Goal: Information Seeking & Learning: Learn about a topic

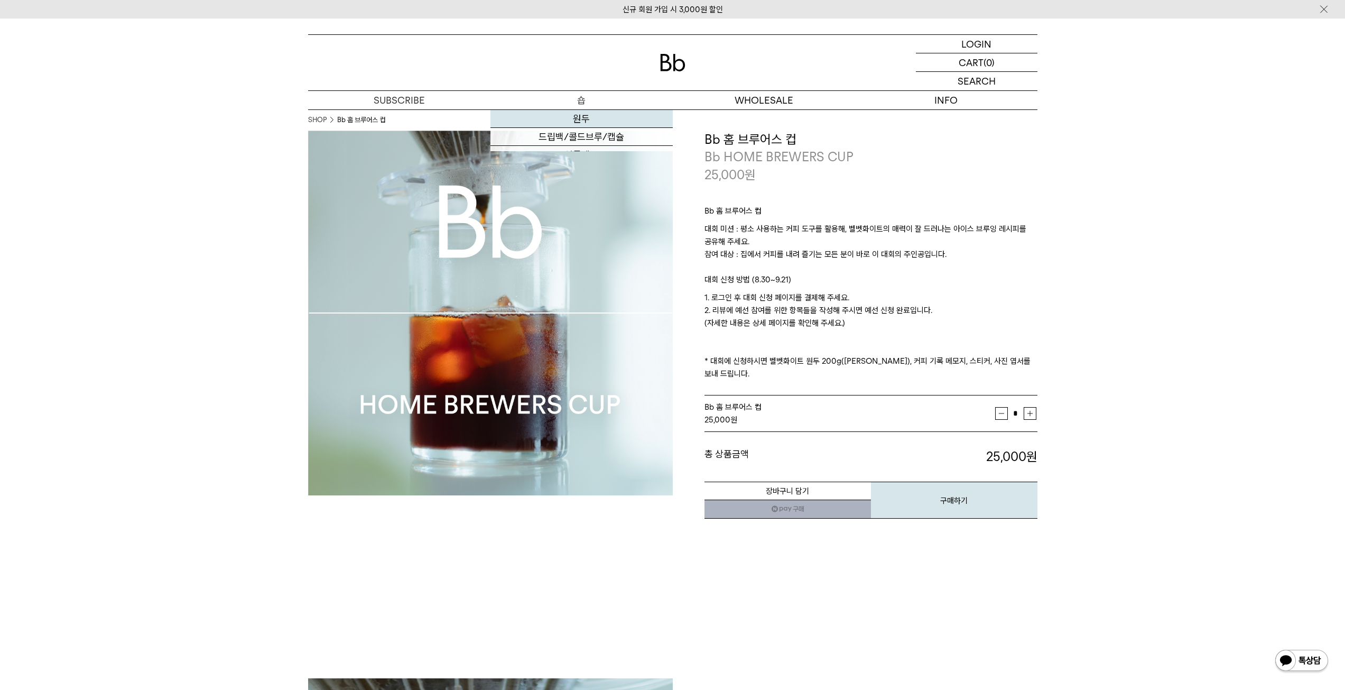
click at [573, 116] on link "원두" at bounding box center [582, 119] width 182 height 18
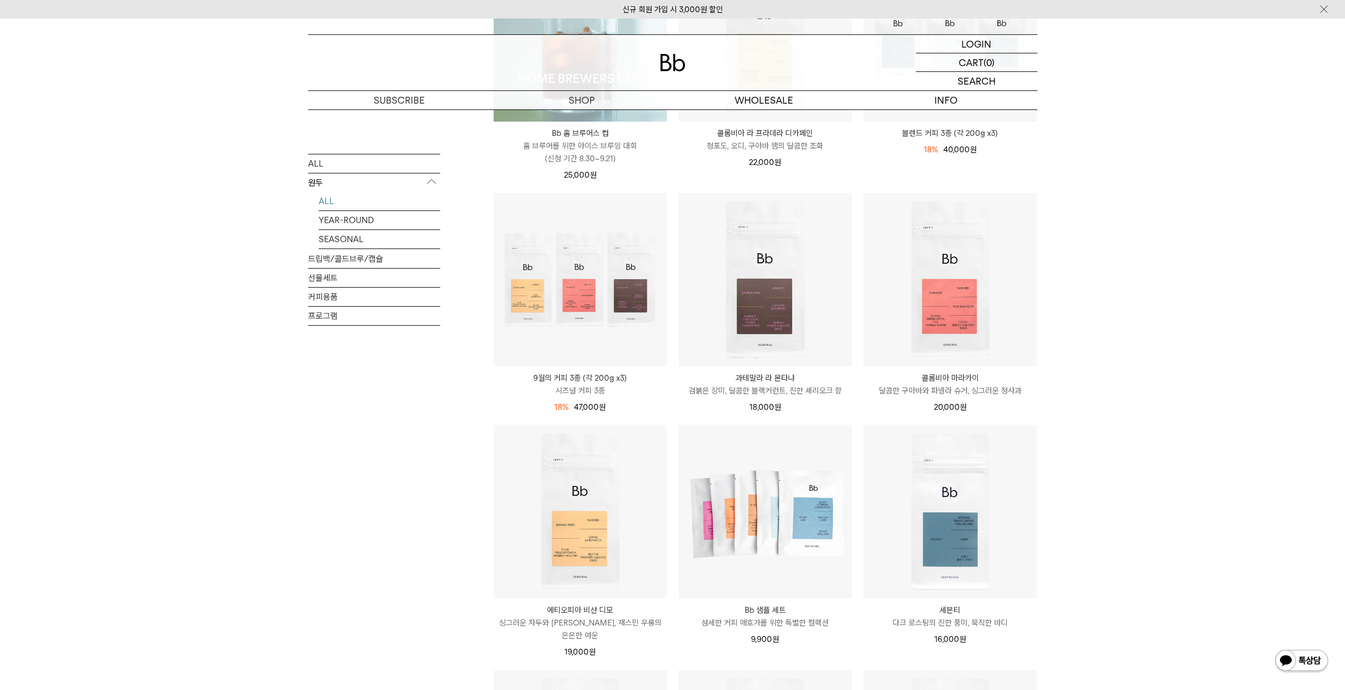
scroll to position [264, 0]
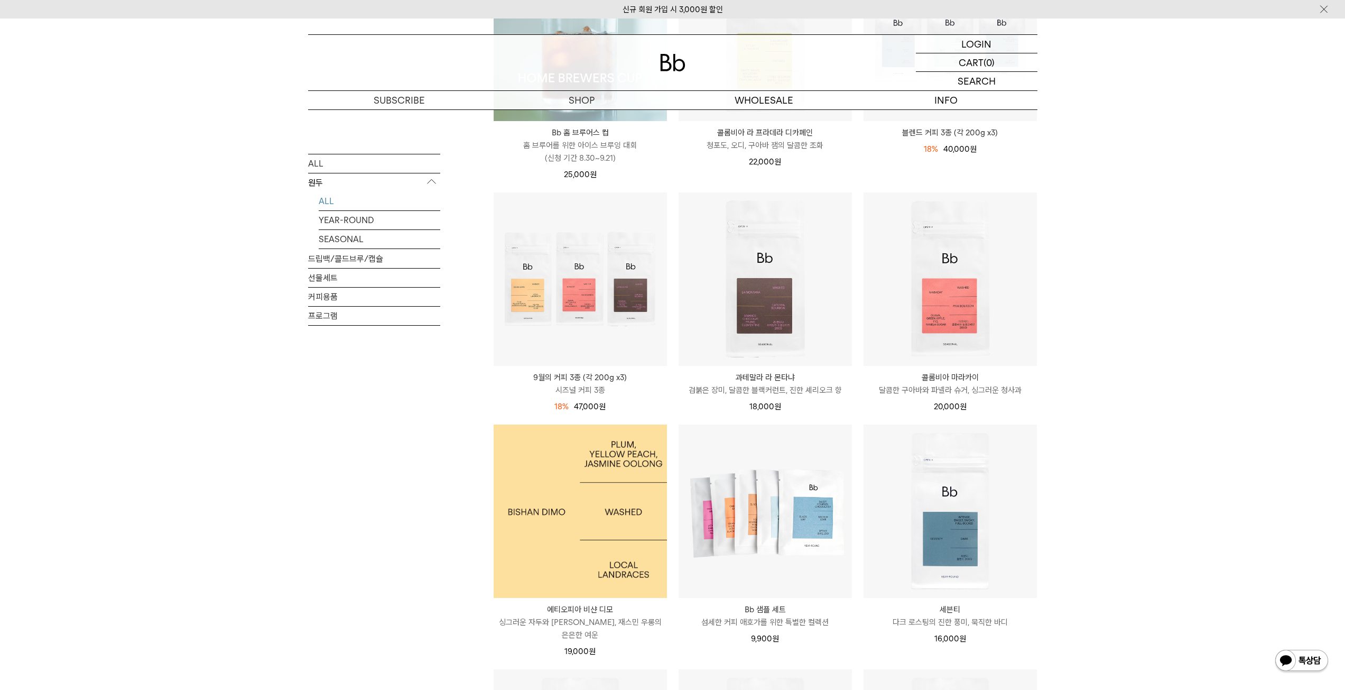
click at [594, 498] on img at bounding box center [580, 510] width 173 height 173
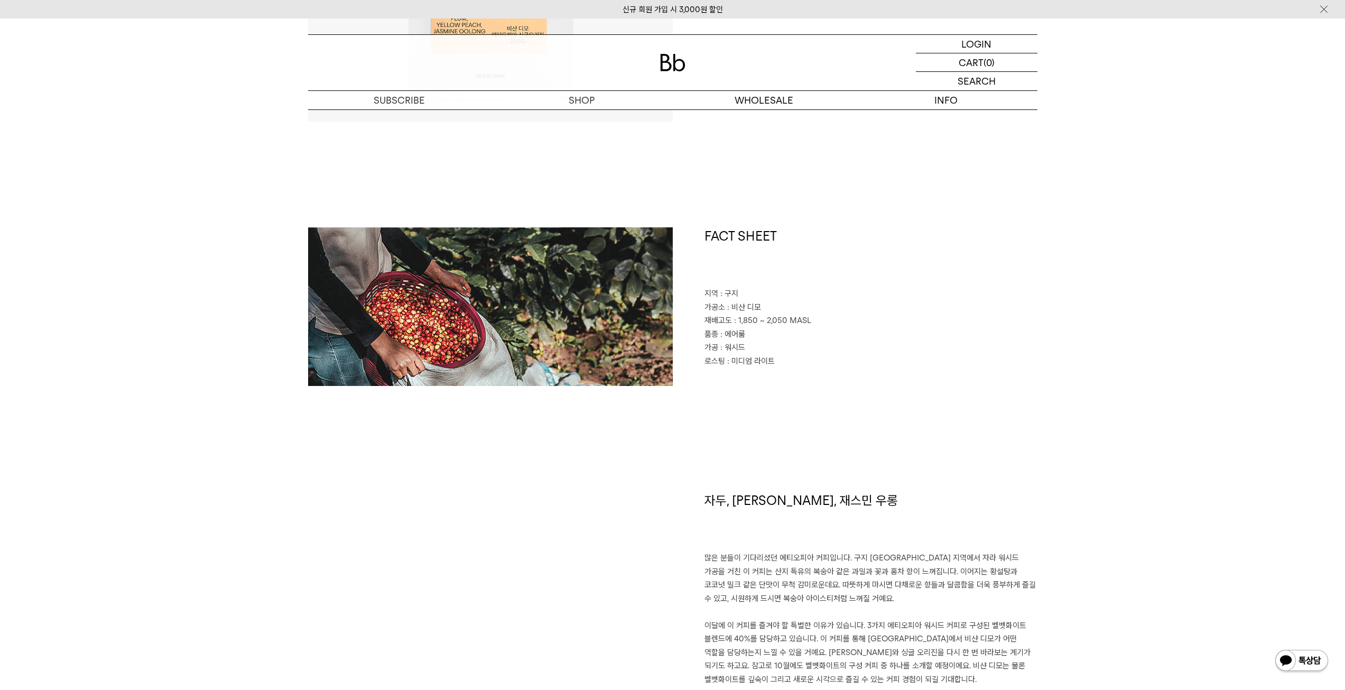
scroll to position [581, 0]
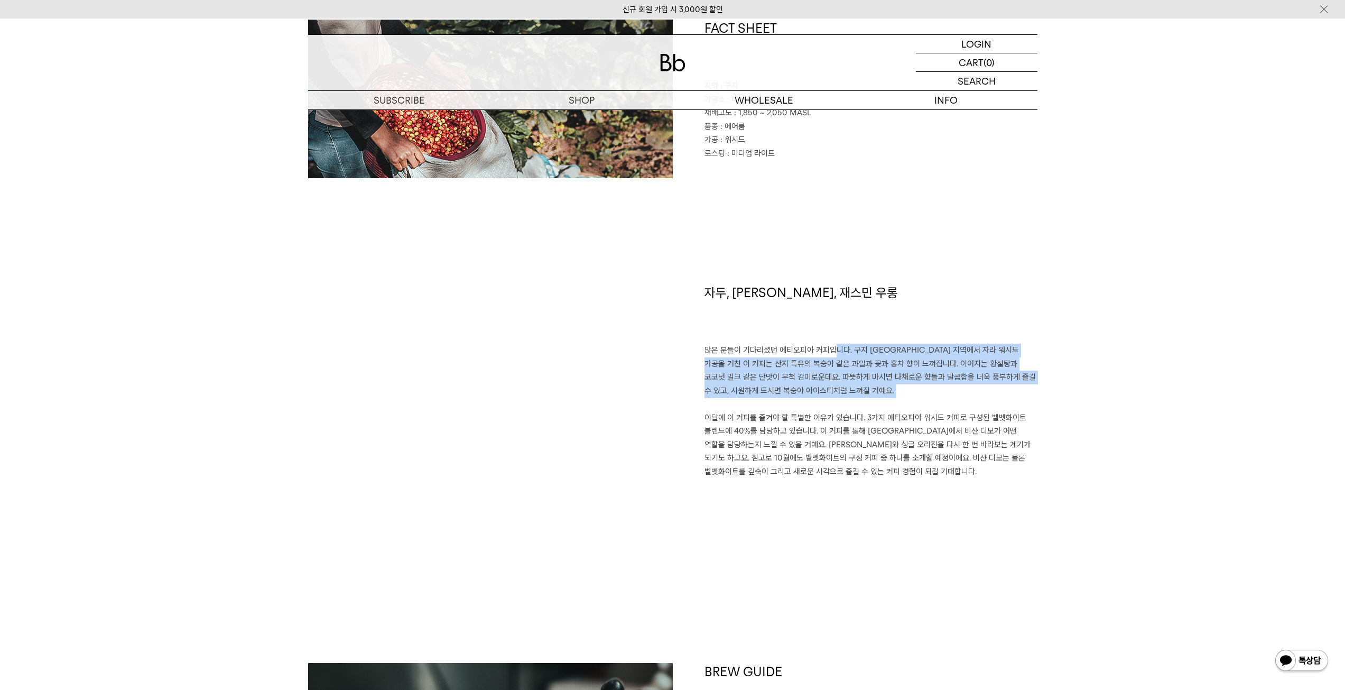
drag, startPoint x: 823, startPoint y: 349, endPoint x: 811, endPoint y: 402, distance: 54.2
click at [811, 402] on p "많은 분들이 기다리셨던 에티오피아 커피입니다. 구지 [GEOGRAPHIC_DATA] 지역에서 자라 워시드 가공을 거친 이 커피는 산지 특유의 …" at bounding box center [871, 411] width 333 height 135
click at [811, 402] on p "많은 분들이 기다리셨던 에티오피아 커피입니다. 구지 샤키소 지역에서 자라 워시드 가공을 거친 이 커피는 산지 특유의 복숭아 같은 과일과 꽃과 …" at bounding box center [871, 411] width 333 height 135
drag, startPoint x: 811, startPoint y: 397, endPoint x: 807, endPoint y: 348, distance: 49.3
click at [807, 348] on p "많은 분들이 기다리셨던 에티오피아 커피입니다. 구지 샤키소 지역에서 자라 워시드 가공을 거친 이 커피는 산지 특유의 복숭아 같은 과일과 꽃과 …" at bounding box center [871, 411] width 333 height 135
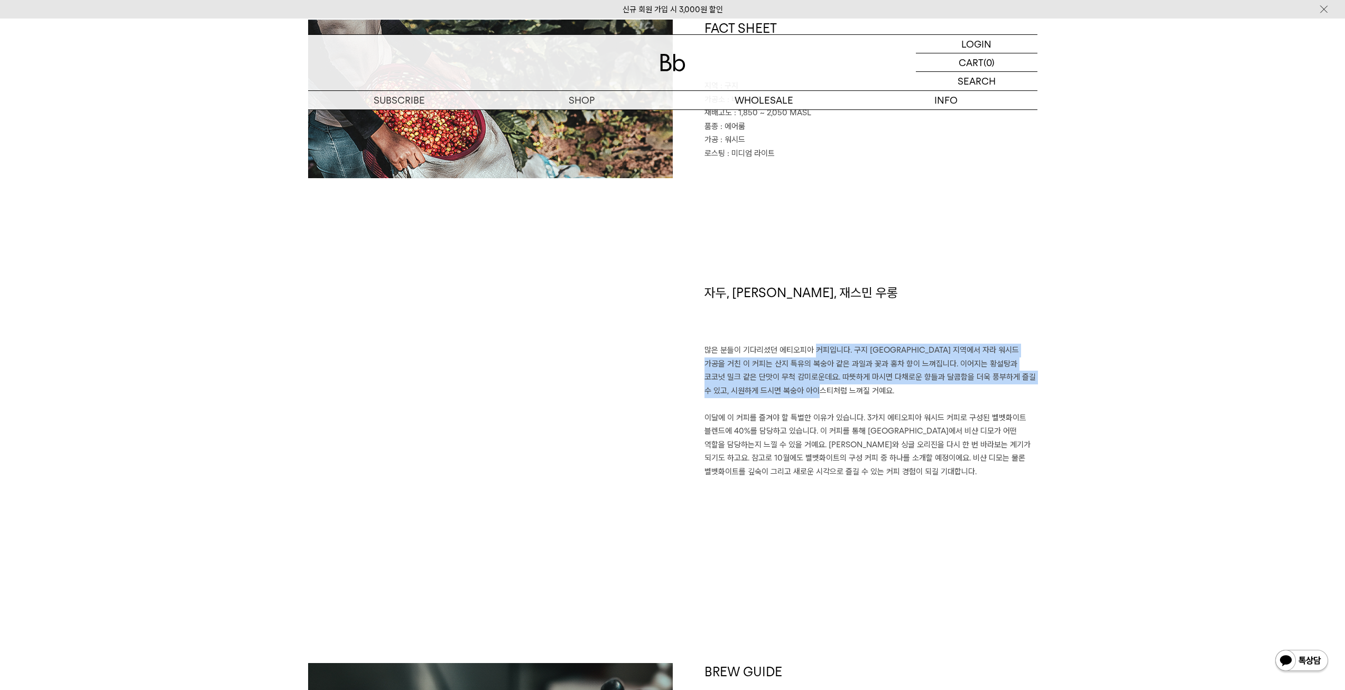
click at [807, 348] on p "많은 분들이 기다리셨던 에티오피아 커피입니다. 구지 샤키소 지역에서 자라 워시드 가공을 거친 이 커피는 산지 특유의 복숭아 같은 과일과 꽃과 …" at bounding box center [871, 411] width 333 height 135
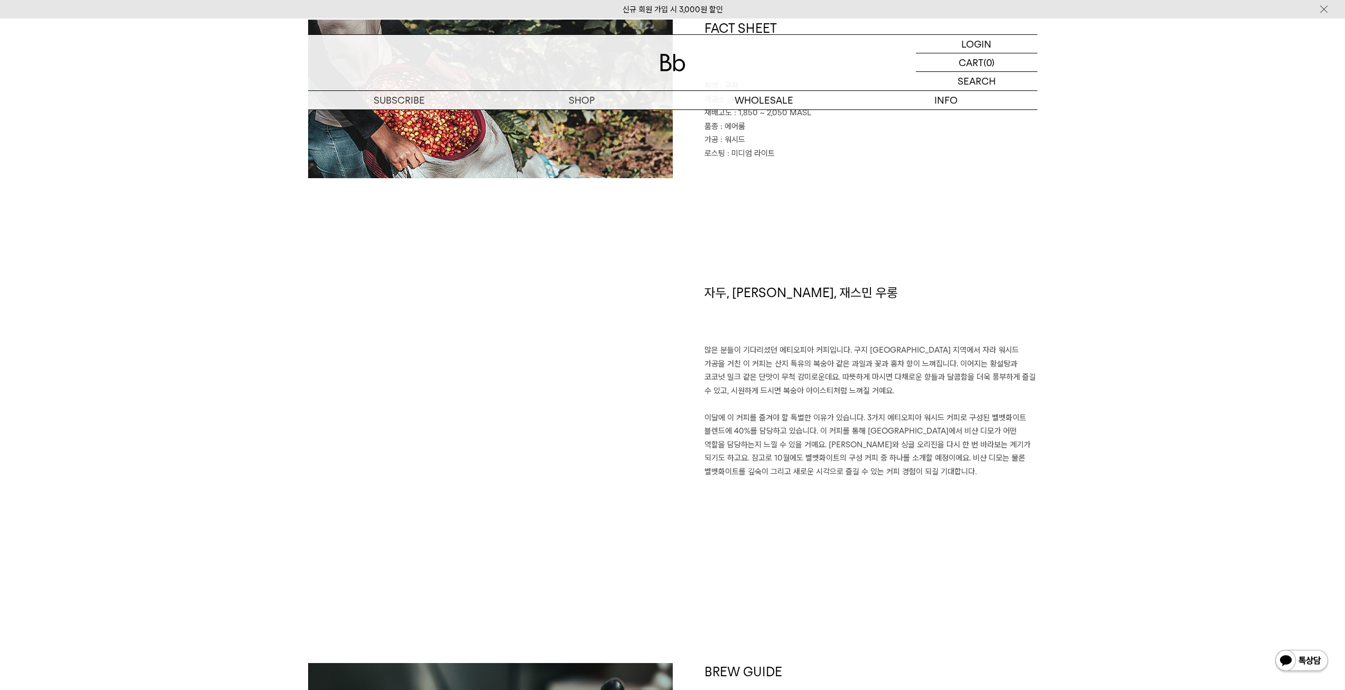
drag, startPoint x: 739, startPoint y: 526, endPoint x: 726, endPoint y: 589, distance: 64.3
click at [739, 526] on div "자두, 황도, 재스민 우롱 많은 분들이 기다리셨던 에티오피아 커피입니다. 구지 샤키소 지역에서 자라 워시드 가공을 거친 이 커피는 산지 특유의…" at bounding box center [855, 420] width 365 height 273
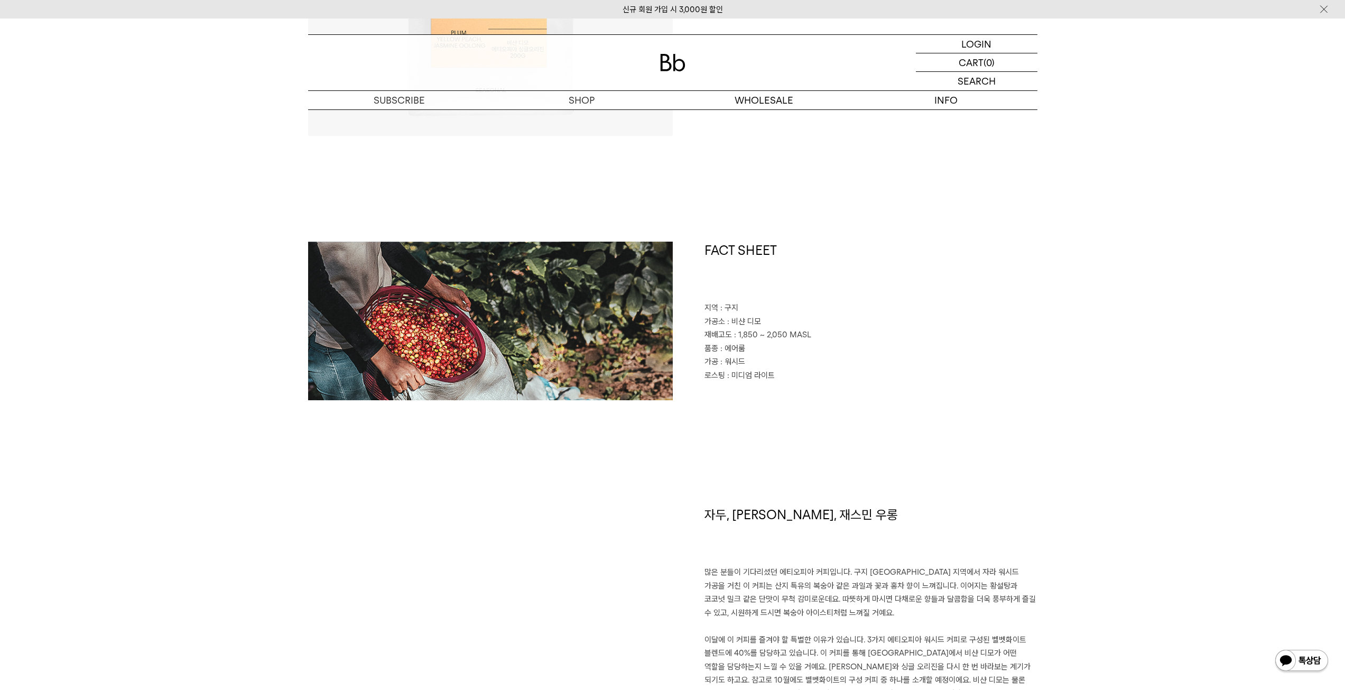
scroll to position [370, 0]
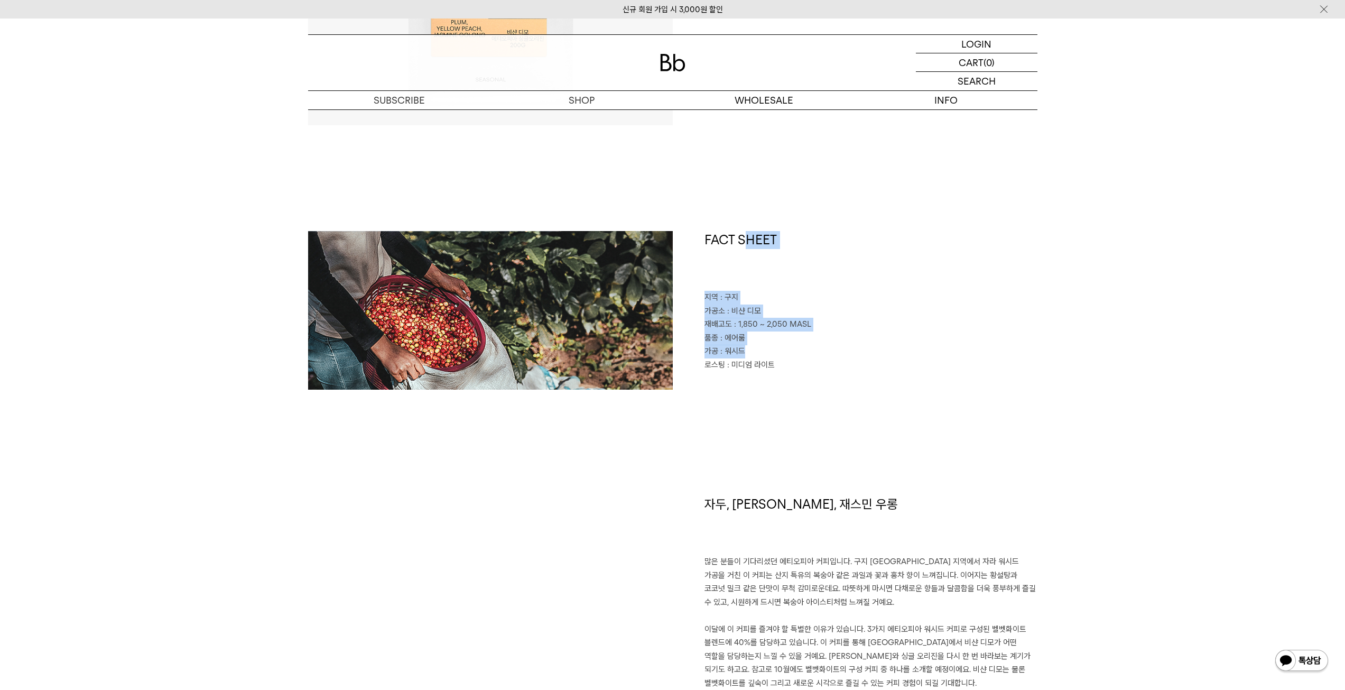
drag, startPoint x: 745, startPoint y: 289, endPoint x: 746, endPoint y: 355, distance: 66.1
click at [746, 355] on div "FACT SHEET 지역 : 구지 가공소 : 비샨 디모 재배고도 : 1,850 ~ 2,050 MASL 품종 : 에어룸 가공 : 워시드 로스팅 …" at bounding box center [855, 310] width 365 height 159
click at [746, 356] on p "가공 : 워시드" at bounding box center [871, 352] width 333 height 14
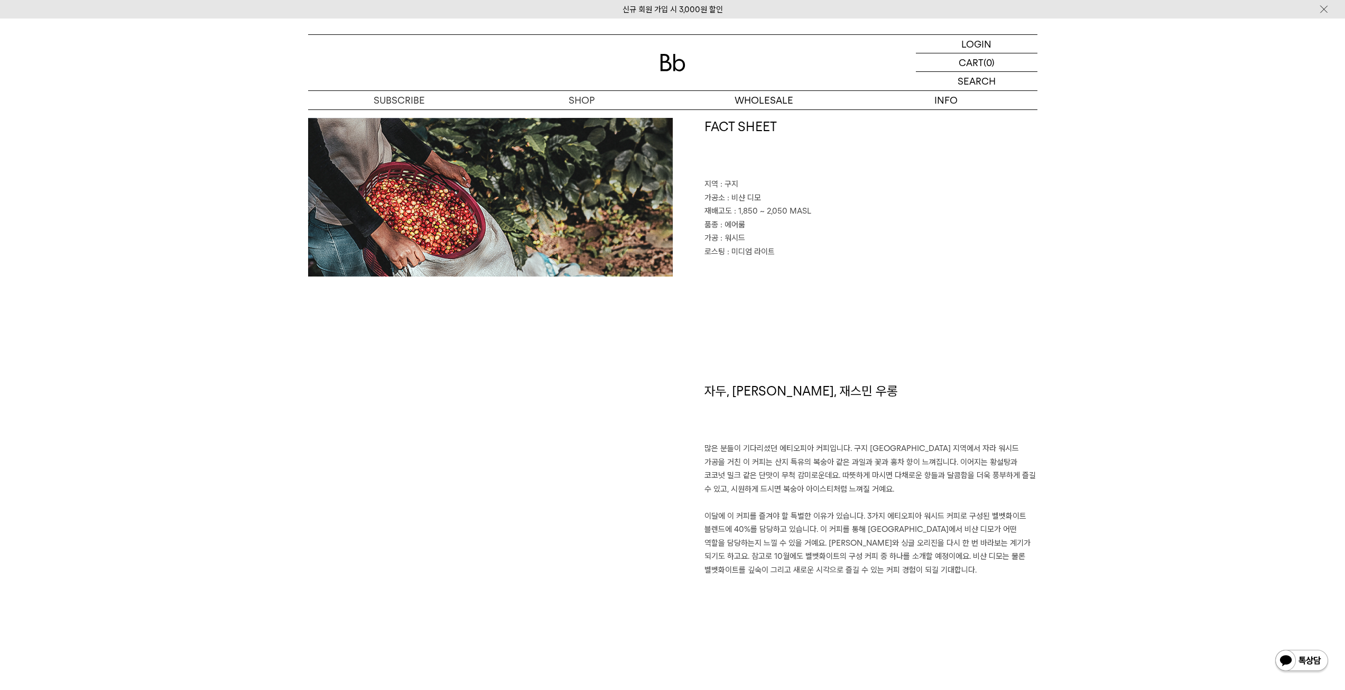
scroll to position [529, 0]
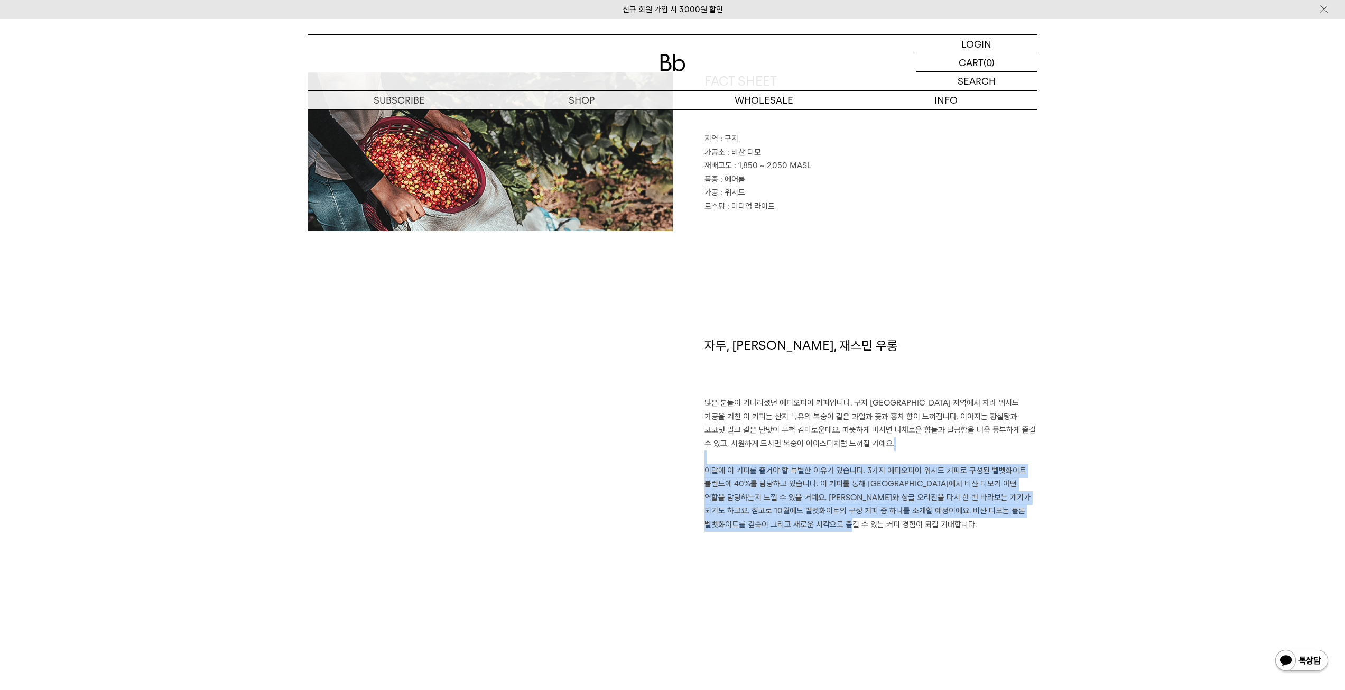
drag, startPoint x: 867, startPoint y: 458, endPoint x: 862, endPoint y: 532, distance: 74.2
click at [862, 532] on div "자두, 황도, 재스민 우롱 많은 분들이 기다리셨던 에티오피아 커피입니다. 구지 샤키소 지역에서 자라 워시드 가공을 거친 이 커피는 산지 특유의…" at bounding box center [855, 473] width 365 height 273
drag, startPoint x: 862, startPoint y: 532, endPoint x: 870, endPoint y: 476, distance: 56.7
click at [870, 476] on div "자두, 황도, 재스민 우롱 많은 분들이 기다리셨던 에티오피아 커피입니다. 구지 샤키소 지역에서 자라 워시드 가공을 거친 이 커피는 산지 특유의…" at bounding box center [855, 473] width 365 height 273
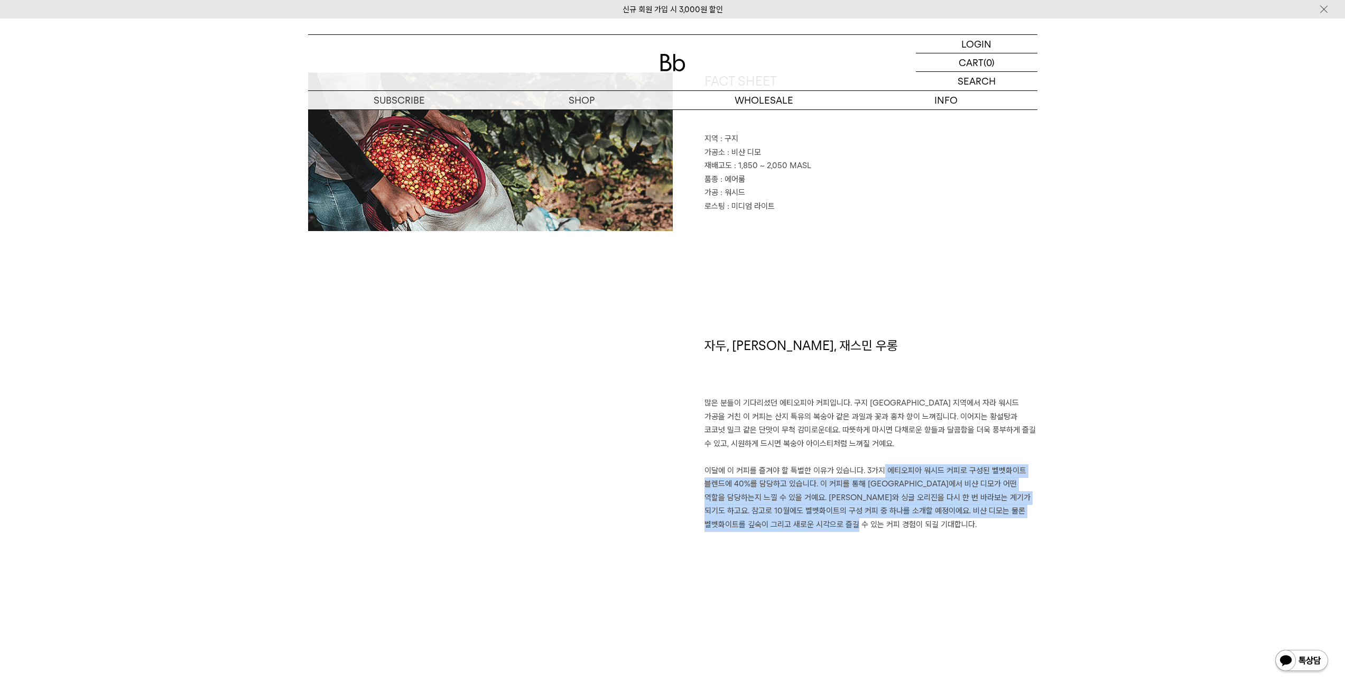
click at [870, 476] on p "많은 분들이 기다리셨던 에티오피아 커피입니다. 구지 샤키소 지역에서 자라 워시드 가공을 거친 이 커피는 산지 특유의 복숭아 같은 과일과 꽃과 …" at bounding box center [871, 463] width 333 height 135
drag, startPoint x: 867, startPoint y: 470, endPoint x: 867, endPoint y: 523, distance: 52.9
click at [867, 523] on p "많은 분들이 기다리셨던 에티오피아 커피입니다. 구지 샤키소 지역에서 자라 워시드 가공을 거친 이 커피는 산지 특유의 복숭아 같은 과일과 꽃과 …" at bounding box center [871, 463] width 333 height 135
click at [867, 524] on p "많은 분들이 기다리셨던 에티오피아 커피입니다. 구지 샤키소 지역에서 자라 워시드 가공을 거친 이 커피는 산지 특유의 복숭아 같은 과일과 꽃과 …" at bounding box center [871, 463] width 333 height 135
drag, startPoint x: 867, startPoint y: 524, endPoint x: 869, endPoint y: 472, distance: 51.9
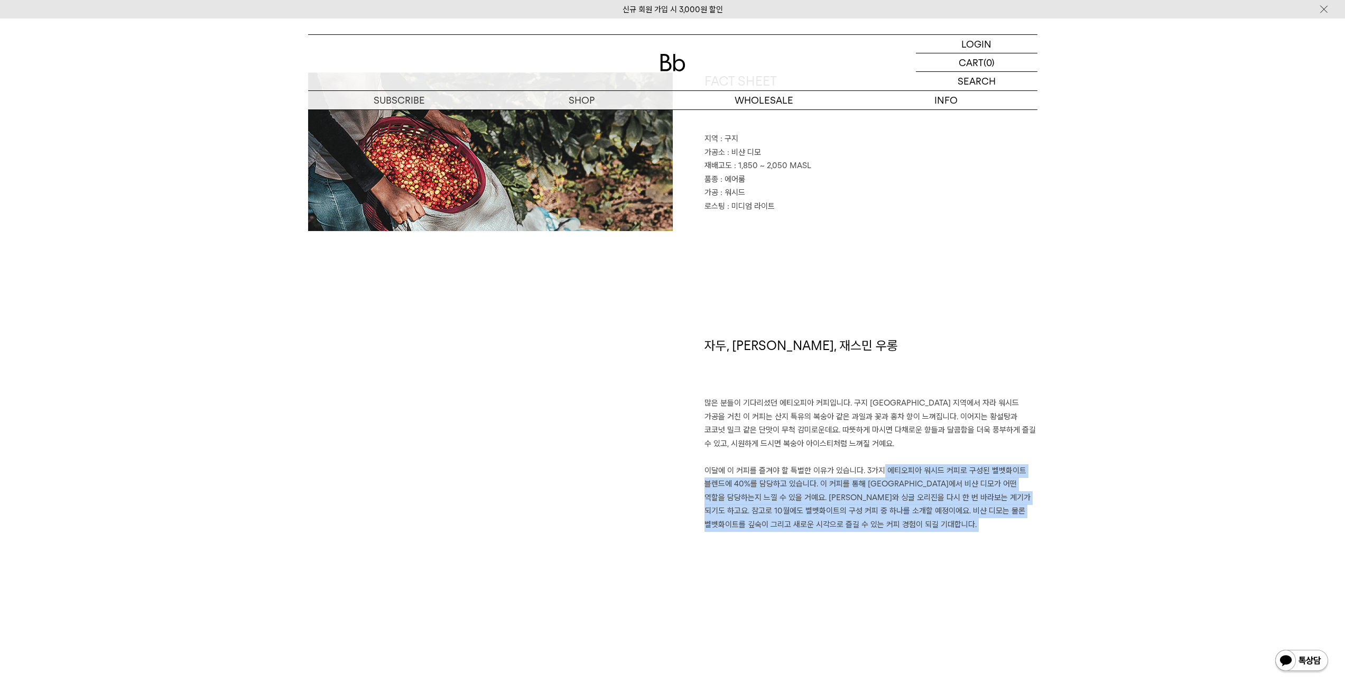
click at [869, 472] on p "많은 분들이 기다리셨던 에티오피아 커피입니다. 구지 샤키소 지역에서 자라 워시드 가공을 거친 이 커피는 산지 특유의 복숭아 같은 과일과 꽃과 …" at bounding box center [871, 463] width 333 height 135
drag, startPoint x: 869, startPoint y: 472, endPoint x: 863, endPoint y: 528, distance: 55.9
click at [863, 528] on p "많은 분들이 기다리셨던 에티오피아 커피입니다. 구지 샤키소 지역에서 자라 워시드 가공을 거친 이 커피는 산지 특유의 복숭아 같은 과일과 꽃과 …" at bounding box center [871, 463] width 333 height 135
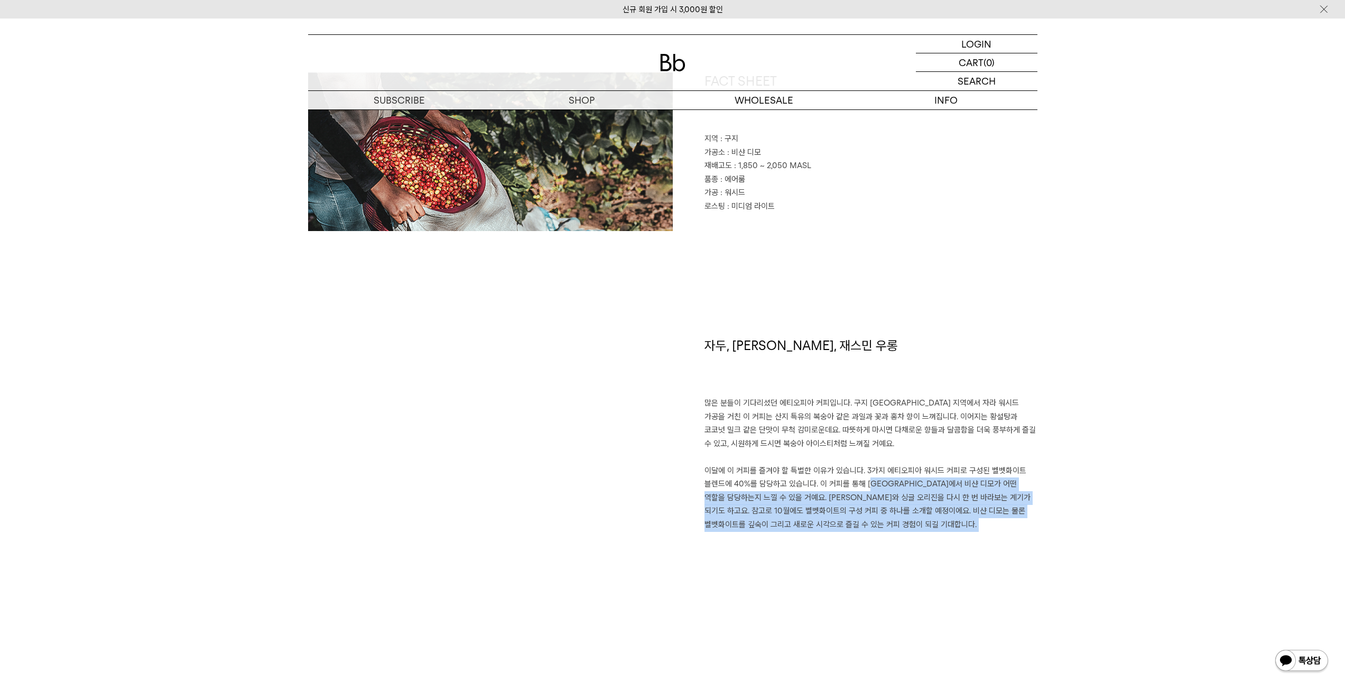
drag, startPoint x: 863, startPoint y: 528, endPoint x: 861, endPoint y: 479, distance: 48.7
click at [861, 479] on p "많은 분들이 기다리셨던 에티오피아 커피입니다. 구지 샤키소 지역에서 자라 워시드 가공을 거친 이 커피는 산지 특유의 복숭아 같은 과일과 꽃과 …" at bounding box center [871, 463] width 333 height 135
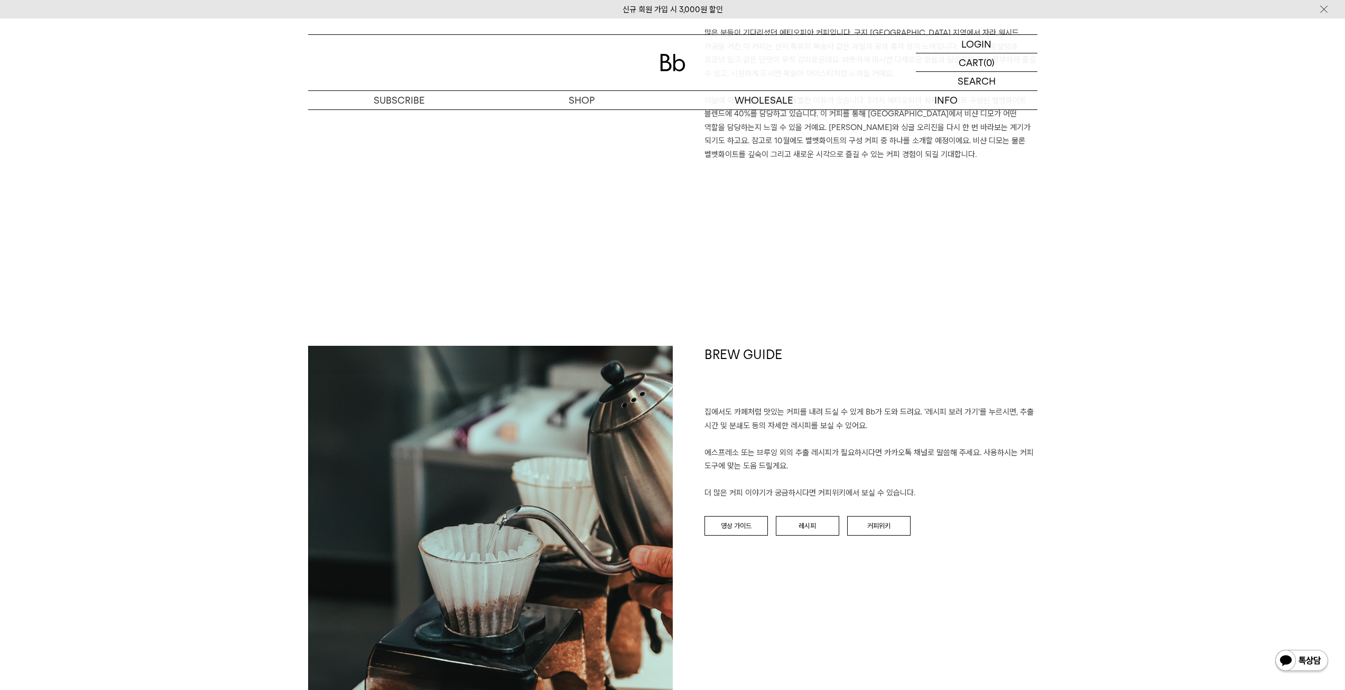
click at [860, 476] on p "집에서도 카페처럼 맛있는 커피를 내려 드실 ﻿수 있게 Bb가 도와 드려요. '레시피 보러 가기'를 누르시면, 추출 시간 및 분쇄도 등의 자세한…" at bounding box center [871, 452] width 333 height 95
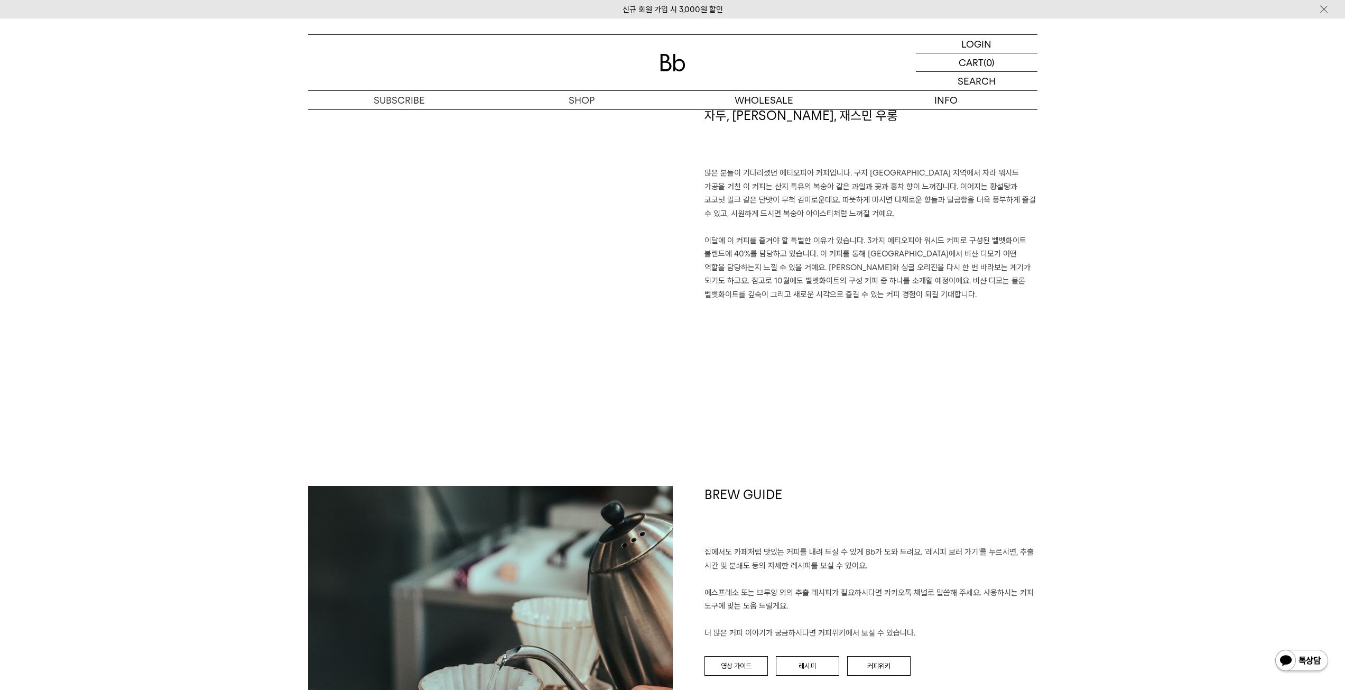
scroll to position [846, 0]
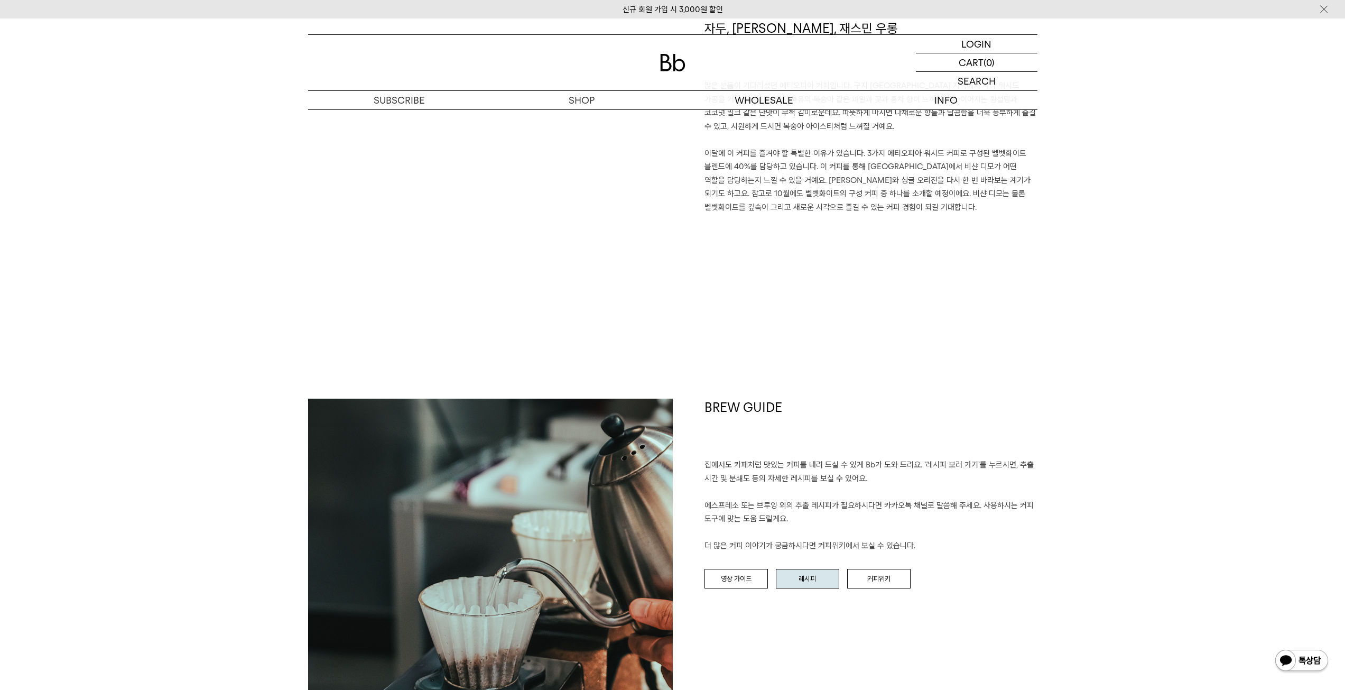
click at [792, 579] on link "레시피" at bounding box center [807, 579] width 63 height 20
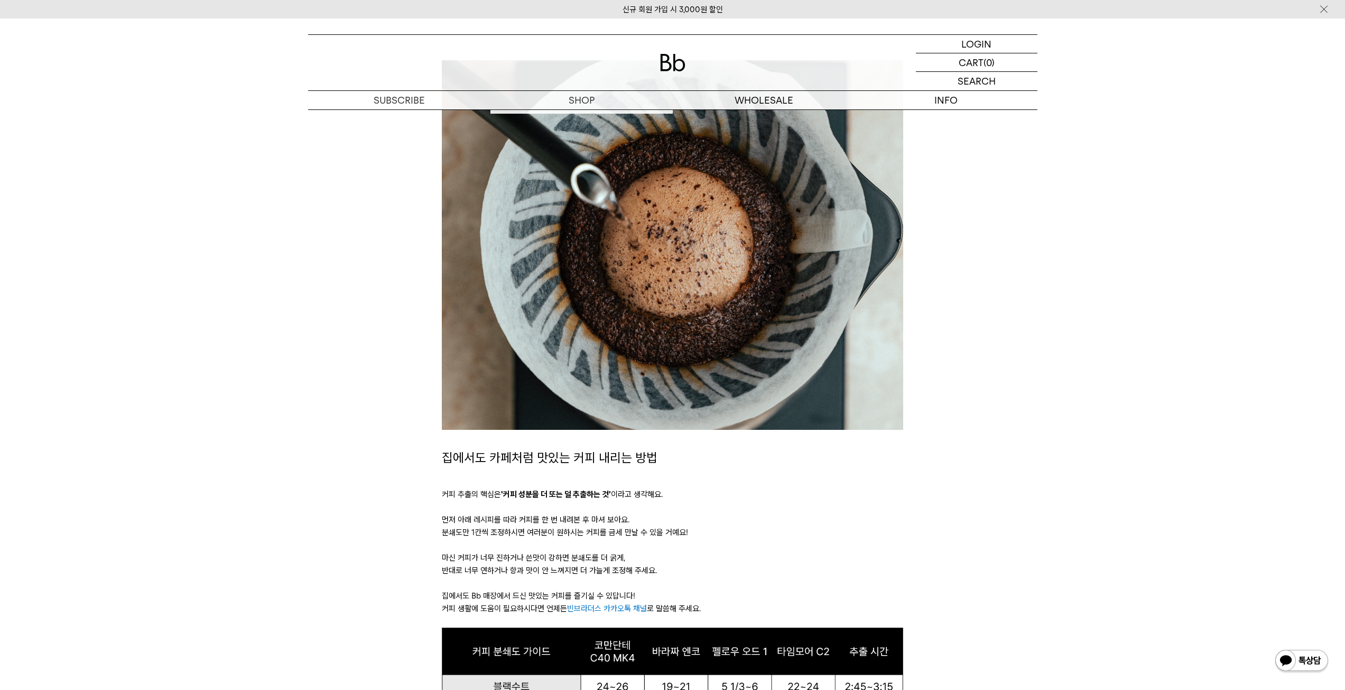
scroll to position [211, 0]
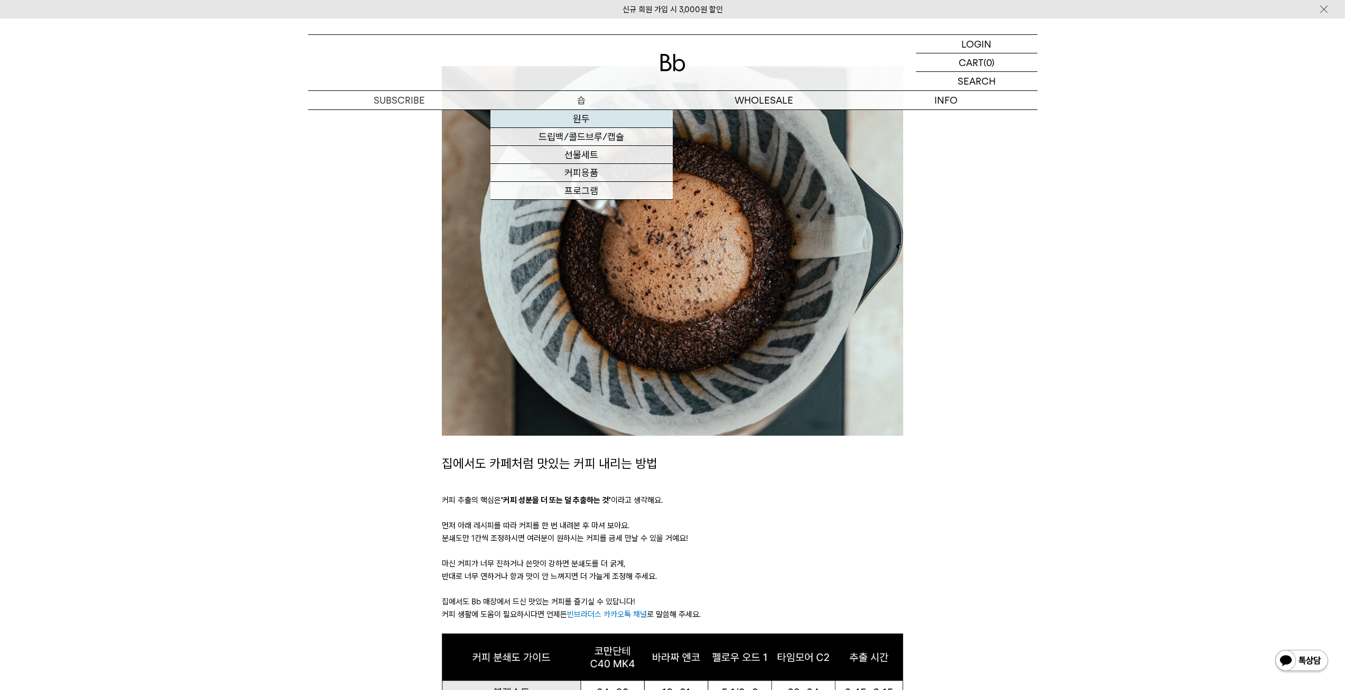
click at [580, 123] on link "원두" at bounding box center [582, 119] width 182 height 18
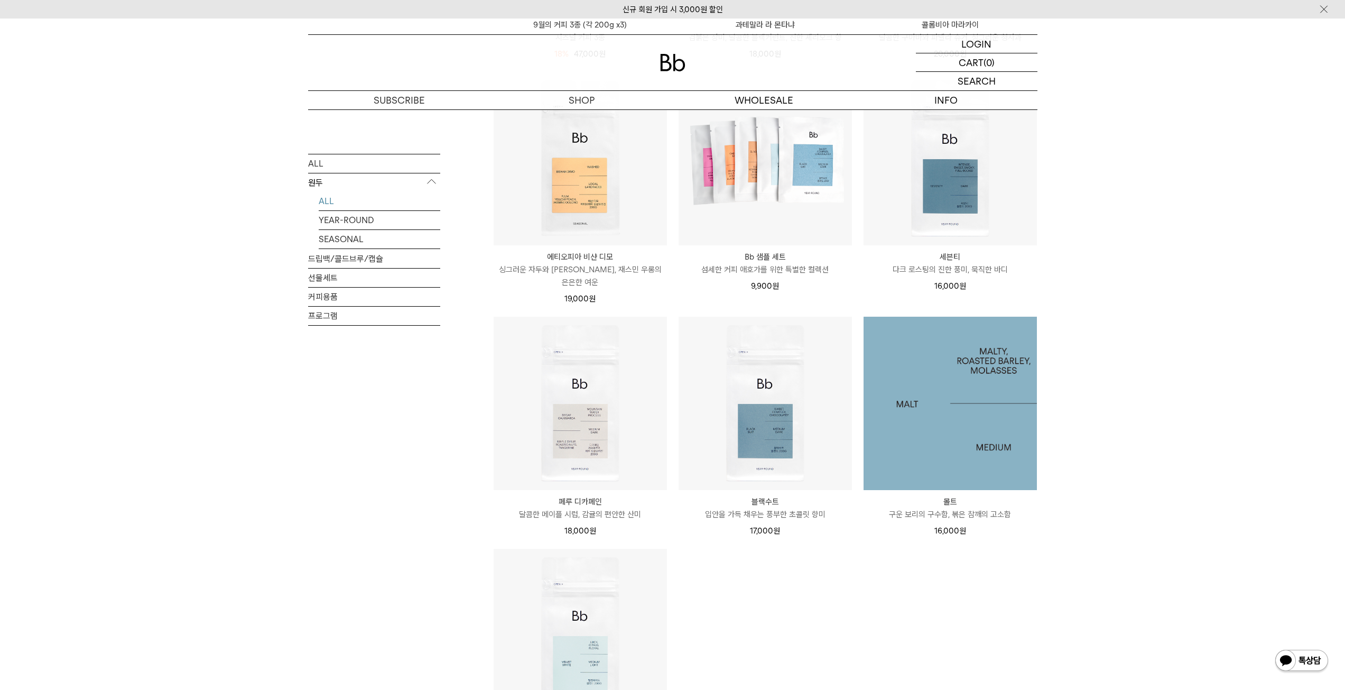
scroll to position [793, 0]
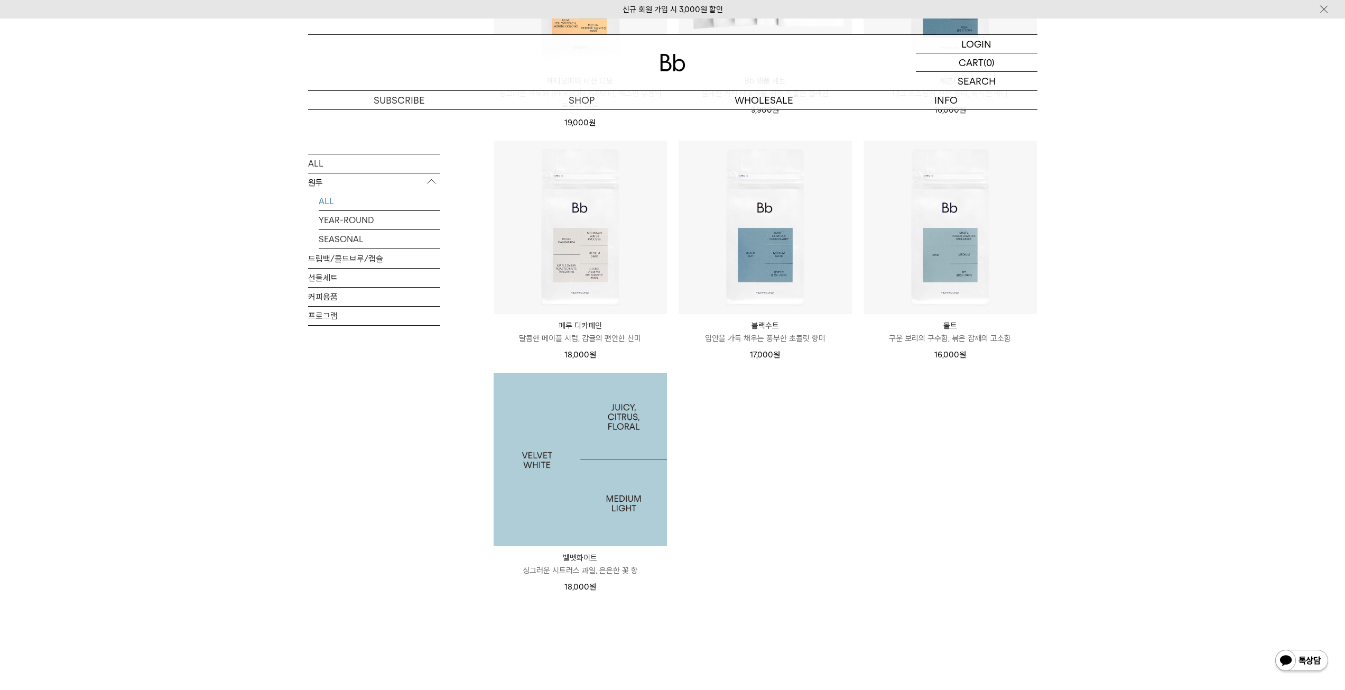
click at [636, 446] on img at bounding box center [580, 459] width 173 height 173
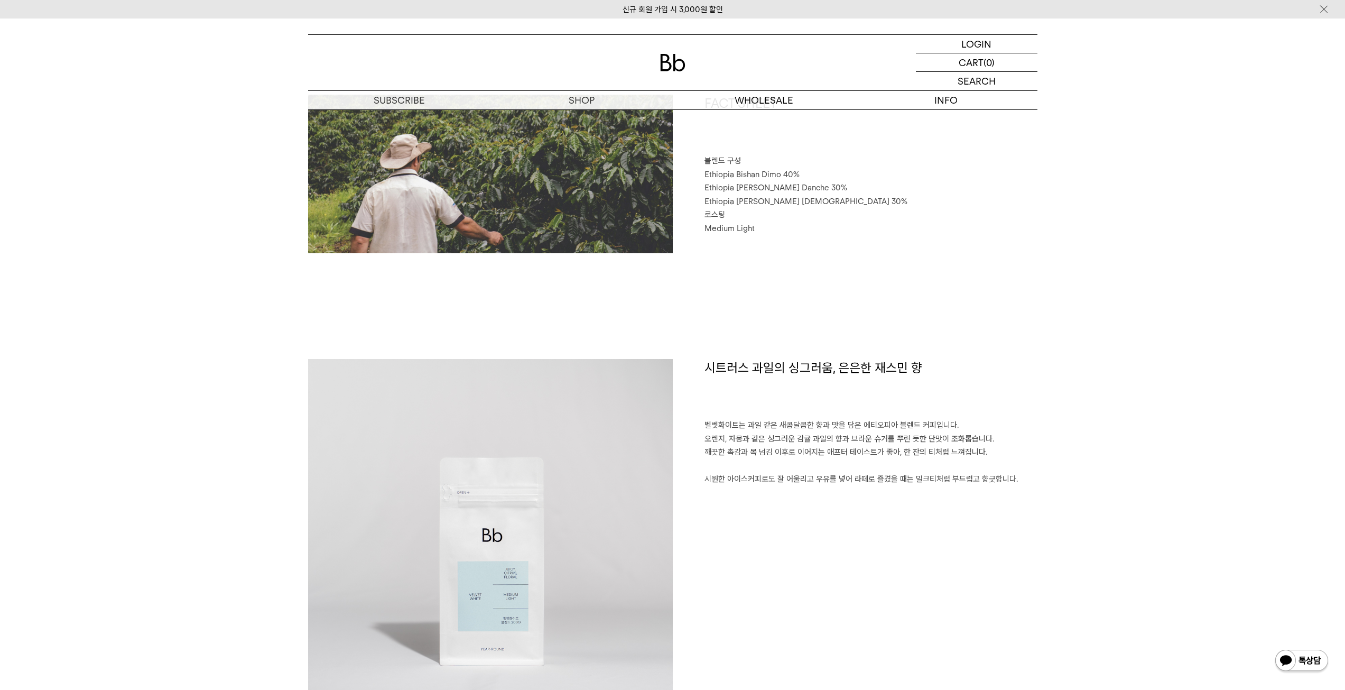
scroll to position [529, 0]
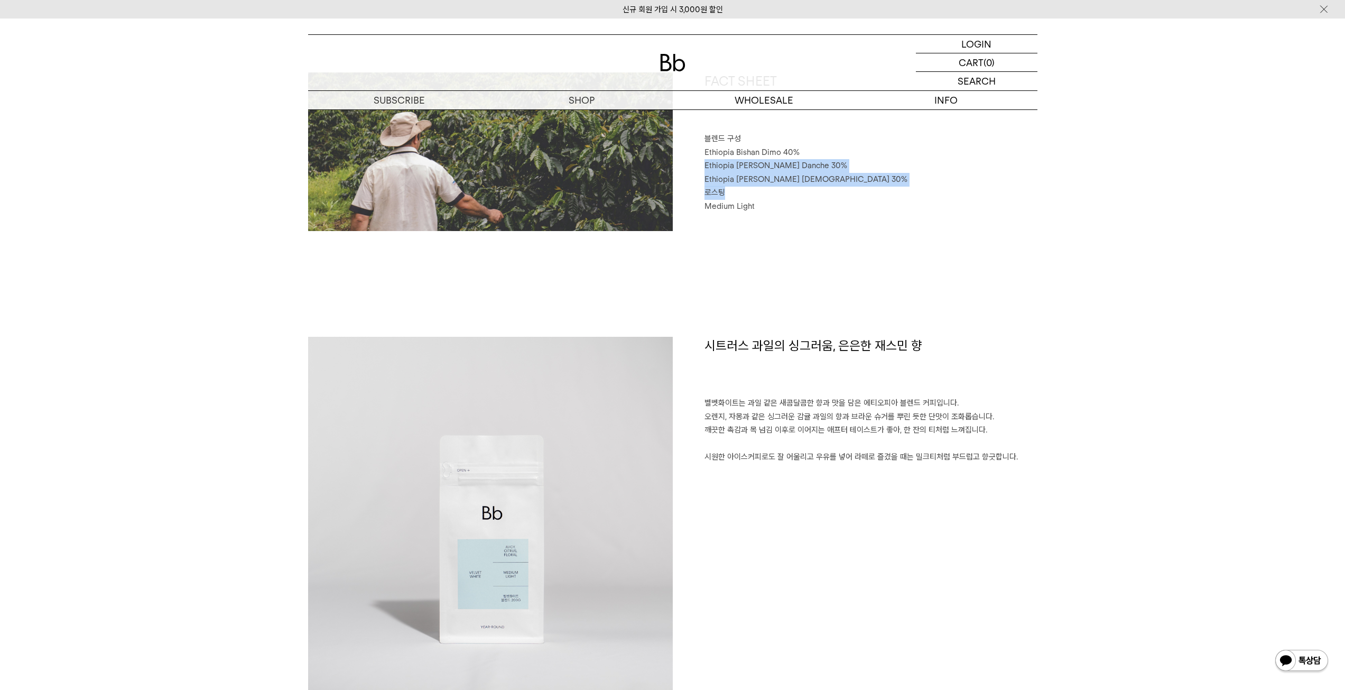
drag, startPoint x: 798, startPoint y: 152, endPoint x: 798, endPoint y: 190, distance: 38.1
click at [798, 190] on div "FACT SHEET 블렌드 구성 Ethiopia Bishan Dimo 40% Ethiopia Habtamu Yirgacheffe Danche …" at bounding box center [855, 151] width 365 height 159
click at [798, 190] on p "로스팅" at bounding box center [871, 193] width 333 height 14
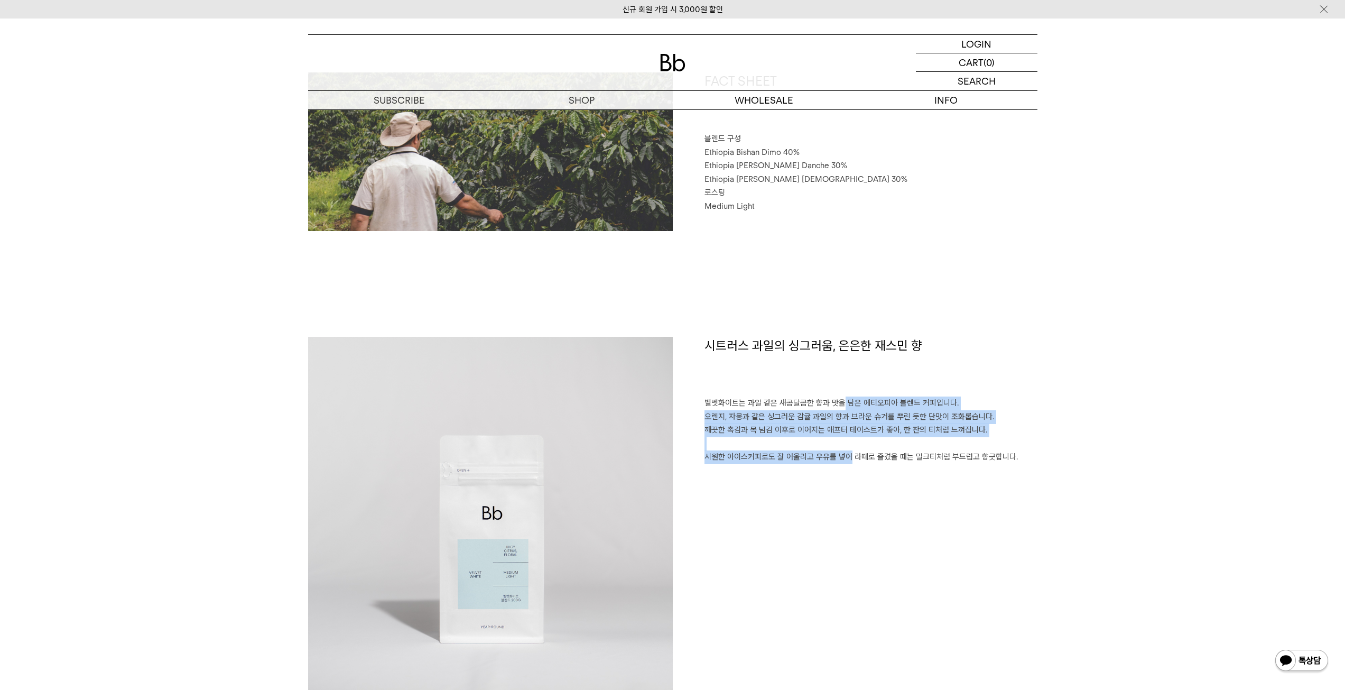
drag, startPoint x: 835, startPoint y: 408, endPoint x: 836, endPoint y: 460, distance: 52.9
click at [836, 460] on p "벨벳화이트는 과일 같은 새콤달콤한 향과 맛을 담은 에티오피아 블렌드 커피입니다. 오렌지, 자몽과 같은 싱그러운 감귤 과일의 향과 브라운 슈거를…" at bounding box center [871, 430] width 333 height 68
drag, startPoint x: 840, startPoint y: 468, endPoint x: 844, endPoint y: 404, distance: 63.5
click at [844, 404] on div "시트러스 과일의 싱그러움, 은은한 재스민 향 벨벳화이트는 과일 같은 새콤달콤한 향과 맛을 담은 에티오피아 블렌드 커피입니다. 오렌지, 자몽과 …" at bounding box center [855, 519] width 365 height 365
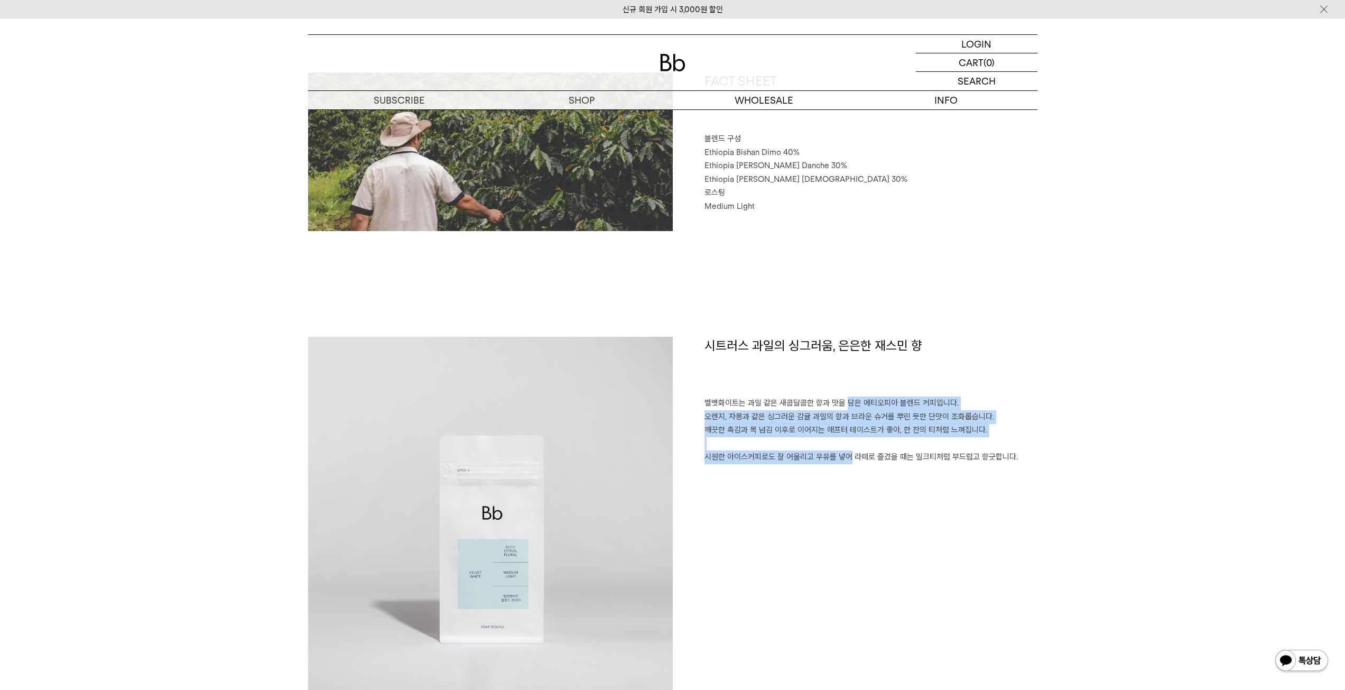
click at [844, 404] on p "벨벳화이트는 과일 같은 새콤달콤한 향과 맛을 담은 에티오피아 블렌드 커피입니다. 오렌지, 자몽과 같은 싱그러운 감귤 과일의 향과 브라운 슈거를…" at bounding box center [871, 430] width 333 height 68
drag, startPoint x: 844, startPoint y: 404, endPoint x: 836, endPoint y: 465, distance: 60.8
click at [836, 465] on div "시트러스 과일의 싱그러움, 은은한 재스민 향 벨벳화이트는 과일 같은 새콤달콤한 향과 맛을 담은 에티오피아 블렌드 커피입니다. 오렌지, 자몽과 …" at bounding box center [855, 519] width 365 height 365
drag, startPoint x: 836, startPoint y: 452, endPoint x: 836, endPoint y: 403, distance: 49.2
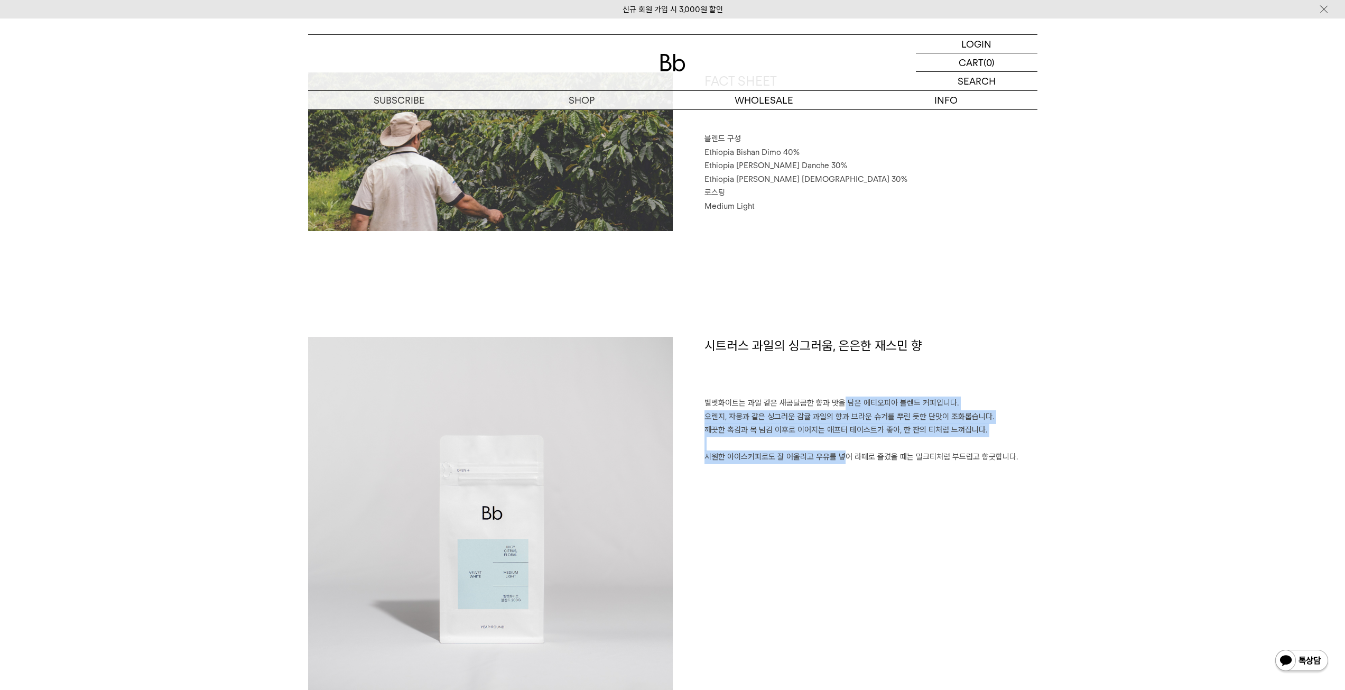
click at [836, 403] on p "벨벳화이트는 과일 같은 새콤달콤한 향과 맛을 담은 에티오피아 블렌드 커피입니다. 오렌지, 자몽과 같은 싱그러운 감귤 과일의 향과 브라운 슈거를…" at bounding box center [871, 430] width 333 height 68
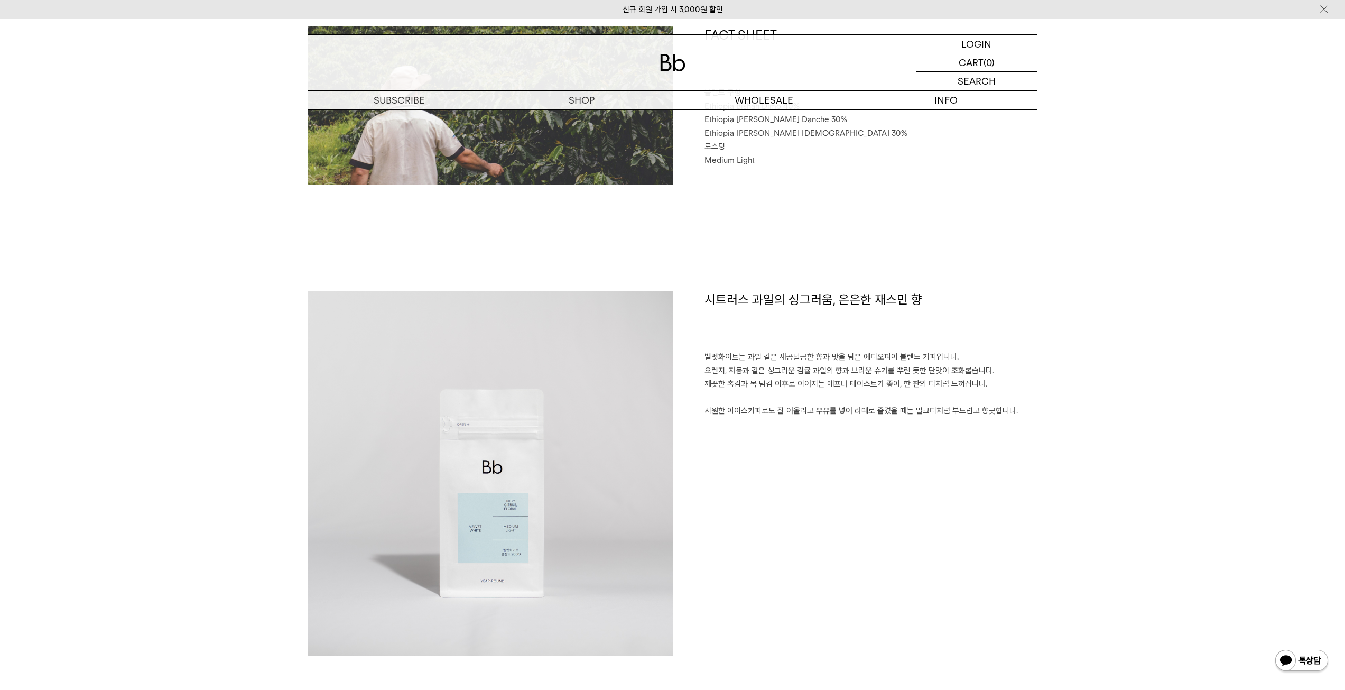
scroll to position [581, 0]
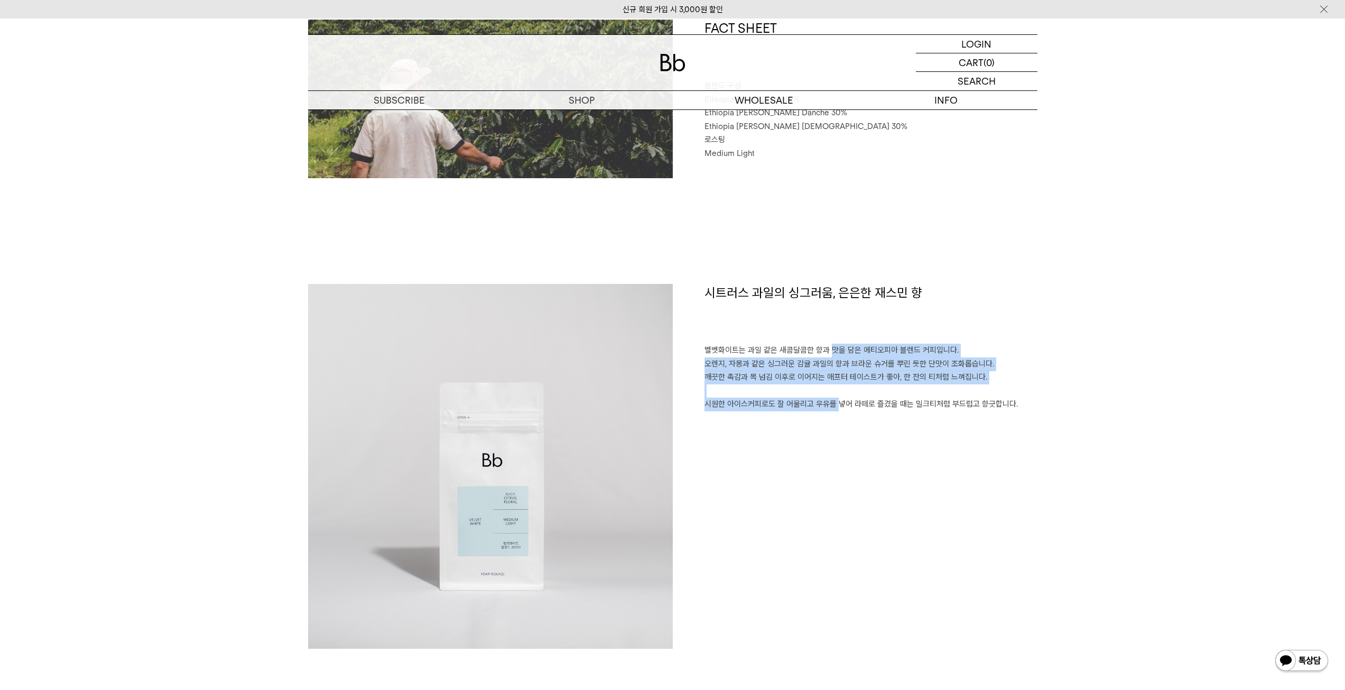
drag, startPoint x: 828, startPoint y: 349, endPoint x: 831, endPoint y: 410, distance: 60.9
click at [831, 410] on p "벨벳화이트는 과일 같은 새콤달콤한 향과 맛을 담은 에티오피아 블렌드 커피입니다. 오렌지, 자몽과 같은 싱그러운 감귤 과일의 향과 브라운 슈거를…" at bounding box center [871, 378] width 333 height 68
drag, startPoint x: 831, startPoint y: 410, endPoint x: 838, endPoint y: 345, distance: 65.3
click at [840, 353] on p "벨벳화이트는 과일 같은 새콤달콤한 향과 맛을 담은 에티오피아 블렌드 커피입니다. 오렌지, 자몽과 같은 싱그러운 감귤 과일의 향과 브라운 슈거를…" at bounding box center [871, 378] width 333 height 68
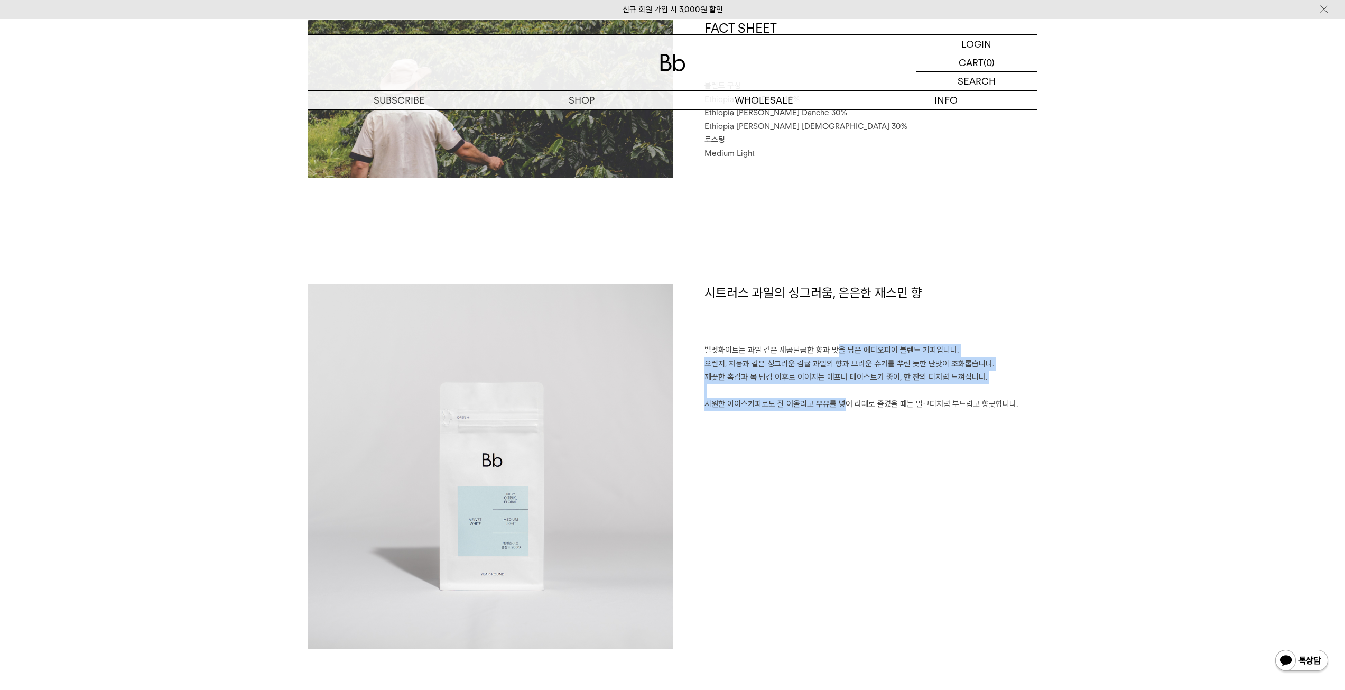
click at [838, 345] on p "벨벳화이트는 과일 같은 새콤달콤한 향과 맛을 담은 에티오피아 블렌드 커피입니다. 오렌지, 자몽과 같은 싱그러운 감귤 과일의 향과 브라운 슈거를…" at bounding box center [871, 378] width 333 height 68
drag, startPoint x: 838, startPoint y: 345, endPoint x: 839, endPoint y: 412, distance: 66.6
click at [839, 412] on div "시트러스 과일의 싱그러움, 은은한 재스민 향 벨벳화이트는 과일 같은 새콤달콤한 향과 맛을 담은 에티오피아 블렌드 커피입니다. 오렌지, 자몽과 …" at bounding box center [855, 466] width 365 height 365
drag, startPoint x: 838, startPoint y: 406, endPoint x: 838, endPoint y: 348, distance: 58.1
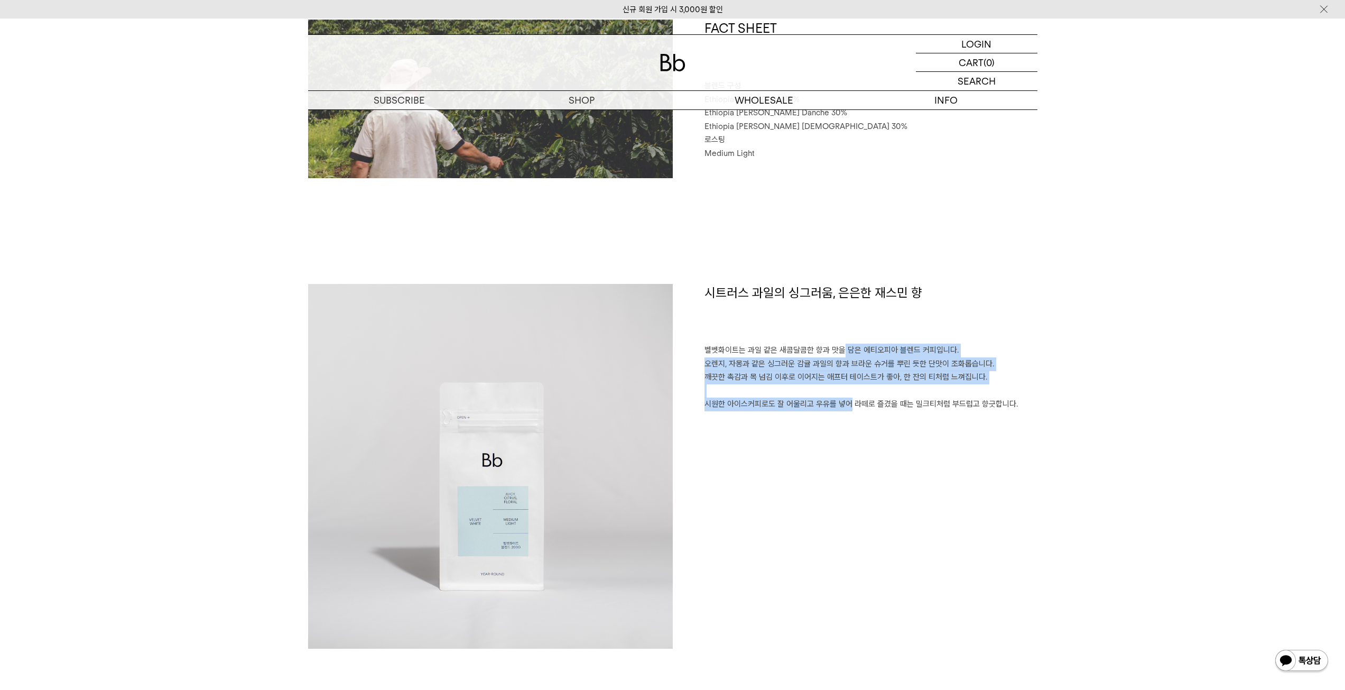
click at [838, 348] on p "벨벳화이트는 과일 같은 새콤달콤한 향과 맛을 담은 에티오피아 블렌드 커피입니다. 오렌지, 자몽과 같은 싱그러운 감귤 과일의 향과 브라운 슈거를…" at bounding box center [871, 378] width 333 height 68
drag, startPoint x: 832, startPoint y: 351, endPoint x: 836, endPoint y: 405, distance: 54.0
click at [836, 414] on div "시트러스 과일의 싱그러움, 은은한 재스민 향 벨벳화이트는 과일 같은 새콤달콤한 향과 맛을 담은 에티오피아 블렌드 커피입니다. 오렌지, 자몽과 …" at bounding box center [855, 466] width 365 height 365
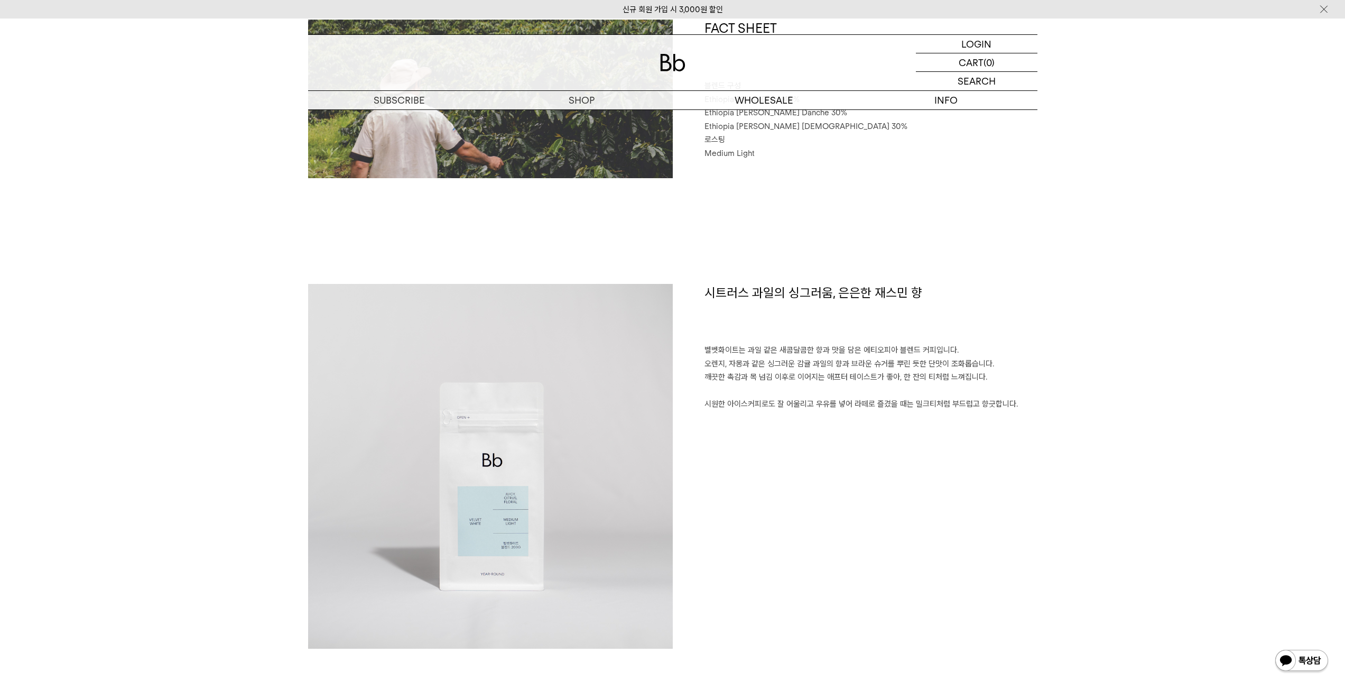
click at [836, 405] on p "벨벳화이트는 과일 같은 새콤달콤한 향과 맛을 담은 에티오피아 블렌드 커피입니다. 오렌지, 자몽과 같은 싱그러운 감귤 과일의 향과 브라운 슈거를…" at bounding box center [871, 378] width 333 height 68
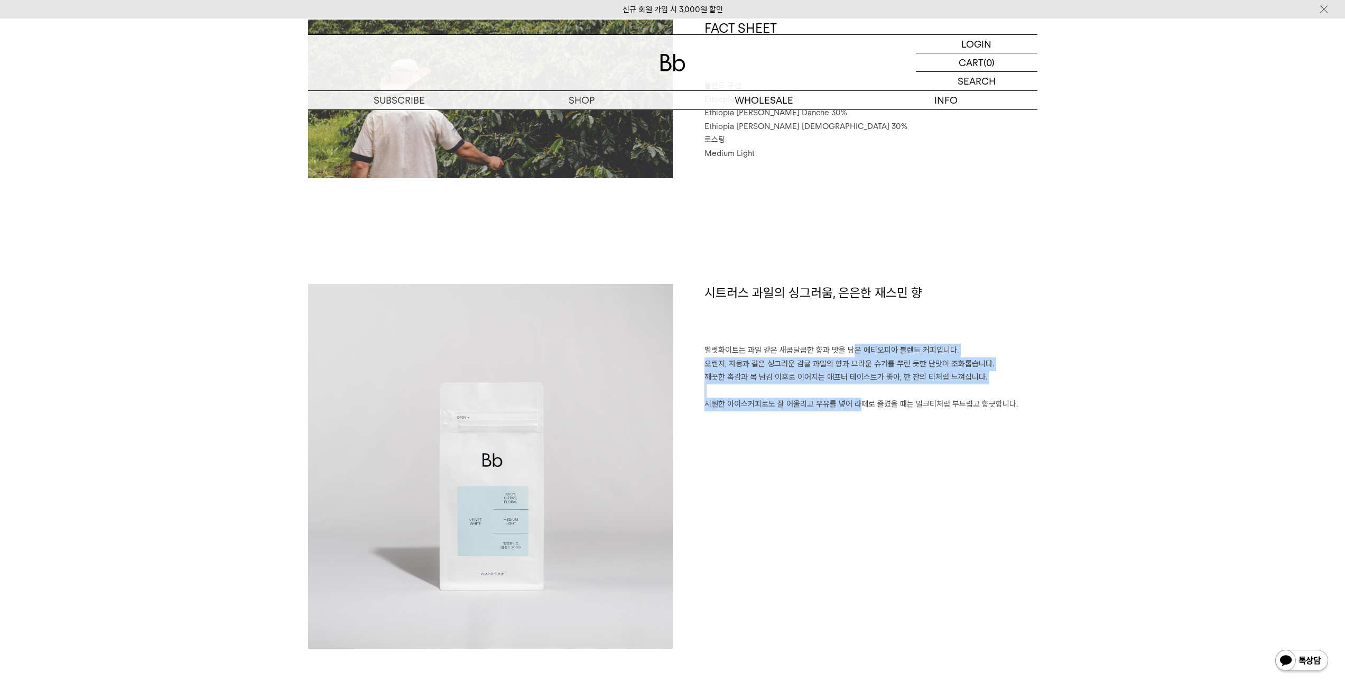
drag, startPoint x: 836, startPoint y: 405, endPoint x: 850, endPoint y: 353, distance: 54.1
click at [850, 353] on p "벨벳화이트는 과일 같은 새콤달콤한 향과 맛을 담은 에티오피아 블렌드 커피입니다. 오렌지, 자몽과 같은 싱그러운 감귤 과일의 향과 브라운 슈거를…" at bounding box center [871, 378] width 333 height 68
drag, startPoint x: 850, startPoint y: 353, endPoint x: 845, endPoint y: 405, distance: 52.0
click at [845, 405] on p "벨벳화이트는 과일 같은 새콤달콤한 향과 맛을 담은 에티오피아 블렌드 커피입니다. 오렌지, 자몽과 같은 싱그러운 감귤 과일의 향과 브라운 슈거를…" at bounding box center [871, 378] width 333 height 68
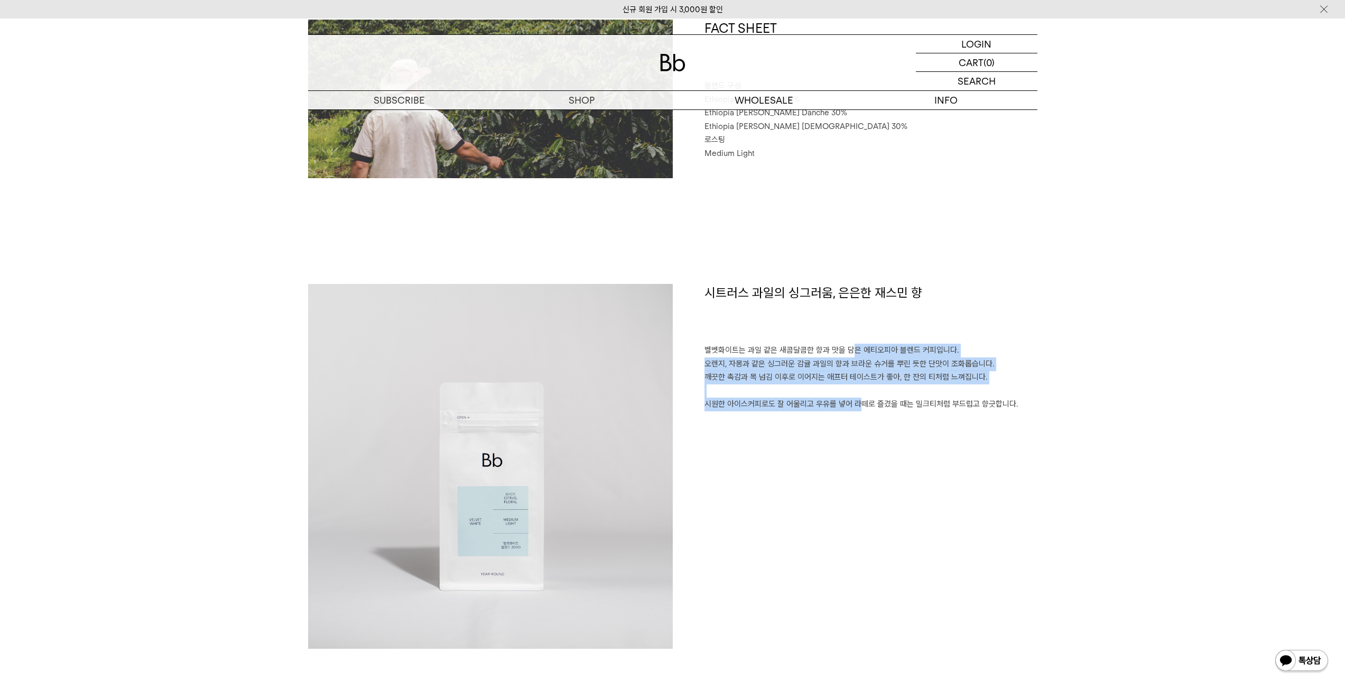
click at [845, 405] on p "벨벳화이트는 과일 같은 새콤달콤한 향과 맛을 담은 에티오피아 블렌드 커피입니다. 오렌지, 자몽과 같은 싱그러운 감귤 과일의 향과 브라운 슈거를…" at bounding box center [871, 378] width 333 height 68
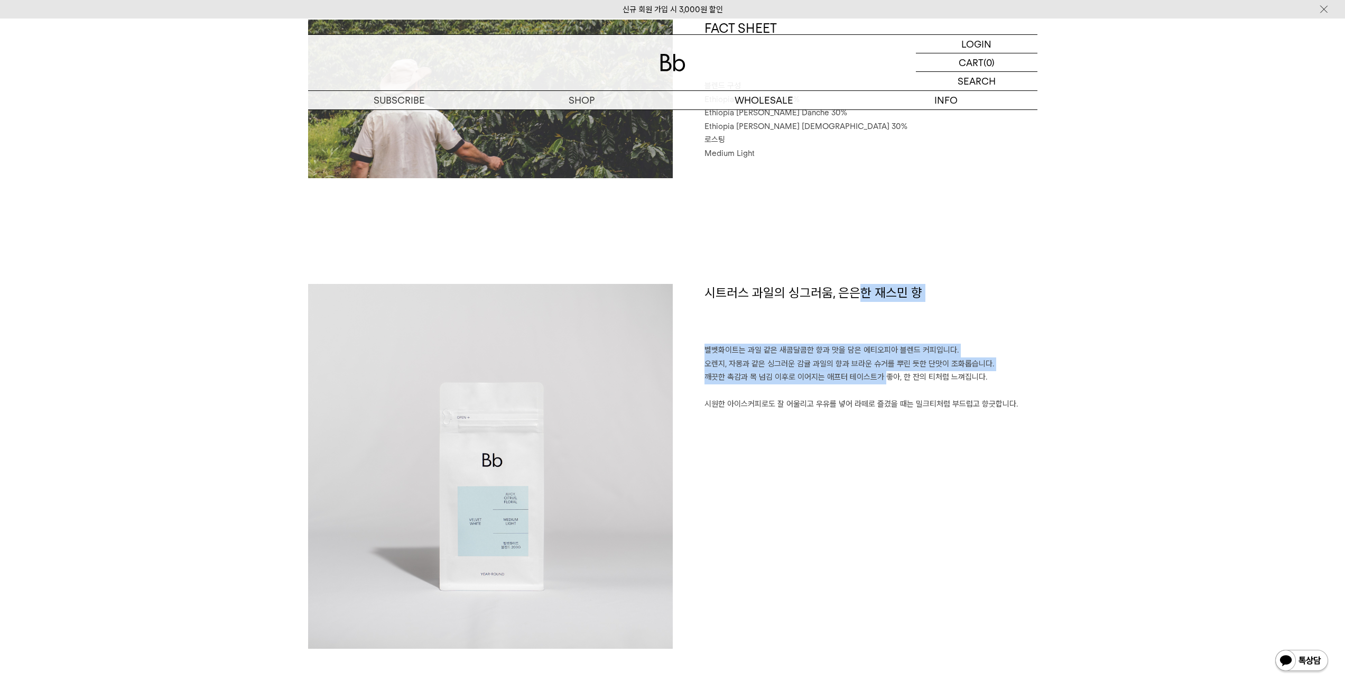
drag, startPoint x: 855, startPoint y: 368, endPoint x: 853, endPoint y: 375, distance: 7.1
click at [853, 375] on div "시트러스 과일의 싱그러움, 은은한 재스민 향 벨벳화이트는 과일 같은 새콤달콤한 향과 맛을 담은 에티오피아 블렌드 커피입니다. 오렌지, 자몽과 …" at bounding box center [855, 466] width 365 height 365
click at [853, 375] on p "벨벳화이트는 과일 같은 새콤달콤한 향과 맛을 담은 에티오피아 블렌드 커피입니다. 오렌지, 자몽과 같은 싱그러운 감귤 과일의 향과 브라운 슈거를…" at bounding box center [871, 378] width 333 height 68
drag, startPoint x: 848, startPoint y: 378, endPoint x: 848, endPoint y: 341, distance: 37.0
click at [848, 341] on div "시트러스 과일의 싱그러움, 은은한 재스민 향 벨벳화이트는 과일 같은 새콤달콤한 향과 맛을 담은 에티오피아 블렌드 커피입니다. 오렌지, 자몽과 …" at bounding box center [855, 466] width 365 height 365
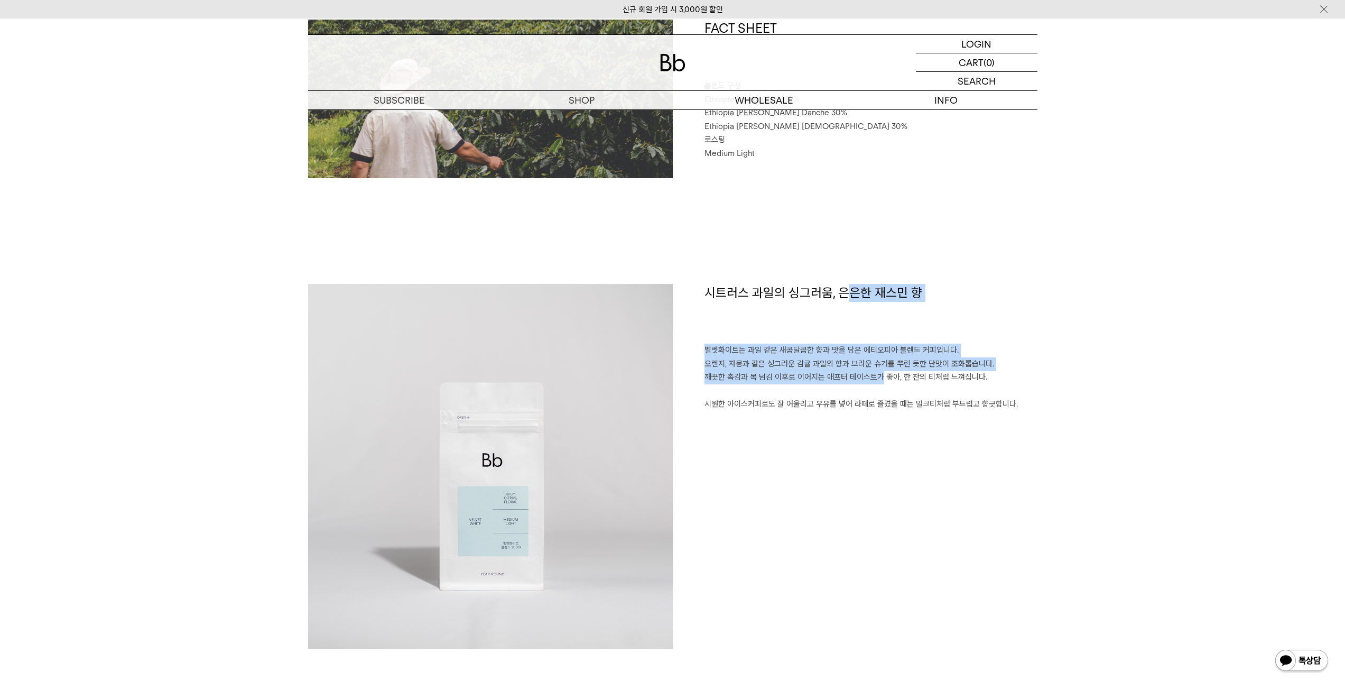
click at [848, 341] on h1 "시트러스 과일의 싱그러움, 은은한 재스민 향" at bounding box center [871, 314] width 333 height 60
drag, startPoint x: 840, startPoint y: 346, endPoint x: 841, endPoint y: 378, distance: 31.8
click at [841, 378] on p "벨벳화이트는 과일 같은 새콤달콤한 향과 맛을 담은 에티오피아 블렌드 커피입니다. 오렌지, 자몽과 같은 싱그러운 감귤 과일의 향과 브라운 슈거를…" at bounding box center [871, 378] width 333 height 68
drag, startPoint x: 847, startPoint y: 373, endPoint x: 843, endPoint y: 350, distance: 23.5
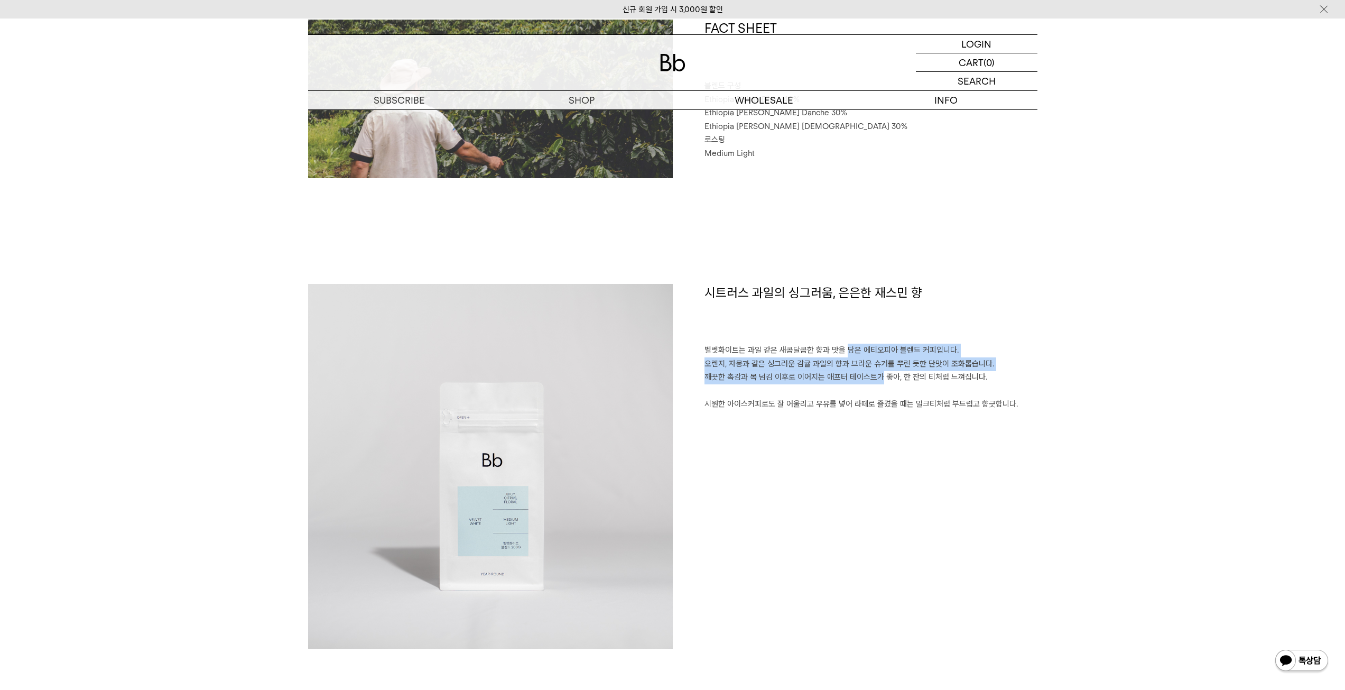
click at [843, 350] on p "벨벳화이트는 과일 같은 새콤달콤한 향과 맛을 담은 에티오피아 블렌드 커피입니다. 오렌지, 자몽과 같은 싱그러운 감귤 과일의 향과 브라운 슈거를…" at bounding box center [871, 378] width 333 height 68
drag, startPoint x: 839, startPoint y: 348, endPoint x: 841, endPoint y: 375, distance: 27.0
click at [841, 375] on p "벨벳화이트는 과일 같은 새콤달콤한 향과 맛을 담은 에티오피아 블렌드 커피입니다. 오렌지, 자몽과 같은 싱그러운 감귤 과일의 향과 브라운 슈거를…" at bounding box center [871, 378] width 333 height 68
click at [841, 376] on p "벨벳화이트는 과일 같은 새콤달콤한 향과 맛을 담은 에티오피아 블렌드 커피입니다. 오렌지, 자몽과 같은 싱그러운 감귤 과일의 향과 브라운 슈거를…" at bounding box center [871, 378] width 333 height 68
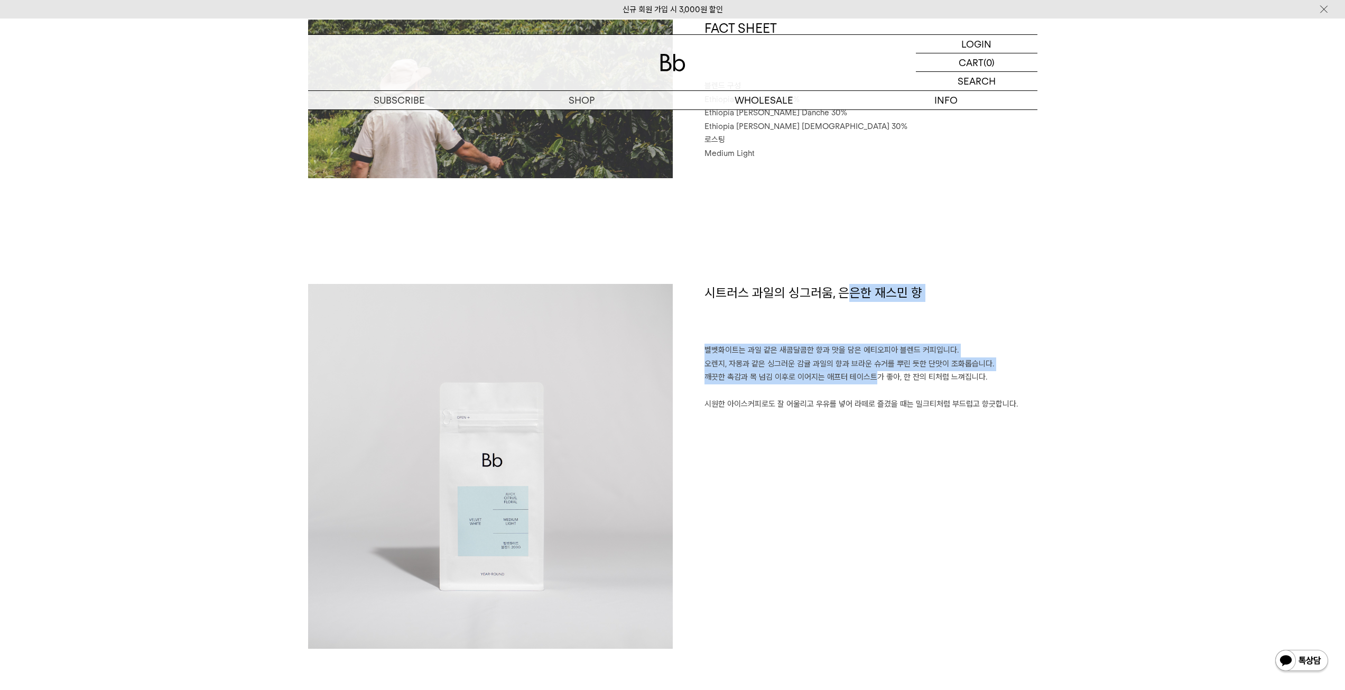
drag, startPoint x: 843, startPoint y: 383, endPoint x: 852, endPoint y: 343, distance: 40.6
click at [852, 343] on div "시트러스 과일의 싱그러움, 은은한 재스민 향 벨벳화이트는 과일 같은 새콤달콤한 향과 맛을 담은 에티오피아 블렌드 커피입니다. 오렌지, 자몽과 …" at bounding box center [855, 466] width 365 height 365
click at [852, 343] on h1 "시트러스 과일의 싱그러움, 은은한 재스민 향" at bounding box center [871, 314] width 333 height 60
drag, startPoint x: 852, startPoint y: 343, endPoint x: 854, endPoint y: 369, distance: 26.5
click at [854, 369] on div "시트러스 과일의 싱그러움, 은은한 재스민 향 벨벳화이트는 과일 같은 새콤달콤한 향과 맛을 담은 에티오피아 블렌드 커피입니다. 오렌지, 자몽과 …" at bounding box center [855, 466] width 365 height 365
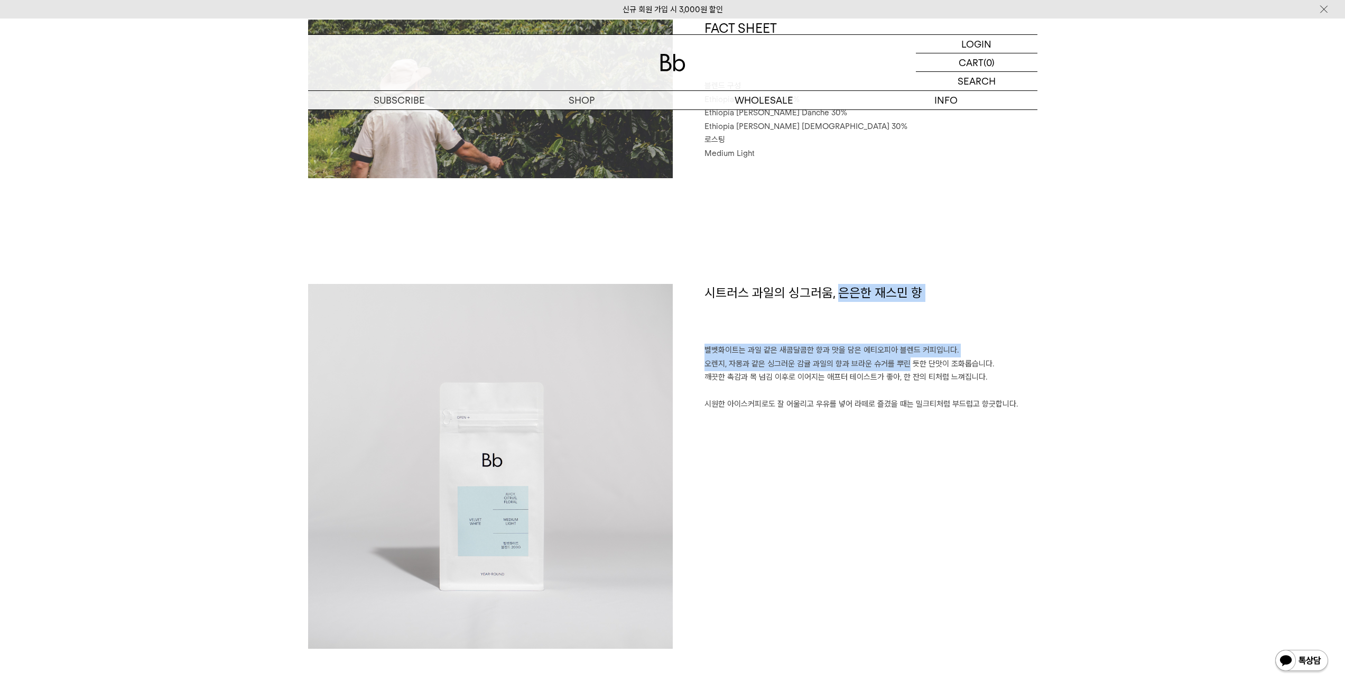
click at [854, 369] on p "벨벳화이트는 과일 같은 새콤달콤한 향과 맛을 담은 에티오피아 블렌드 커피입니다. 오렌지, 자몽과 같은 싱그러운 감귤 과일의 향과 브라운 슈거를…" at bounding box center [871, 378] width 333 height 68
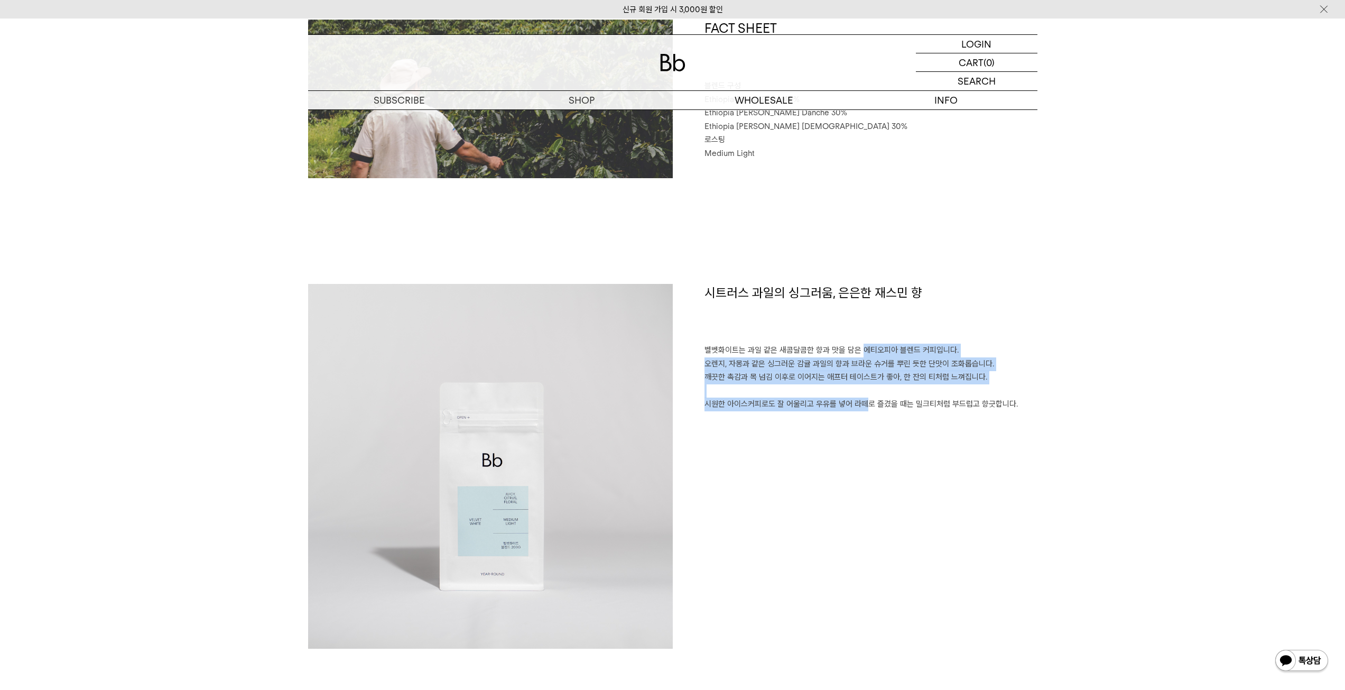
drag, startPoint x: 858, startPoint y: 360, endPoint x: 853, endPoint y: 399, distance: 38.9
click at [853, 399] on p "벨벳화이트는 과일 같은 새콤달콤한 향과 맛을 담은 에티오피아 블렌드 커피입니다. 오렌지, 자몽과 같은 싱그러운 감귤 과일의 향과 브라운 슈거를…" at bounding box center [871, 378] width 333 height 68
drag, startPoint x: 853, startPoint y: 399, endPoint x: 851, endPoint y: 350, distance: 49.2
click at [851, 350] on p "벨벳화이트는 과일 같은 새콤달콤한 향과 맛을 담은 에티오피아 블렌드 커피입니다. 오렌지, 자몽과 같은 싱그러운 감귤 과일의 향과 브라운 슈거를…" at bounding box center [871, 378] width 333 height 68
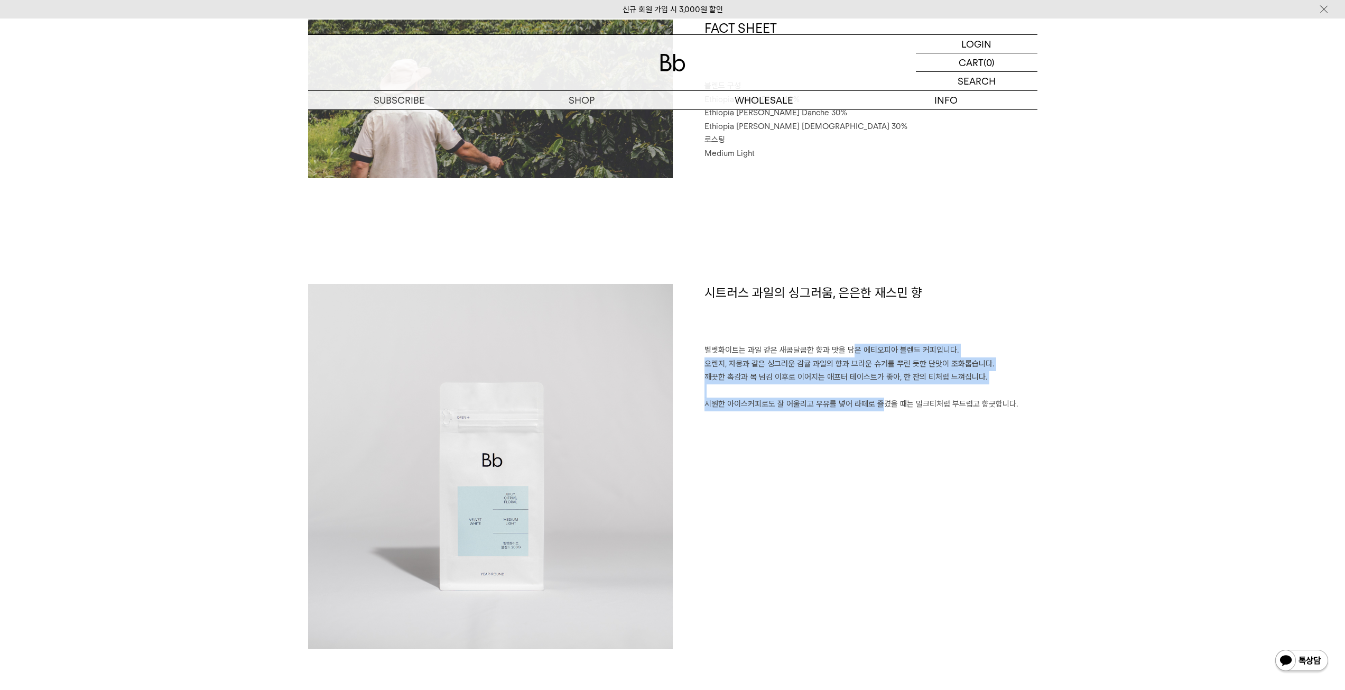
click at [851, 350] on p "벨벳화이트는 과일 같은 새콤달콤한 향과 맛을 담은 에티오피아 블렌드 커피입니다. 오렌지, 자몽과 같은 싱그러운 감귤 과일의 향과 브라운 슈거를…" at bounding box center [871, 378] width 333 height 68
drag, startPoint x: 845, startPoint y: 346, endPoint x: 844, endPoint y: 415, distance: 69.2
click at [844, 415] on div "시트러스 과일의 싱그러움, 은은한 재스민 향 벨벳화이트는 과일 같은 새콤달콤한 향과 맛을 담은 에티오피아 블렌드 커피입니다. 오렌지, 자몽과 …" at bounding box center [855, 466] width 365 height 365
drag, startPoint x: 839, startPoint y: 409, endPoint x: 834, endPoint y: 349, distance: 59.5
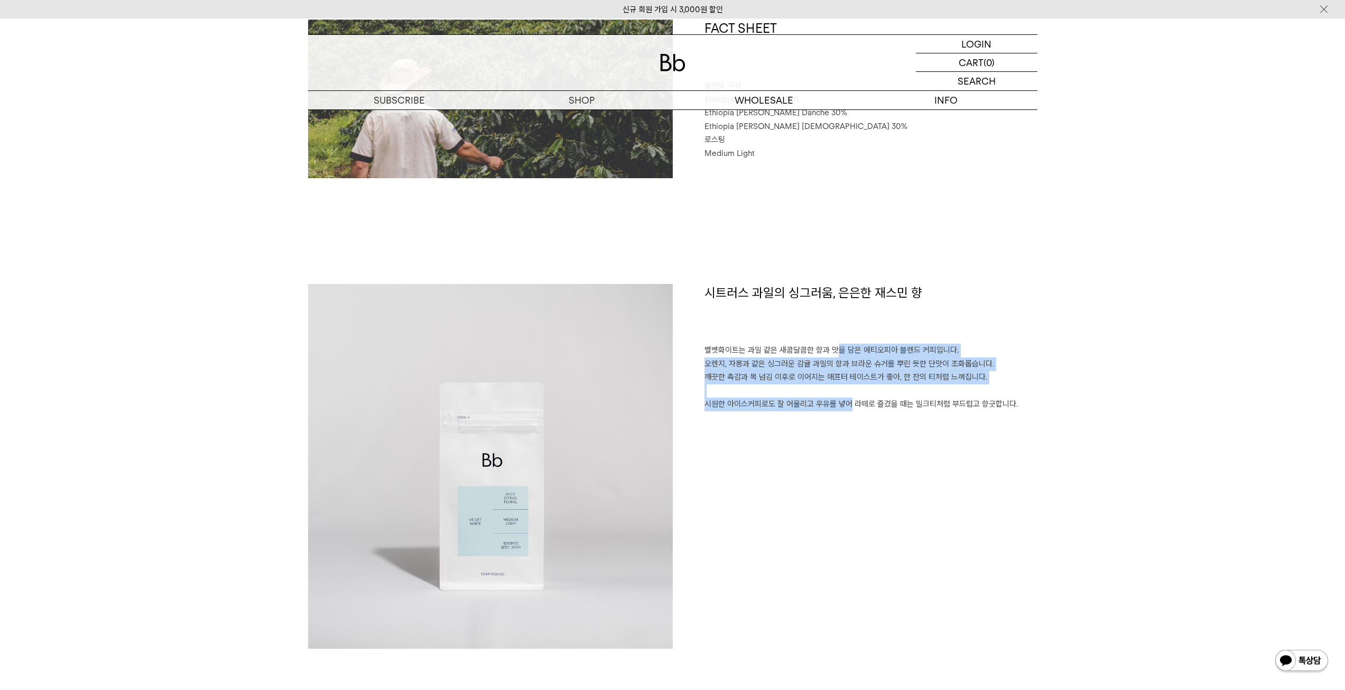
click at [834, 349] on p "벨벳화이트는 과일 같은 새콤달콤한 향과 맛을 담은 에티오피아 블렌드 커피입니다. 오렌지, 자몽과 같은 싱그러운 감귤 과일의 향과 브라운 슈거를…" at bounding box center [871, 378] width 333 height 68
drag, startPoint x: 834, startPoint y: 349, endPoint x: 838, endPoint y: 410, distance: 60.4
click at [838, 410] on p "벨벳화이트는 과일 같은 새콤달콤한 향과 맛을 담은 에티오피아 블렌드 커피입니다. 오렌지, 자몽과 같은 싱그러운 감귤 과일의 향과 브라운 슈거를…" at bounding box center [871, 378] width 333 height 68
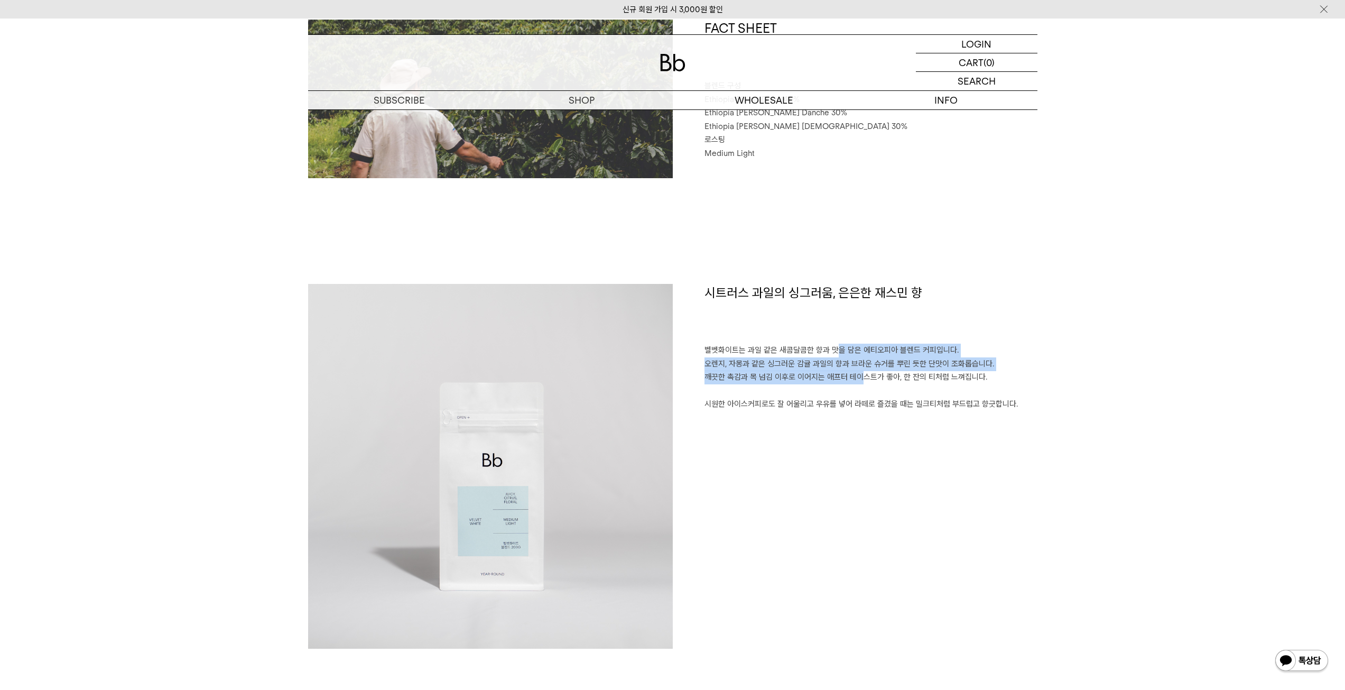
drag, startPoint x: 835, startPoint y: 382, endPoint x: 834, endPoint y: 348, distance: 34.4
click at [834, 348] on p "벨벳화이트는 과일 같은 새콤달콤한 향과 맛을 담은 에티오피아 블렌드 커피입니다. 오렌지, 자몽과 같은 싱그러운 감귤 과일의 향과 브라운 슈거를…" at bounding box center [871, 378] width 333 height 68
drag, startPoint x: 834, startPoint y: 348, endPoint x: 832, endPoint y: 376, distance: 28.6
click at [832, 376] on p "벨벳화이트는 과일 같은 새콤달콤한 향과 맛을 담은 에티오피아 블렌드 커피입니다. 오렌지, 자몽과 같은 싱그러운 감귤 과일의 향과 브라운 슈거를…" at bounding box center [871, 378] width 333 height 68
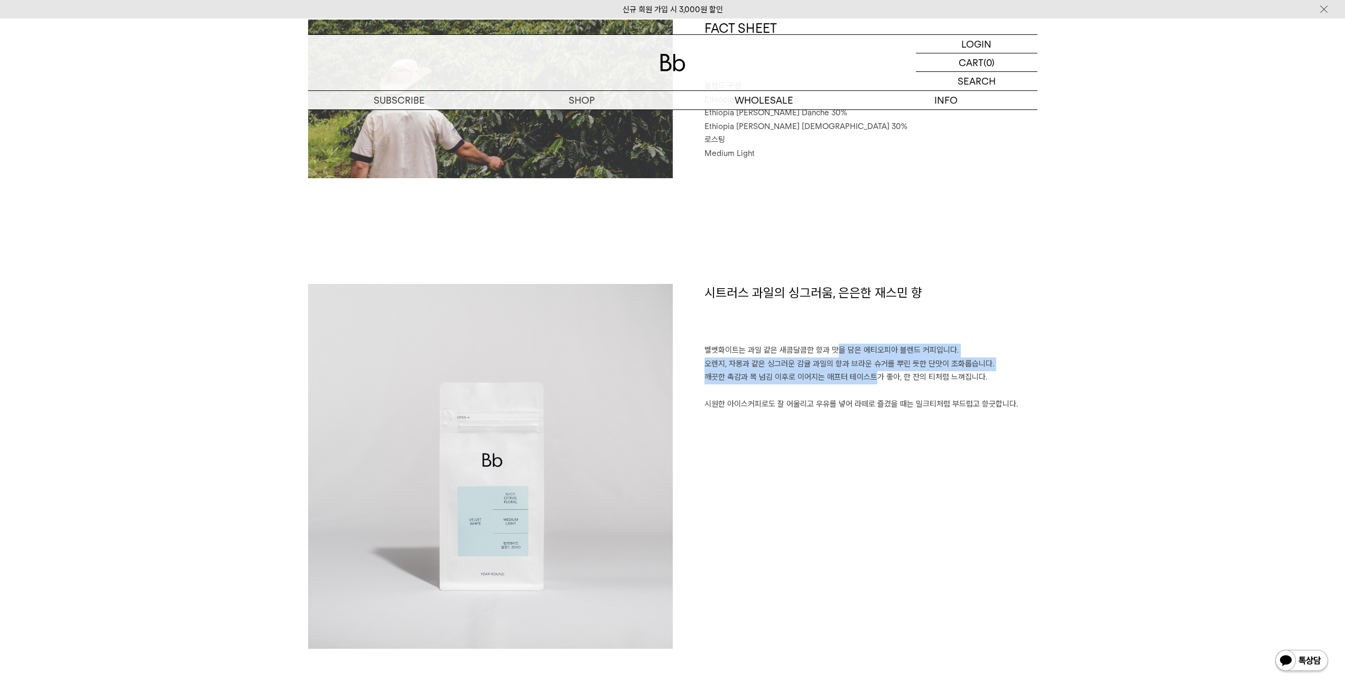
click at [832, 376] on p "벨벳화이트는 과일 같은 새콤달콤한 향과 맛을 담은 에티오피아 블렌드 커피입니다. 오렌지, 자몽과 같은 싱그러운 감귤 과일의 향과 브라운 슈거를…" at bounding box center [871, 378] width 333 height 68
drag, startPoint x: 841, startPoint y: 419, endPoint x: 839, endPoint y: 346, distance: 73.0
click at [839, 346] on div "시트러스 과일의 싱그러움, 은은한 재스민 향 벨벳화이트는 과일 같은 새콤달콤한 향과 맛을 담은 에티오피아 블렌드 커피입니다. 오렌지, 자몽과 …" at bounding box center [855, 466] width 365 height 365
click at [839, 346] on p "벨벳화이트는 과일 같은 새콤달콤한 향과 맛을 담은 에티오피아 블렌드 커피입니다. 오렌지, 자몽과 같은 싱그러운 감귤 과일의 향과 브라운 슈거를…" at bounding box center [871, 378] width 333 height 68
drag, startPoint x: 837, startPoint y: 343, endPoint x: 830, endPoint y: 416, distance: 73.2
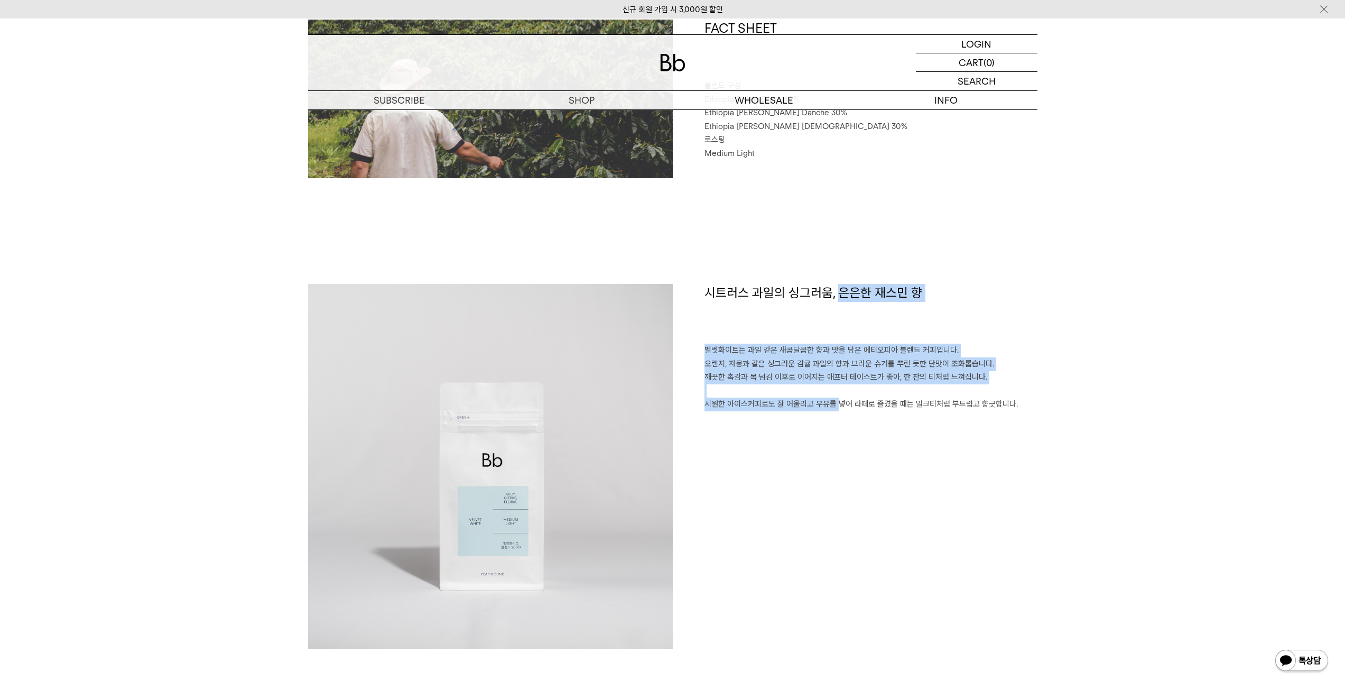
click at [830, 416] on div "시트러스 과일의 싱그러움, 은은한 재스민 향 벨벳화이트는 과일 같은 새콤달콤한 향과 맛을 담은 에티오피아 블렌드 커피입니다. 오렌지, 자몽과 …" at bounding box center [855, 466] width 365 height 365
click at [830, 415] on div "시트러스 과일의 싱그러움, 은은한 재스민 향 벨벳화이트는 과일 같은 새콤달콤한 향과 맛을 담은 에티오피아 블렌드 커피입니다. 오렌지, 자몽과 …" at bounding box center [855, 466] width 365 height 365
drag, startPoint x: 829, startPoint y: 403, endPoint x: 826, endPoint y: 347, distance: 56.2
click at [826, 347] on p "벨벳화이트는 과일 같은 새콤달콤한 향과 맛을 담은 에티오피아 블렌드 커피입니다. 오렌지, 자몽과 같은 싱그러운 감귤 과일의 향과 브라운 슈거를…" at bounding box center [871, 378] width 333 height 68
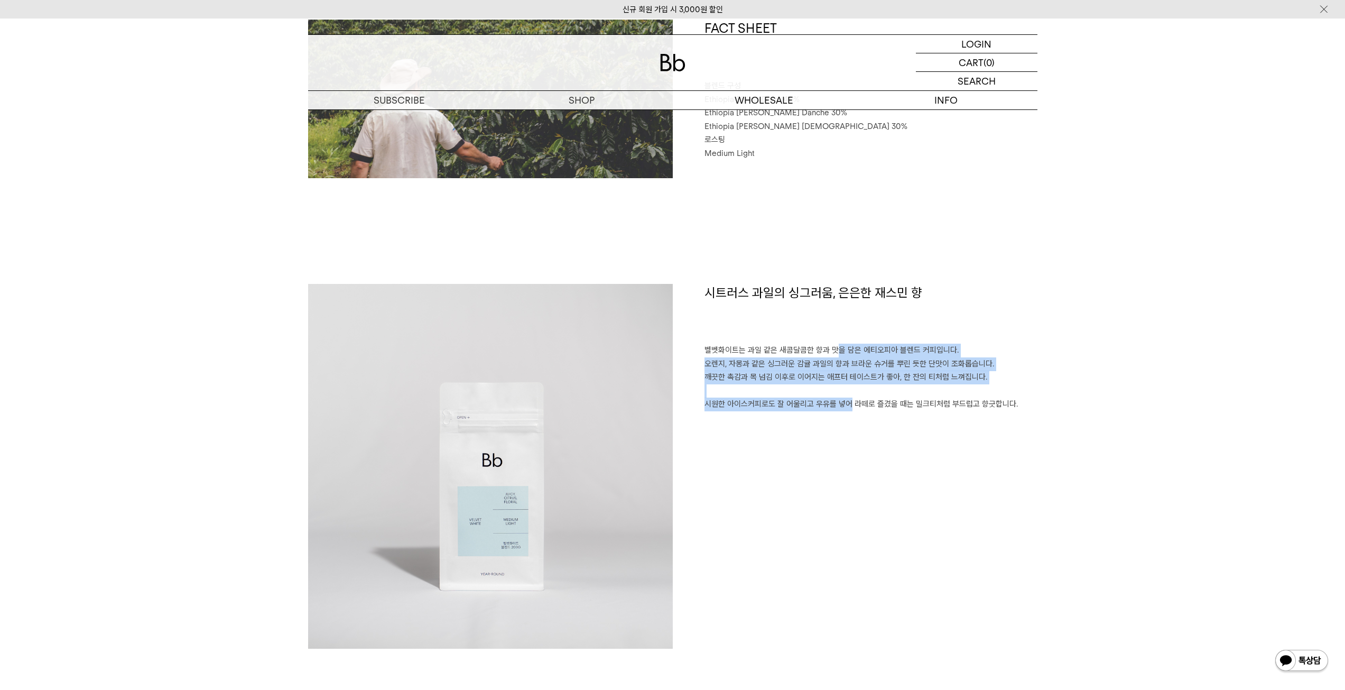
drag, startPoint x: 832, startPoint y: 344, endPoint x: 837, endPoint y: 415, distance: 71.5
click at [837, 415] on div "시트러스 과일의 싱그러움, 은은한 재스민 향 벨벳화이트는 과일 같은 새콤달콤한 향과 맛을 담은 에티오피아 블렌드 커피입니다. 오렌지, 자몽과 …" at bounding box center [855, 466] width 365 height 365
click at [837, 412] on div "시트러스 과일의 싱그러움, 은은한 재스민 향 벨벳화이트는 과일 같은 새콤달콤한 향과 맛을 담은 에티오피아 블렌드 커피입니다. 오렌지, 자몽과 …" at bounding box center [855, 466] width 365 height 365
drag, startPoint x: 830, startPoint y: 406, endPoint x: 825, endPoint y: 349, distance: 57.3
click at [825, 349] on p "벨벳화이트는 과일 같은 새콤달콤한 향과 맛을 담은 에티오피아 블렌드 커피입니다. 오렌지, 자몽과 같은 싱그러운 감귤 과일의 향과 브라운 슈거를…" at bounding box center [871, 378] width 333 height 68
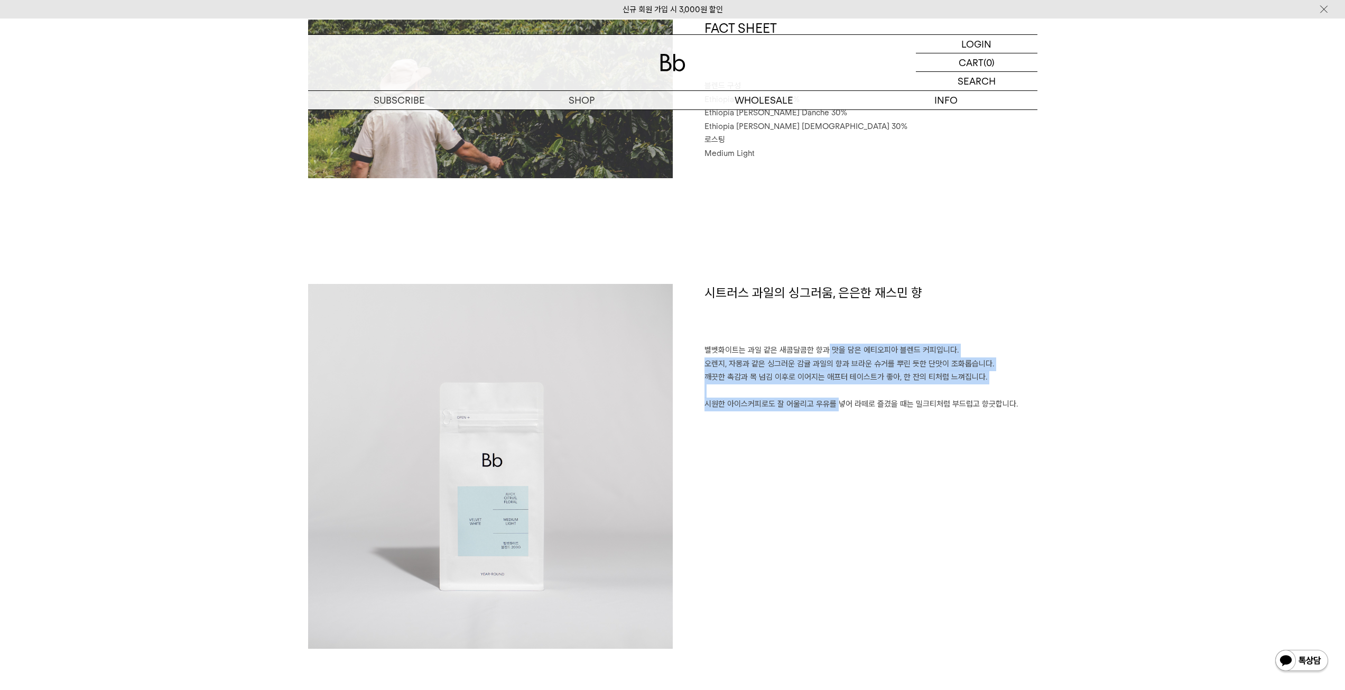
click at [825, 349] on p "벨벳화이트는 과일 같은 새콤달콤한 향과 맛을 담은 에티오피아 블렌드 커피입니다. 오렌지, 자몽과 같은 싱그러운 감귤 과일의 향과 브라운 슈거를…" at bounding box center [871, 378] width 333 height 68
drag, startPoint x: 826, startPoint y: 348, endPoint x: 826, endPoint y: 402, distance: 53.9
click at [826, 402] on p "벨벳화이트는 과일 같은 새콤달콤한 향과 맛을 담은 에티오피아 블렌드 커피입니다. 오렌지, 자몽과 같은 싱그러운 감귤 과일의 향과 브라운 슈거를…" at bounding box center [871, 378] width 333 height 68
drag, startPoint x: 826, startPoint y: 402, endPoint x: 831, endPoint y: 345, distance: 57.8
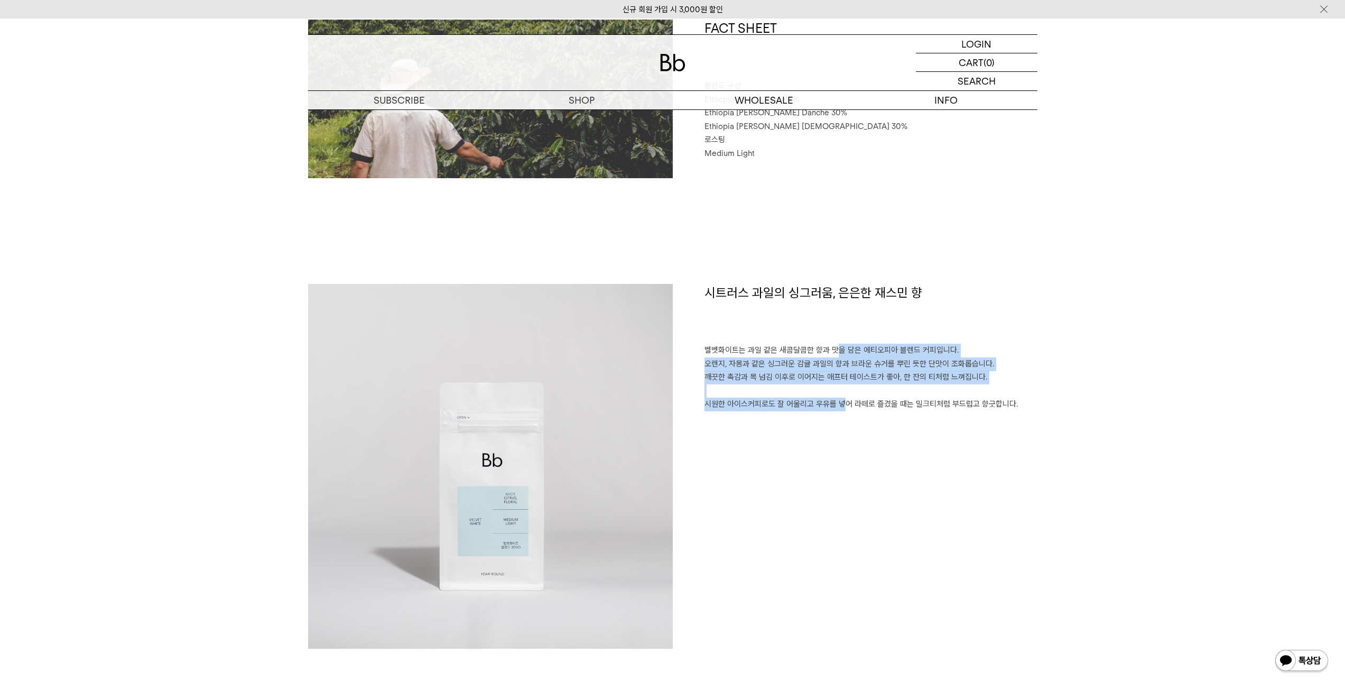
click at [831, 345] on p "벨벳화이트는 과일 같은 새콤달콤한 향과 맛을 담은 에티오피아 블렌드 커피입니다. 오렌지, 자몽과 같은 싱그러운 감귤 과일의 향과 브라운 슈거를…" at bounding box center [871, 378] width 333 height 68
drag, startPoint x: 831, startPoint y: 345, endPoint x: 818, endPoint y: 416, distance: 72.6
click at [818, 416] on div "시트러스 과일의 싱그러움, 은은한 재스민 향 벨벳화이트는 과일 같은 새콤달콤한 향과 맛을 담은 에티오피아 블렌드 커피입니다. 오렌지, 자몽과 …" at bounding box center [855, 466] width 365 height 365
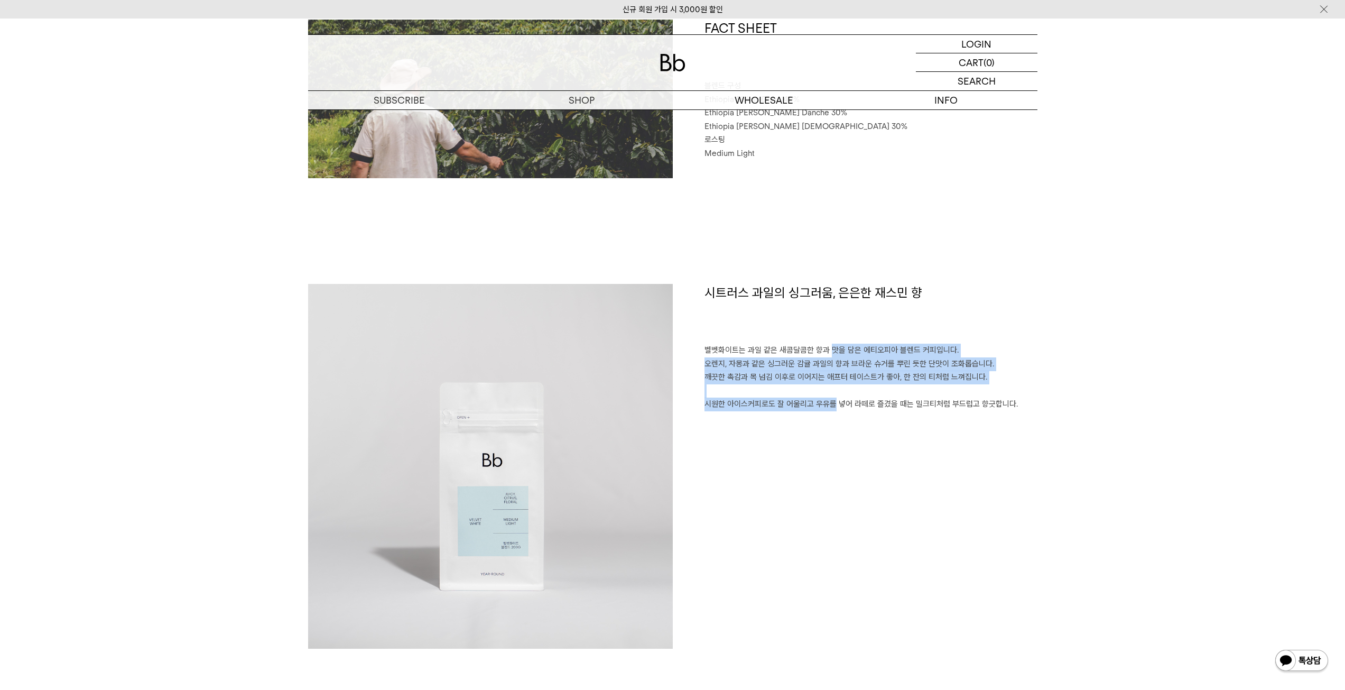
drag, startPoint x: 819, startPoint y: 408, endPoint x: 825, endPoint y: 345, distance: 63.2
click at [825, 345] on p "벨벳화이트는 과일 같은 새콤달콤한 향과 맛을 담은 에티오피아 블렌드 커피입니다. 오렌지, 자몽과 같은 싱그러운 감귤 과일의 향과 브라운 슈거를…" at bounding box center [871, 378] width 333 height 68
drag, startPoint x: 825, startPoint y: 345, endPoint x: 826, endPoint y: 408, distance: 62.9
click at [826, 408] on p "벨벳화이트는 과일 같은 새콤달콤한 향과 맛을 담은 에티오피아 블렌드 커피입니다. 오렌지, 자몽과 같은 싱그러운 감귤 과일의 향과 브라운 슈거를…" at bounding box center [871, 378] width 333 height 68
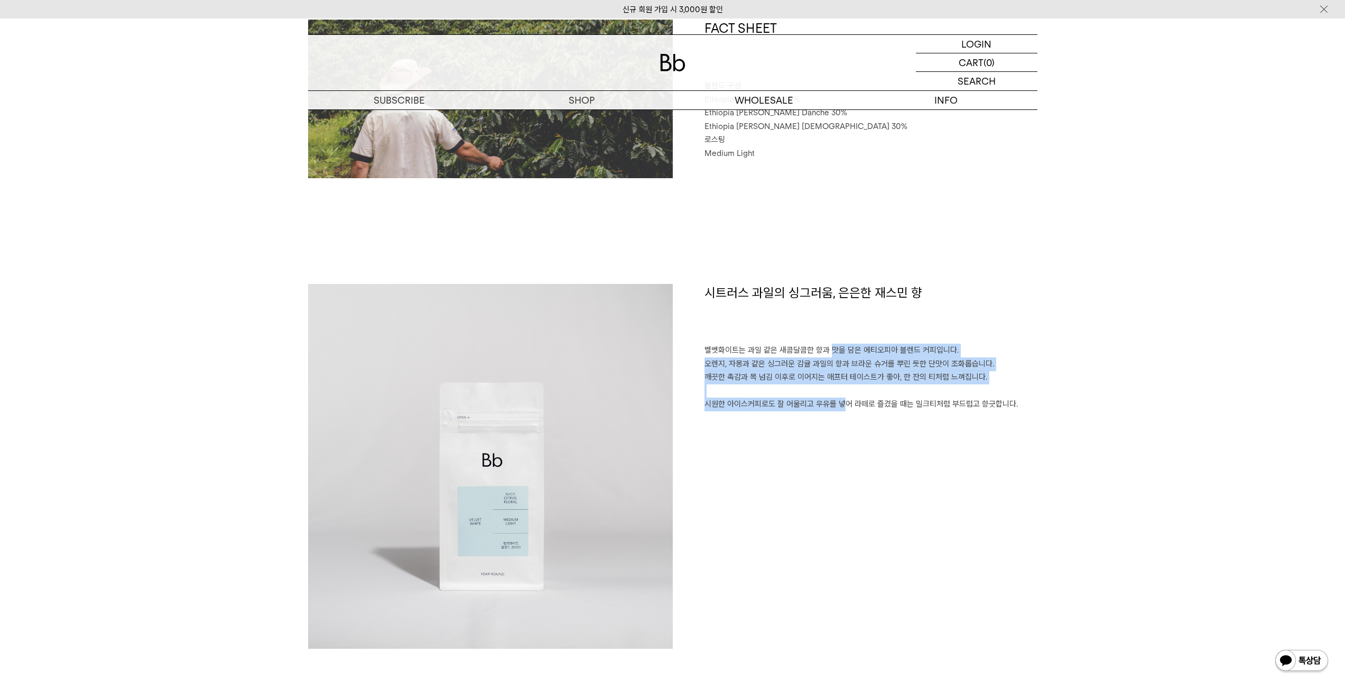
click at [826, 408] on p "벨벳화이트는 과일 같은 새콤달콤한 향과 맛을 담은 에티오피아 블렌드 커피입니다. 오렌지, 자몽과 같은 싱그러운 감귤 과일의 향과 브라운 슈거를…" at bounding box center [871, 378] width 333 height 68
drag, startPoint x: 826, startPoint y: 408, endPoint x: 830, endPoint y: 340, distance: 67.3
click at [830, 340] on div "시트러스 과일의 싱그러움, 은은한 재스민 향 벨벳화이트는 과일 같은 새콤달콤한 향과 맛을 담은 에티오피아 블렌드 커피입니다. 오렌지, 자몽과 …" at bounding box center [855, 466] width 365 height 365
click at [827, 350] on p "벨벳화이트는 과일 같은 새콤달콤한 향과 맛을 담은 에티오피아 블렌드 커피입니다. 오렌지, 자몽과 같은 싱그러운 감귤 과일의 향과 브라운 슈거를…" at bounding box center [871, 378] width 333 height 68
drag, startPoint x: 827, startPoint y: 350, endPoint x: 822, endPoint y: 399, distance: 48.3
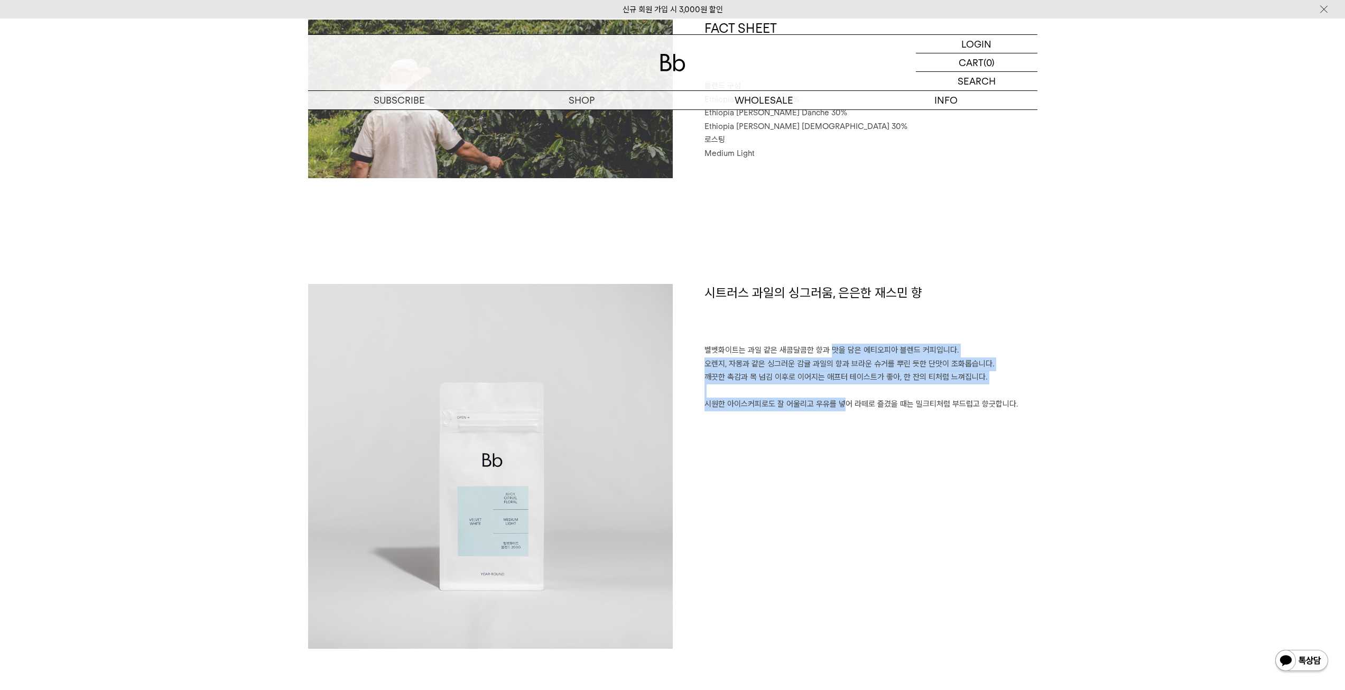
click at [822, 399] on p "벨벳화이트는 과일 같은 새콤달콤한 향과 맛을 담은 에티오피아 블렌드 커피입니다. 오렌지, 자몽과 같은 싱그러운 감귤 과일의 향과 브라운 슈거를…" at bounding box center [871, 378] width 333 height 68
drag, startPoint x: 822, startPoint y: 399, endPoint x: 825, endPoint y: 339, distance: 59.3
click at [825, 339] on div "시트러스 과일의 싱그러움, 은은한 재스민 향 벨벳화이트는 과일 같은 새콤달콤한 향과 맛을 담은 에티오피아 블렌드 커피입니다. 오렌지, 자몽과 …" at bounding box center [855, 466] width 365 height 365
click at [825, 339] on h1 "시트러스 과일의 싱그러움, 은은한 재스민 향" at bounding box center [871, 314] width 333 height 60
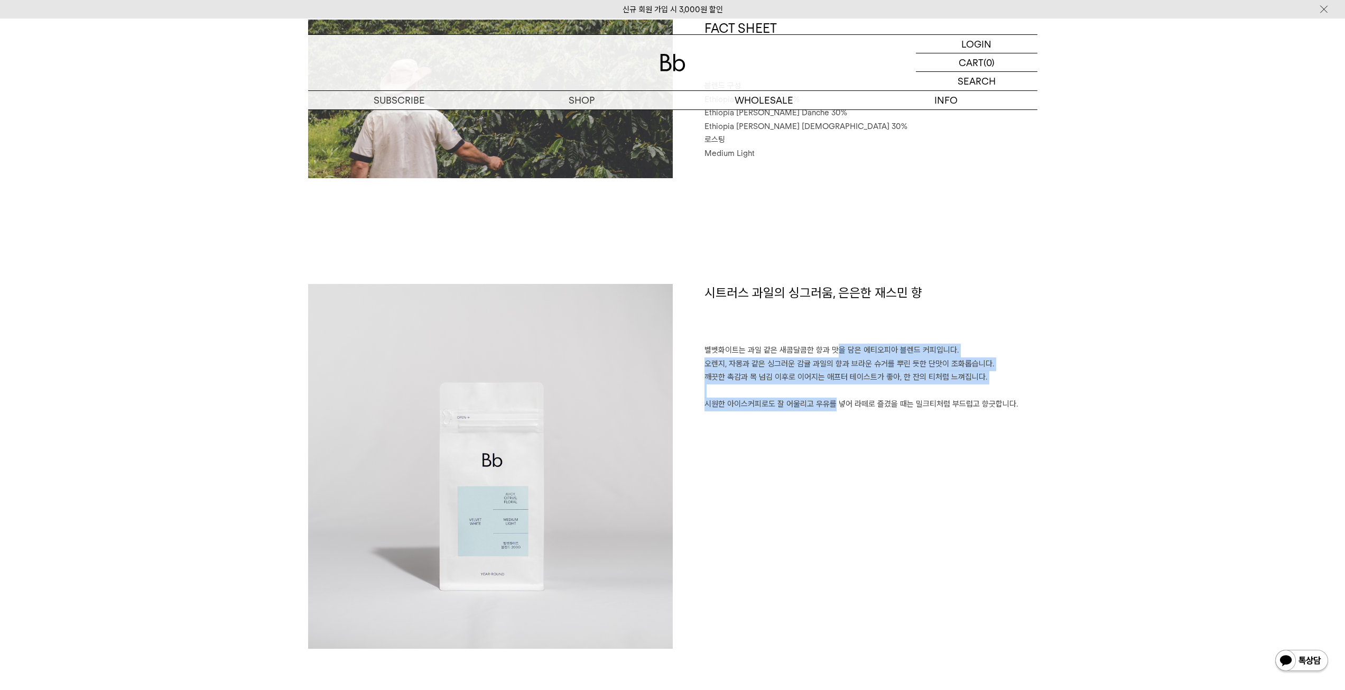
drag, startPoint x: 830, startPoint y: 345, endPoint x: 824, endPoint y: 406, distance: 61.6
click at [824, 406] on p "벨벳화이트는 과일 같은 새콤달콤한 향과 맛을 담은 에티오피아 블렌드 커피입니다. 오렌지, 자몽과 같은 싱그러운 감귤 과일의 향과 브라운 슈거를…" at bounding box center [871, 378] width 333 height 68
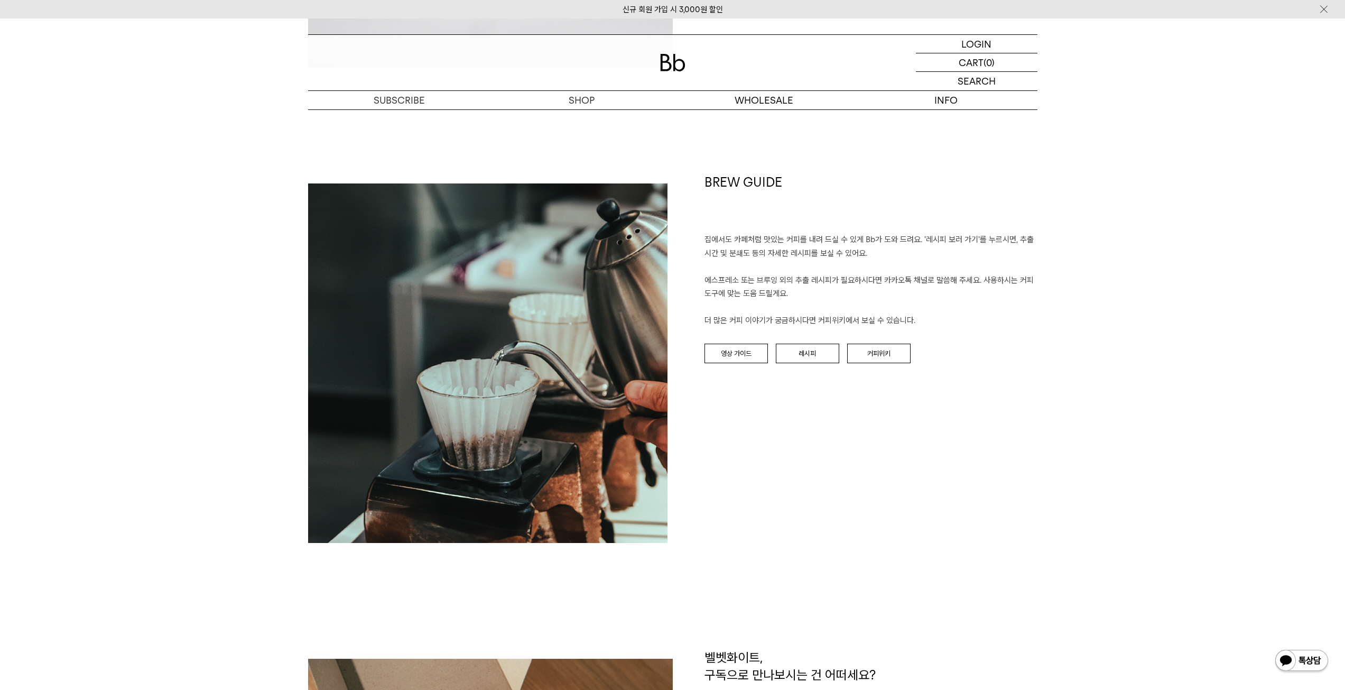
scroll to position [1163, 0]
click at [866, 356] on link "커피위키" at bounding box center [878, 353] width 63 height 20
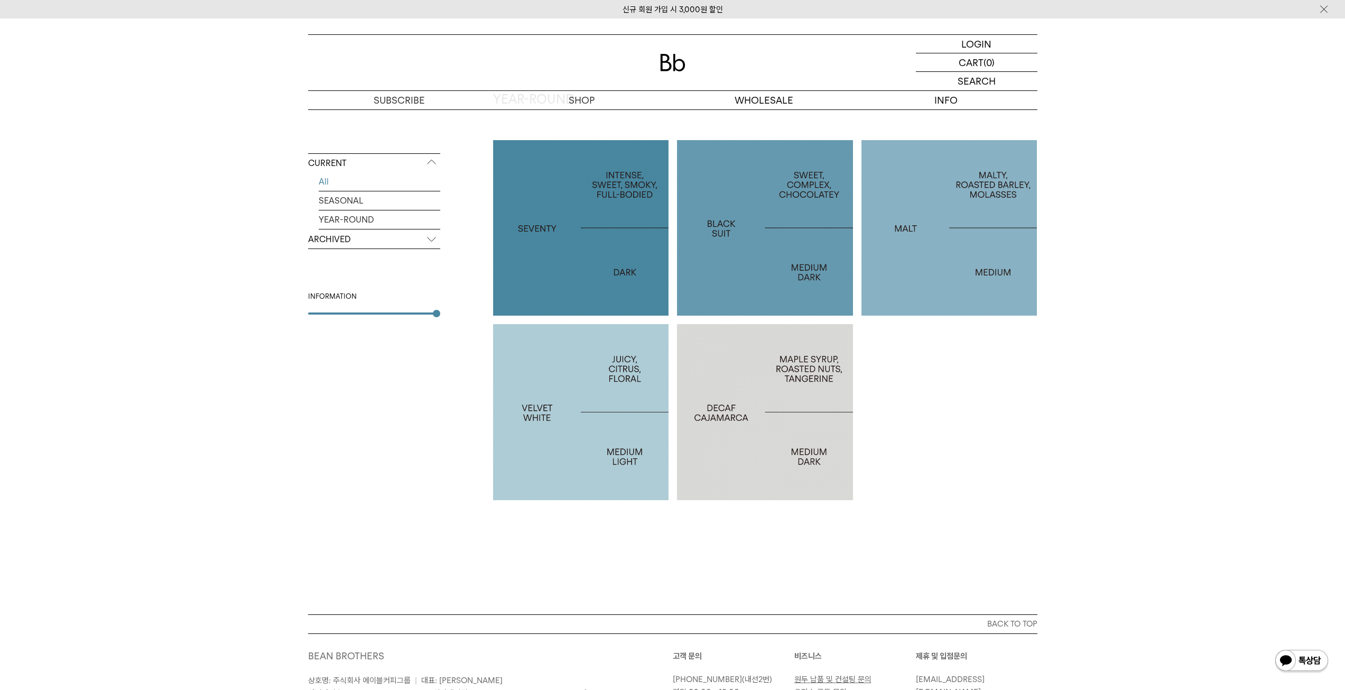
scroll to position [581, 0]
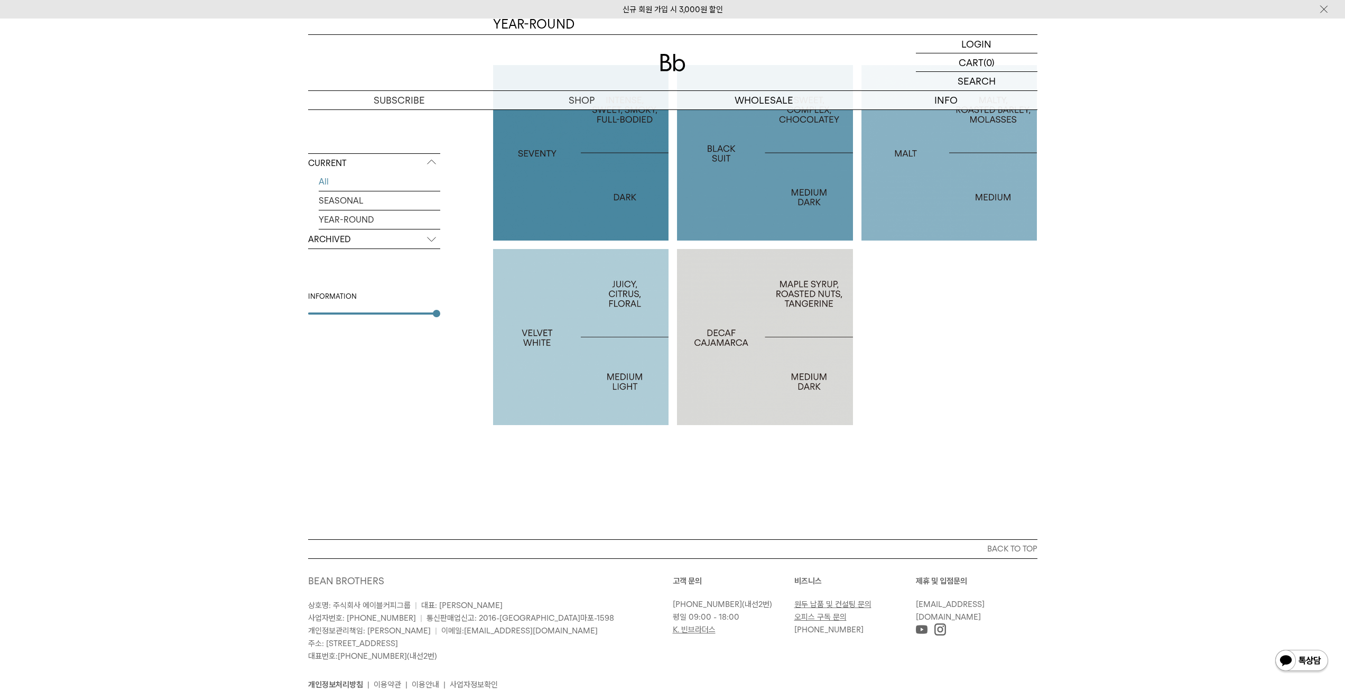
click at [590, 338] on p "VELVET WHITE" at bounding box center [581, 336] width 176 height 15
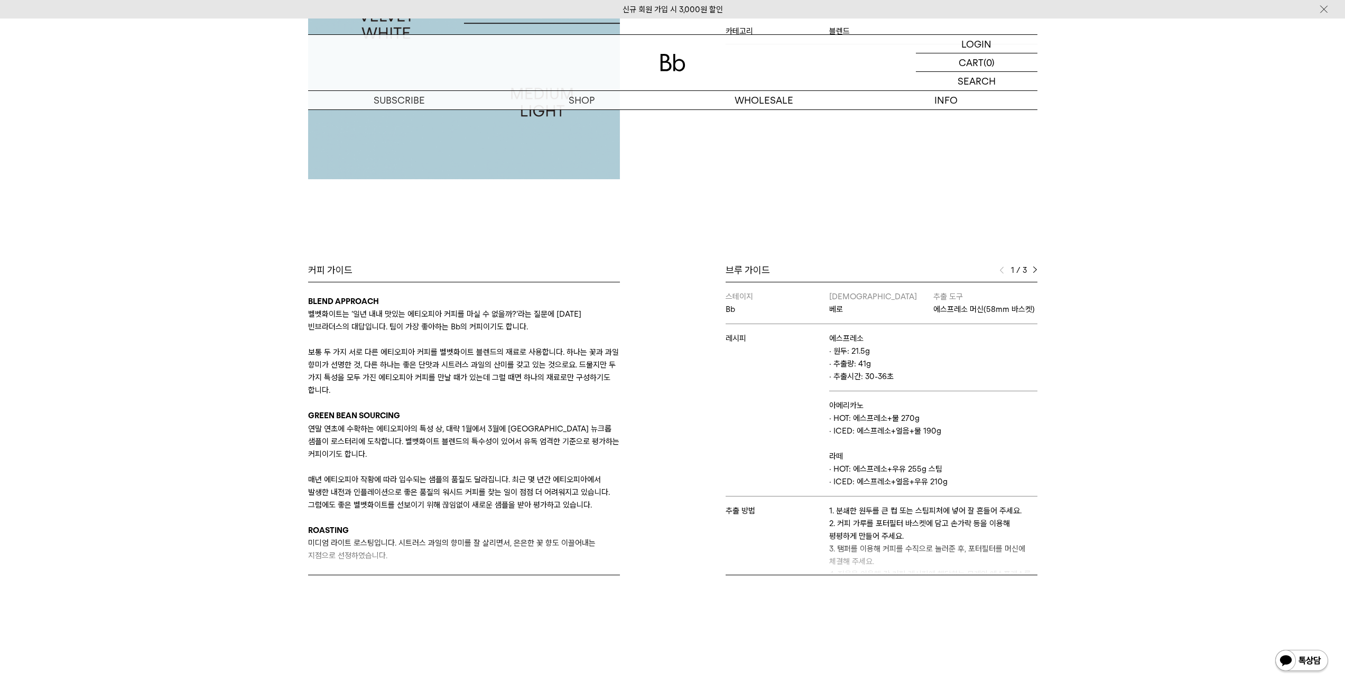
scroll to position [370, 0]
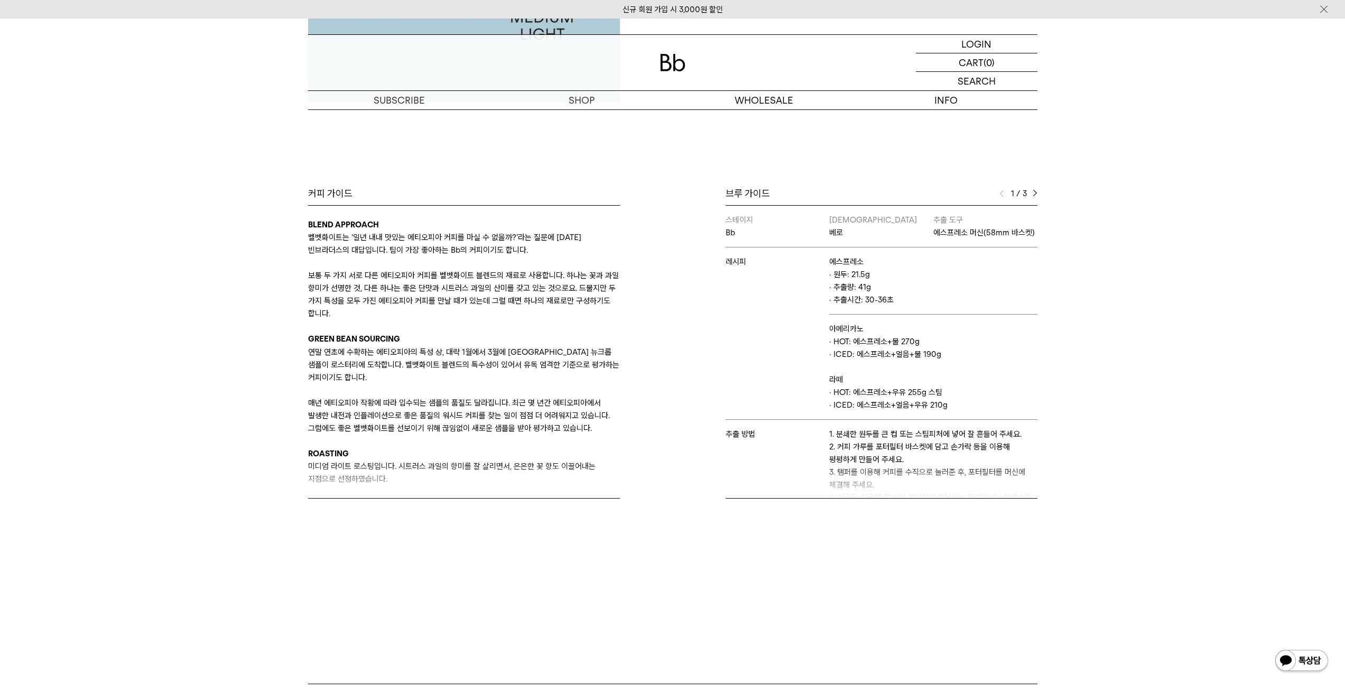
click at [1031, 196] on div "1 / 3" at bounding box center [1019, 193] width 38 height 13
click at [1039, 193] on div "브루 가이드 1 / 3 스테이지 Bb 바리스타 베로 추출 도구 에스프레소 머신(58mm 바스켓) 레시피 에스프레소 · 원두: 21.5g · 추…" at bounding box center [858, 342] width 370 height 311
click at [1030, 192] on div "1 / 3" at bounding box center [1019, 193] width 38 height 13
click at [1031, 192] on div "1 / 3" at bounding box center [1019, 193] width 38 height 13
click at [1035, 194] on img at bounding box center [1035, 193] width 5 height 7
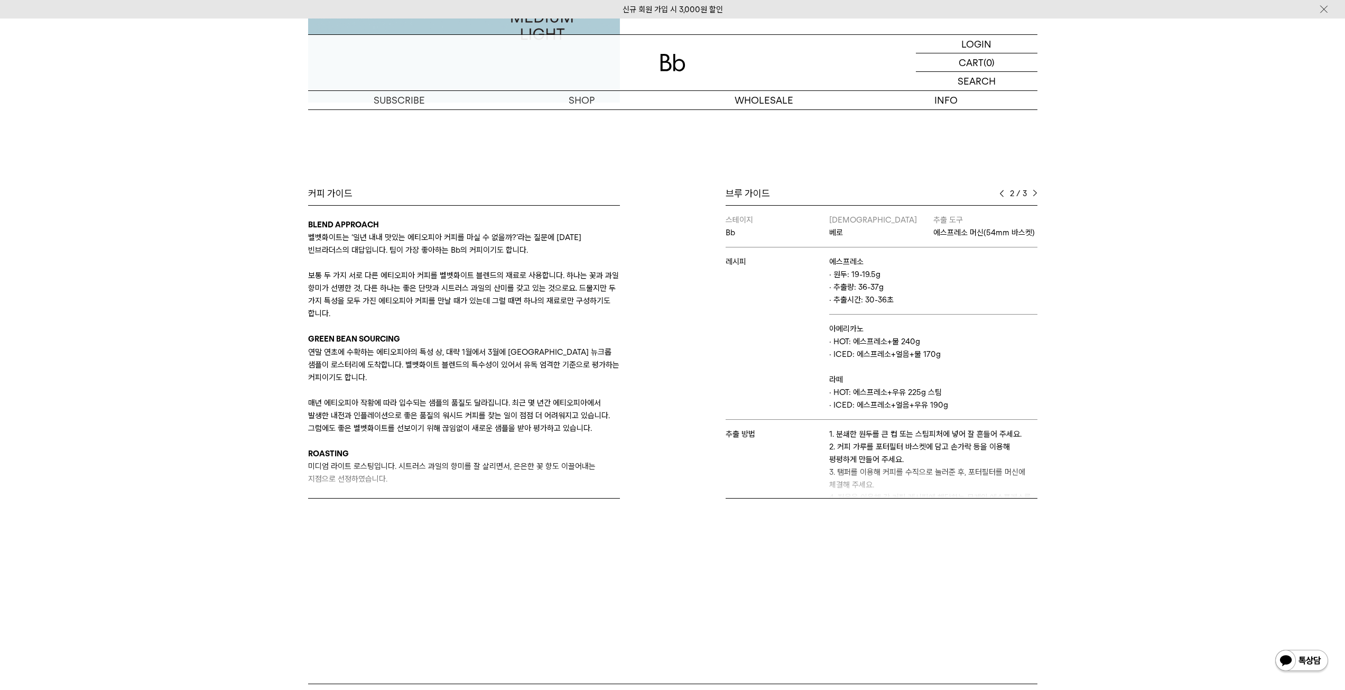
click at [1084, 215] on div "Bb의 커피 ALL SEASONAL YEAR-ROUND AUCTION SERIES ARCHIVE 2023 2022 2021 2020 2019 …" at bounding box center [672, 171] width 1345 height 761
click at [1002, 195] on img at bounding box center [1002, 193] width 5 height 7
click at [1029, 200] on div "브루 가이드 1 / 3 스테이지 Bb 바리스타 베로 추출 도구 에스프레소 머신(58mm 바스켓) 레시피 에스프레소 · 원두: 21.5g · 추…" at bounding box center [882, 342] width 312 height 311
click at [1032, 192] on div "1 / 3" at bounding box center [1019, 193] width 38 height 13
click at [1035, 191] on img at bounding box center [1035, 193] width 5 height 7
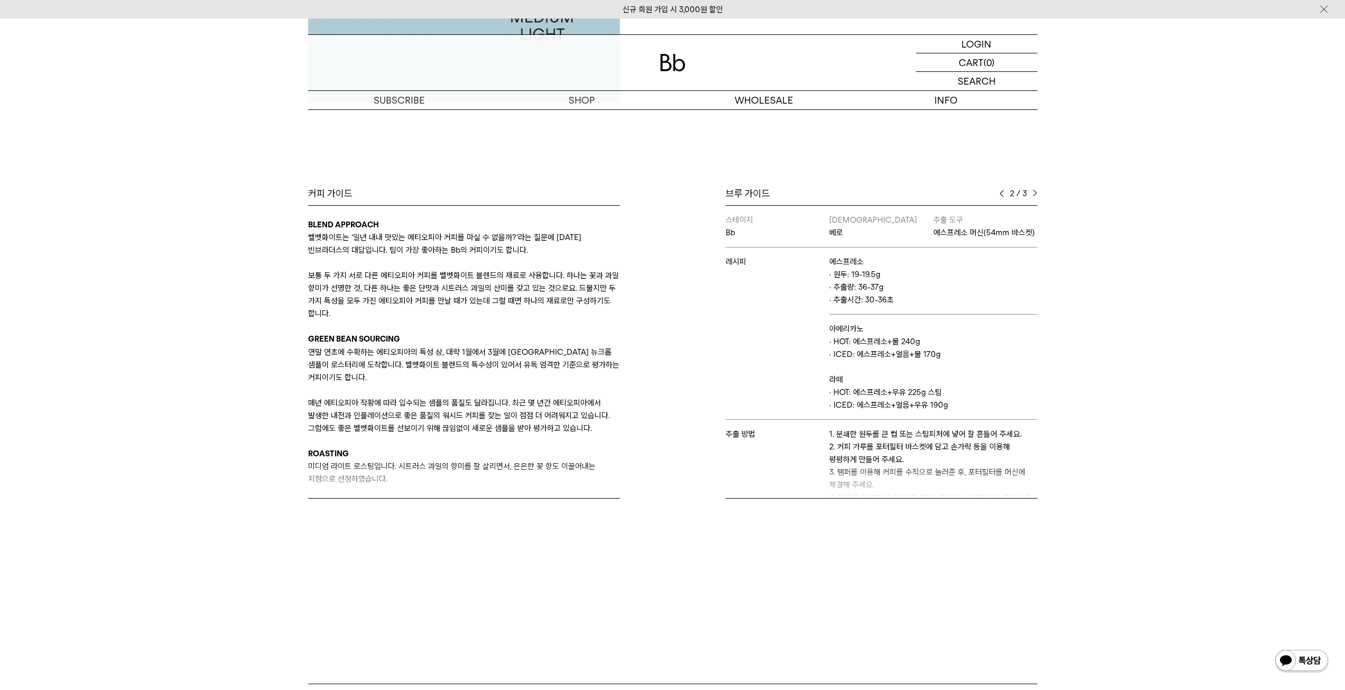
click at [1035, 191] on img at bounding box center [1035, 193] width 5 height 7
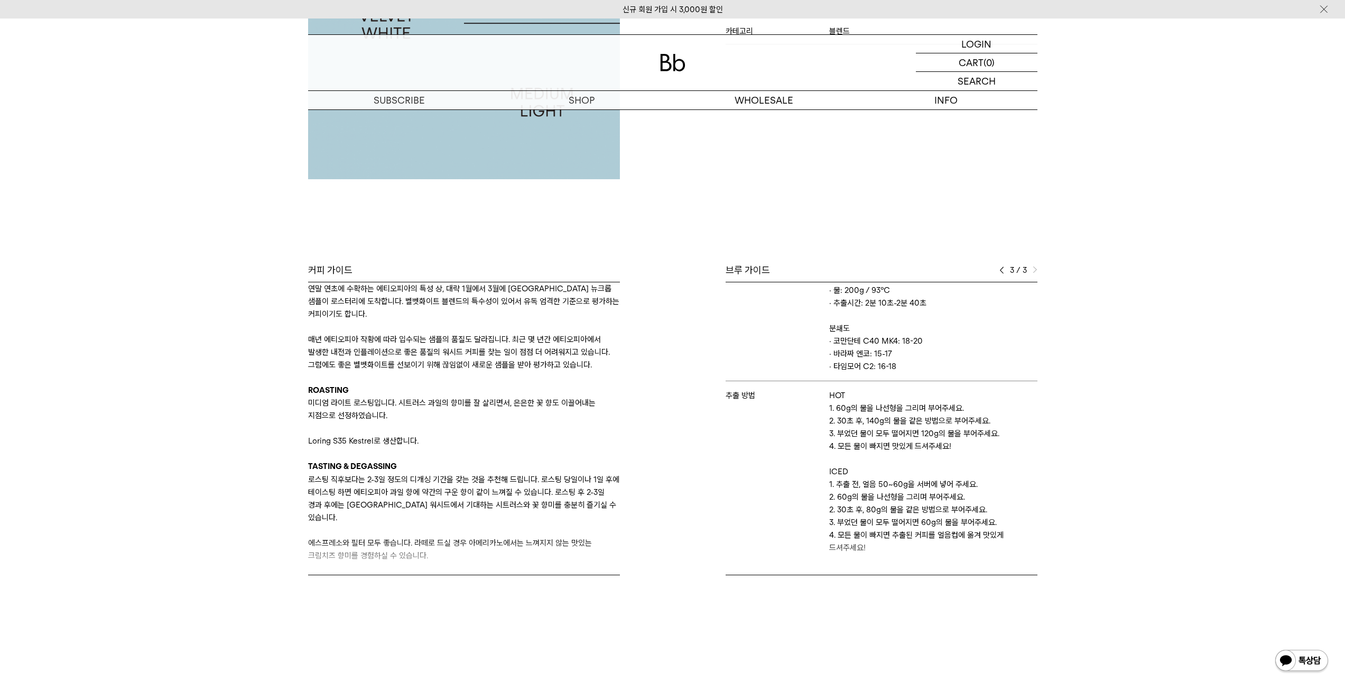
scroll to position [264, 0]
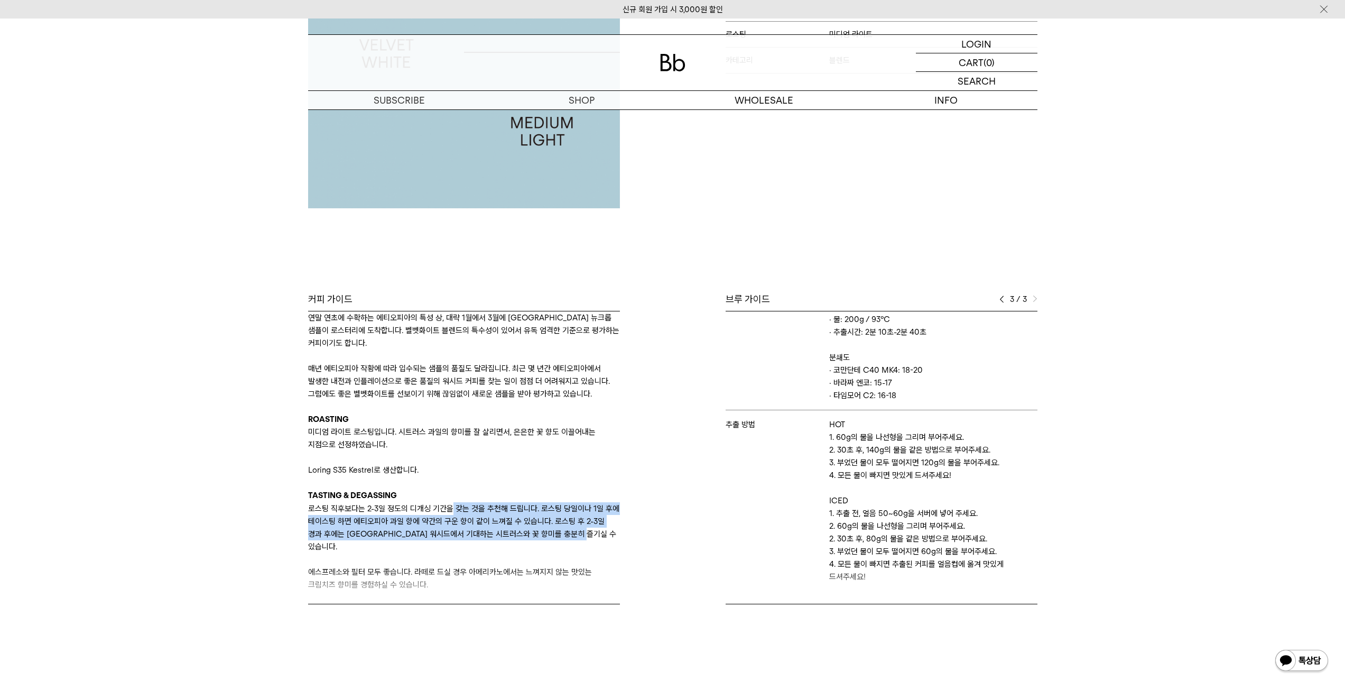
drag, startPoint x: 455, startPoint y: 544, endPoint x: 451, endPoint y: 506, distance: 38.8
click at [451, 506] on p "로스팅 직후보다는 2-3일 정도의 디개싱 기간을 갖는 것을 추천해 드립니다. 로스팅 당일이나 1일 후에 테이스팅 하면 에티오피아 과일 향에 약…" at bounding box center [464, 527] width 312 height 51
drag, startPoint x: 451, startPoint y: 506, endPoint x: 446, endPoint y: 549, distance: 43.7
click at [446, 549] on p "로스팅 직후보다는 2-3일 정도의 디개싱 기간을 갖는 것을 추천해 드립니다. 로스팅 당일이나 1일 후에 테이스팅 하면 에티오피아 과일 향에 약…" at bounding box center [464, 527] width 312 height 51
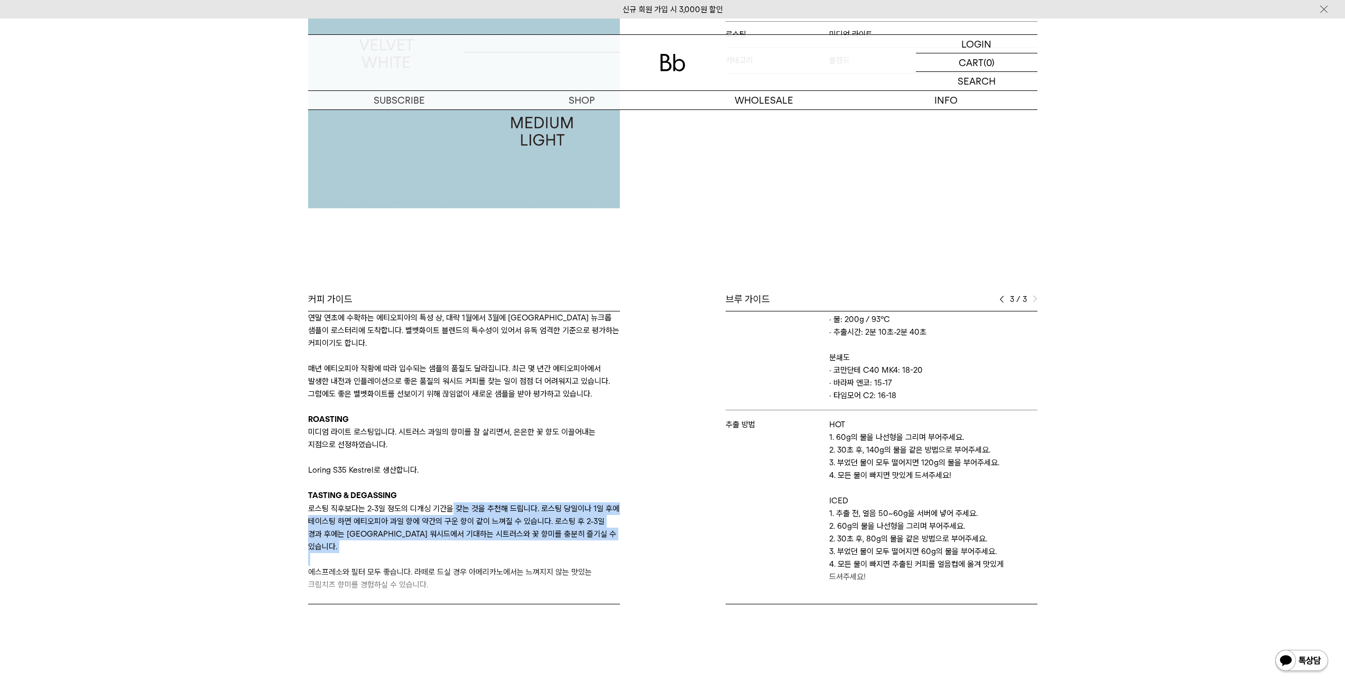
click at [446, 549] on p "로스팅 직후보다는 2-3일 정도의 디개싱 기간을 갖는 것을 추천해 드립니다. 로스팅 당일이나 1일 후에 테이스팅 하면 에티오피아 과일 향에 약…" at bounding box center [464, 527] width 312 height 51
drag, startPoint x: 446, startPoint y: 549, endPoint x: 445, endPoint y: 507, distance: 42.3
click at [445, 507] on p "로스팅 직후보다는 2-3일 정도의 디개싱 기간을 갖는 것을 추천해 드립니다. 로스팅 당일이나 1일 후에 테이스팅 하면 에티오피아 과일 향에 약…" at bounding box center [464, 527] width 312 height 51
drag, startPoint x: 445, startPoint y: 507, endPoint x: 437, endPoint y: 555, distance: 48.7
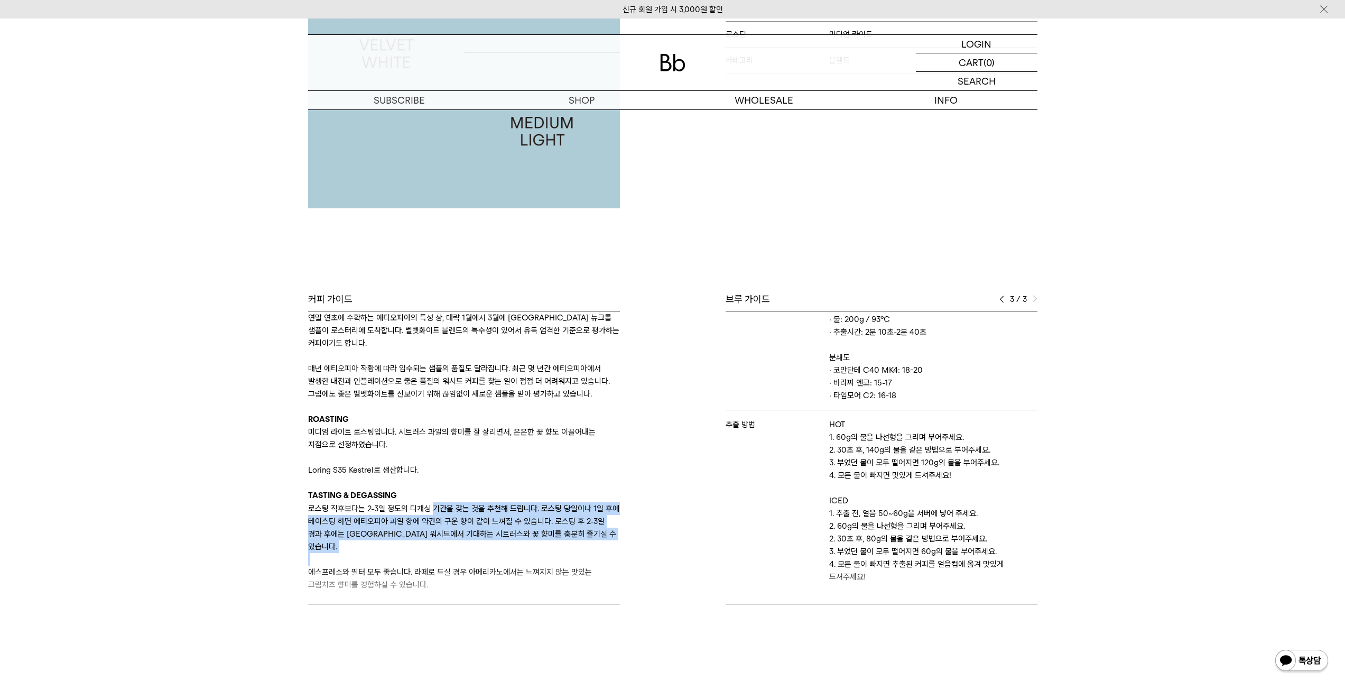
click at [437, 555] on div "BLEND APPROACH 벨벳화이트는 ‘일년 내내 맛있는 에티오피아 커피를 마실 수 없을까?’라는 질문에 대한 빈브라더스의 대답입니다. 팀이…" at bounding box center [464, 387] width 312 height 407
click at [436, 552] on p "로스팅 직후보다는 2-3일 정도의 디개싱 기간을 갖는 것을 추천해 드립니다. 로스팅 당일이나 1일 후에 테이스팅 하면 에티오피아 과일 향에 약…" at bounding box center [464, 527] width 312 height 51
drag, startPoint x: 439, startPoint y: 548, endPoint x: 447, endPoint y: 505, distance: 42.9
click at [447, 505] on p "로스팅 직후보다는 2-3일 정도의 디개싱 기간을 갖는 것을 추천해 드립니다. 로스팅 당일이나 1일 후에 테이스팅 하면 에티오피아 과일 향에 약…" at bounding box center [464, 527] width 312 height 51
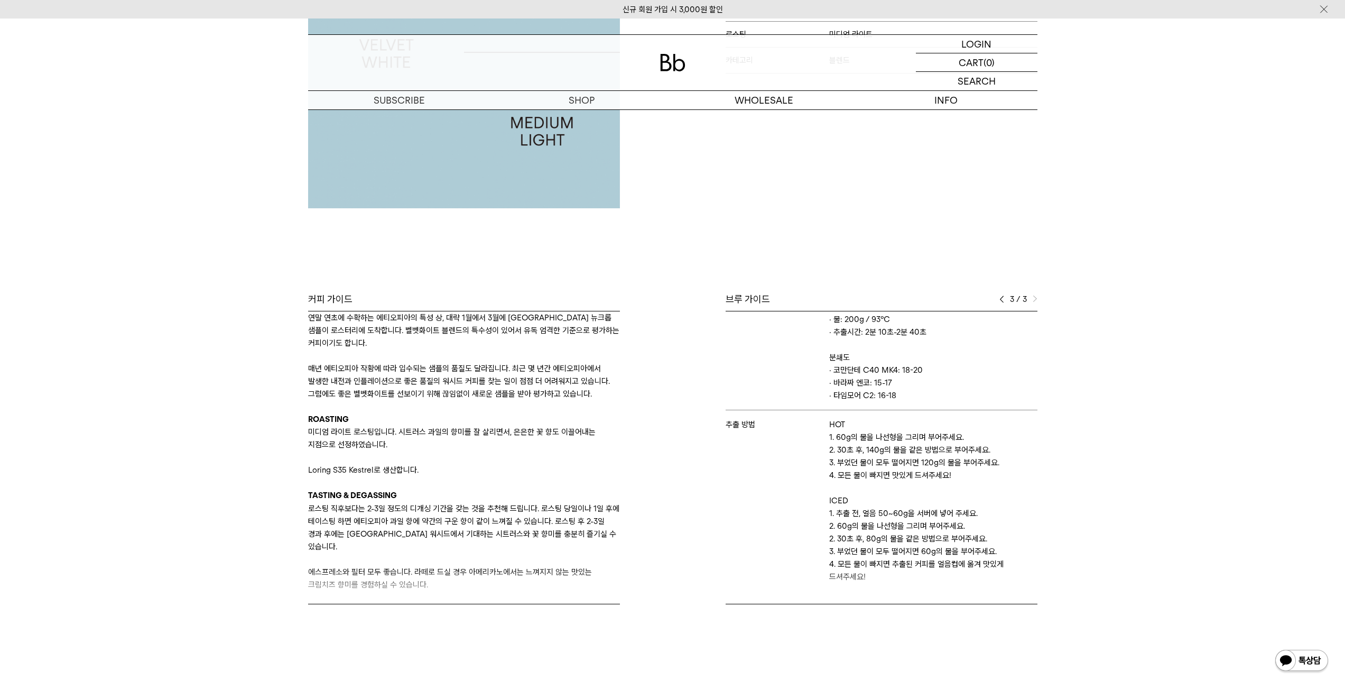
drag, startPoint x: 449, startPoint y: 572, endPoint x: 445, endPoint y: 581, distance: 9.9
click at [448, 594] on div "커피 가이드 BLEND APPROACH 벨벳화이트는 ‘일년 내내 맛있는 에티오피아 커피를 마실 수 없을까?’라는 질문에 대한 빈브라더스의 대답…" at bounding box center [488, 448] width 370 height 311
click at [444, 580] on div "커피 가이드 BLEND APPROACH 벨벳화이트는 ‘일년 내내 맛있는 에티오피아 커피를 마실 수 없을까?’라는 질문에 대한 빈브라더스의 대답…" at bounding box center [488, 448] width 370 height 311
drag, startPoint x: 439, startPoint y: 566, endPoint x: 437, endPoint y: 580, distance: 14.4
click at [437, 580] on div "커피 가이드 BLEND APPROACH 벨벳화이트는 ‘일년 내내 맛있는 에티오피아 커피를 마실 수 없을까?’라는 질문에 대한 빈브라더스의 대답…" at bounding box center [488, 448] width 370 height 311
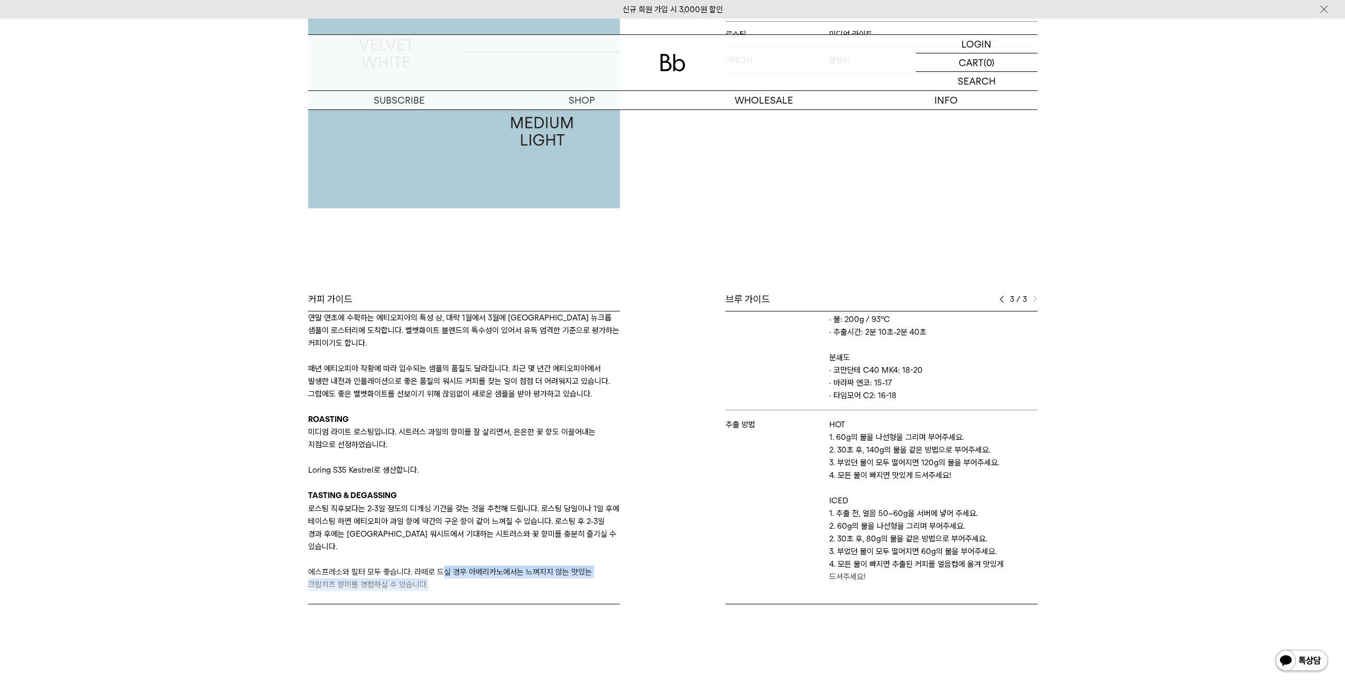
click at [437, 580] on div "커피 가이드 BLEND APPROACH 벨벳화이트는 ‘일년 내내 맛있는 에티오피아 커피를 마실 수 없을까?’라는 질문에 대한 빈브라더스의 대답…" at bounding box center [488, 448] width 370 height 311
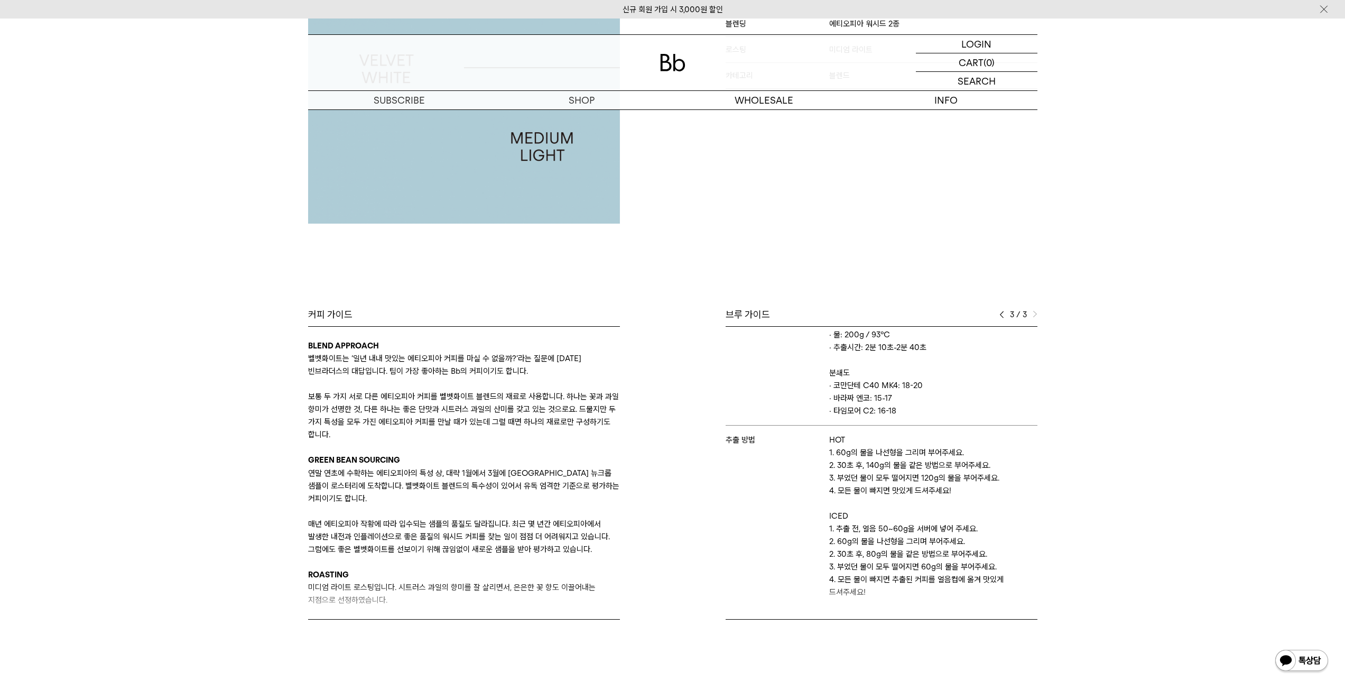
scroll to position [211, 0]
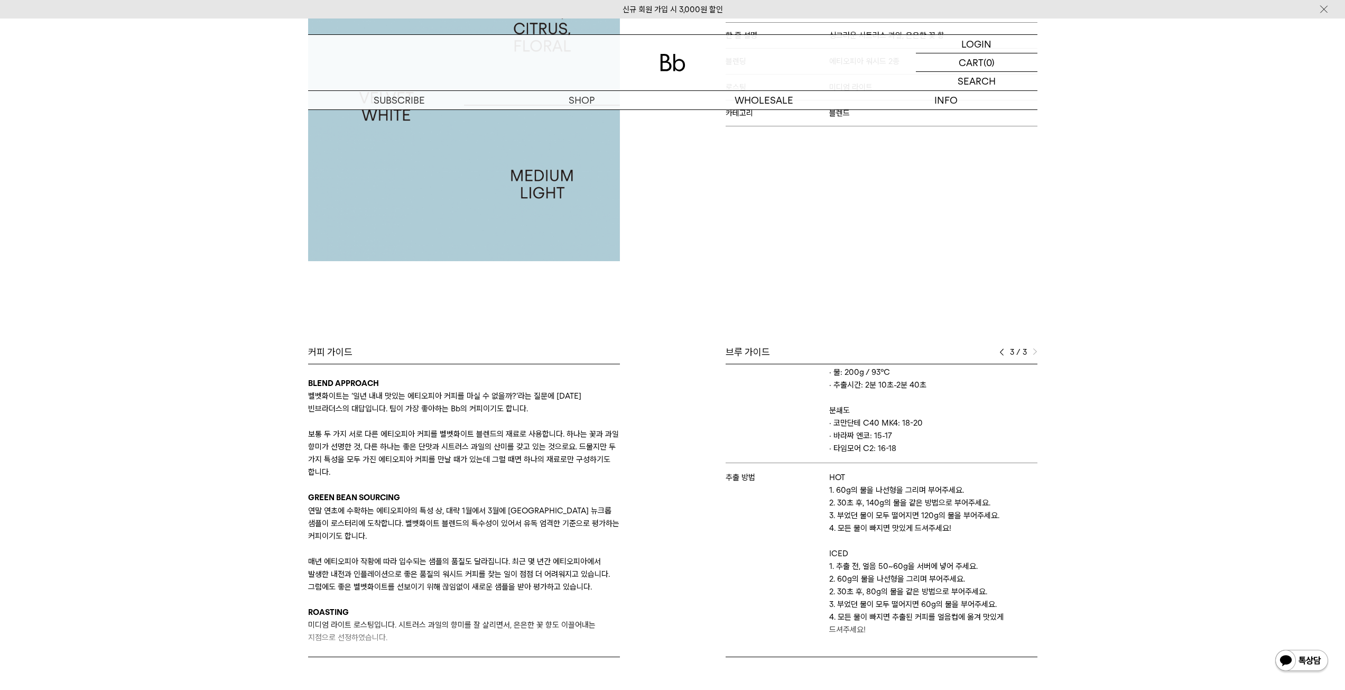
drag, startPoint x: 446, startPoint y: 474, endPoint x: 450, endPoint y: 432, distance: 41.4
click at [450, 432] on p "보통 두 가지 서로 다른 에티오피아 커피를 벨벳화이트 블렌드의 재료로 사용합니다. 하나는 꽃과 과일 향미가 선명한 것, 다른 하나는 좋은 단맛…" at bounding box center [464, 453] width 312 height 51
drag, startPoint x: 450, startPoint y: 432, endPoint x: 451, endPoint y: 465, distance: 32.8
click at [451, 465] on p "보통 두 가지 서로 다른 에티오피아 커피를 벨벳화이트 블렌드의 재료로 사용합니다. 하나는 꽃과 과일 향미가 선명한 것, 다른 하나는 좋은 단맛…" at bounding box center [464, 453] width 312 height 51
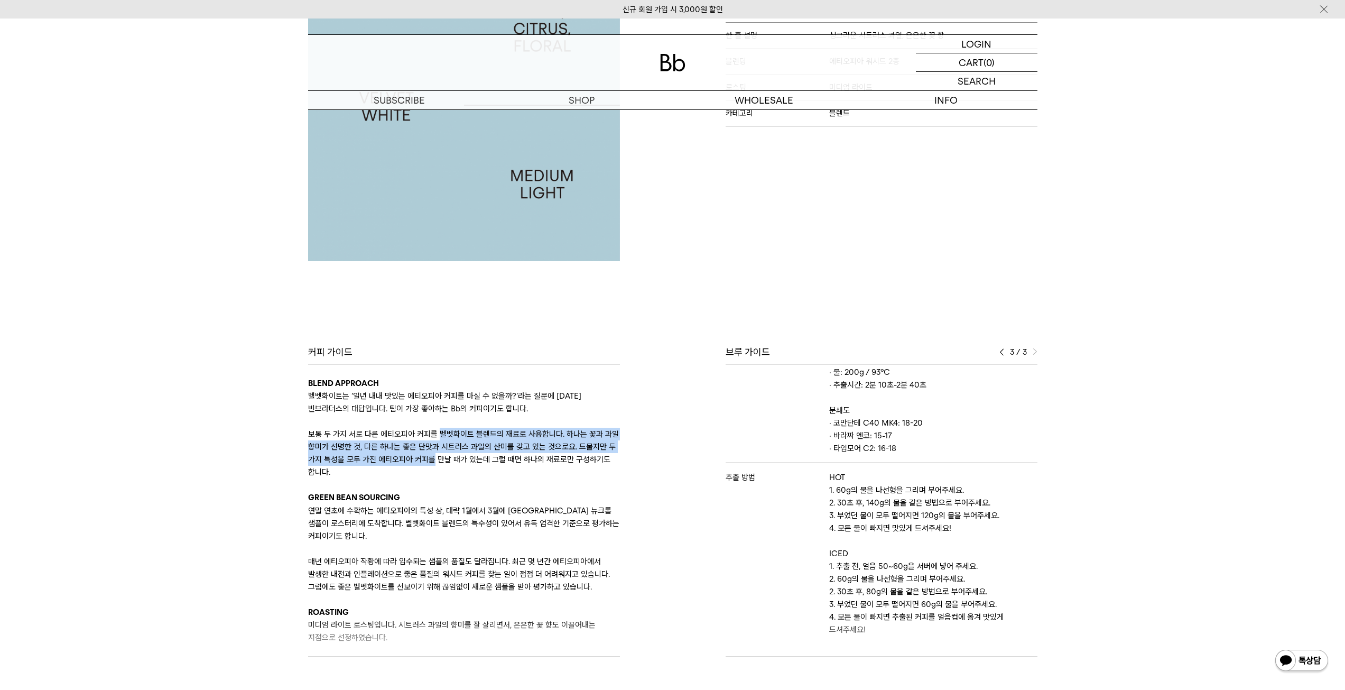
drag, startPoint x: 451, startPoint y: 465, endPoint x: 443, endPoint y: 472, distance: 10.5
click at [451, 465] on p "보통 두 가지 서로 다른 에티오피아 커피를 벨벳화이트 블렌드의 재료로 사용합니다. 하나는 꽃과 과일 향미가 선명한 것, 다른 하나는 좋은 단맛…" at bounding box center [464, 453] width 312 height 51
drag, startPoint x: 442, startPoint y: 473, endPoint x: 447, endPoint y: 441, distance: 32.5
click at [447, 441] on p "보통 두 가지 서로 다른 에티오피아 커피를 벨벳화이트 블렌드의 재료로 사용합니다. 하나는 꽃과 과일 향미가 선명한 것, 다른 하나는 좋은 단맛…" at bounding box center [464, 453] width 312 height 51
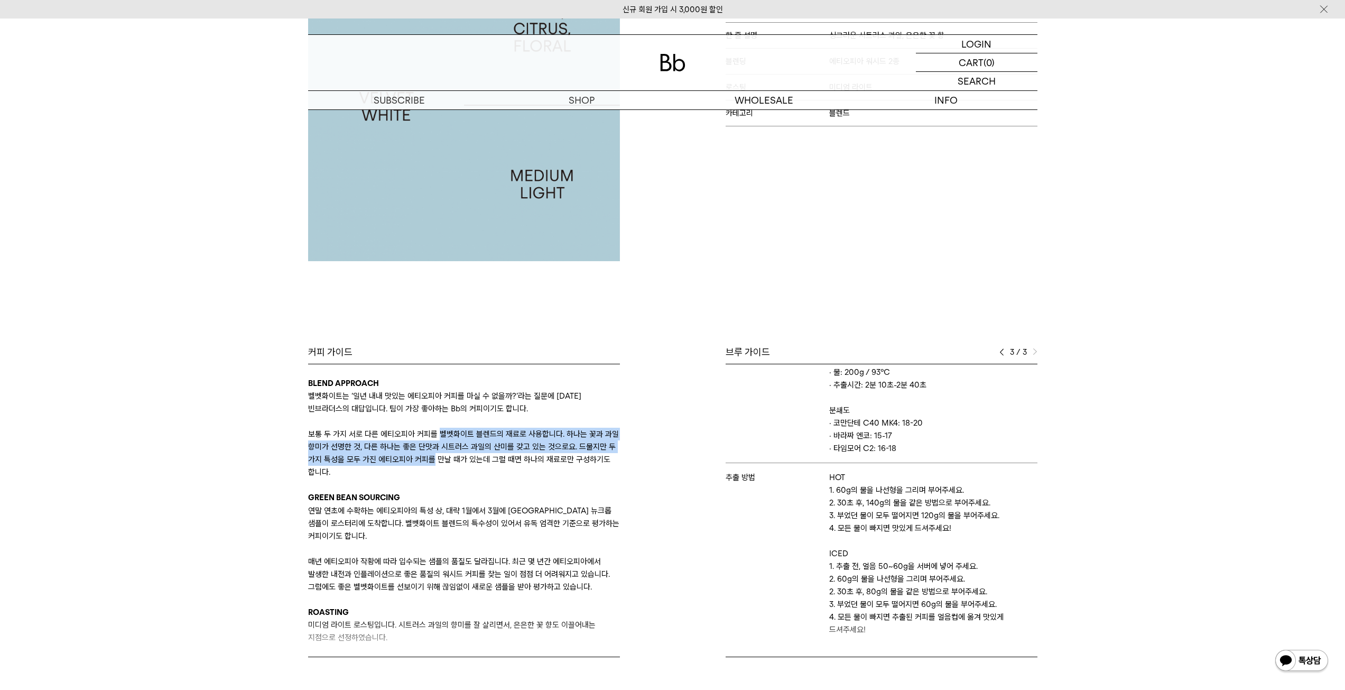
drag, startPoint x: 451, startPoint y: 429, endPoint x: 451, endPoint y: 473, distance: 43.9
click at [451, 473] on p "보통 두 가지 서로 다른 에티오피아 커피를 벨벳화이트 블렌드의 재료로 사용합니다. 하나는 꽃과 과일 향미가 선명한 것, 다른 하나는 좋은 단맛…" at bounding box center [464, 453] width 312 height 51
drag, startPoint x: 451, startPoint y: 473, endPoint x: 451, endPoint y: 432, distance: 40.2
click at [451, 432] on p "보통 두 가지 서로 다른 에티오피아 커피를 벨벳화이트 블렌드의 재료로 사용합니다. 하나는 꽃과 과일 향미가 선명한 것, 다른 하나는 좋은 단맛…" at bounding box center [464, 453] width 312 height 51
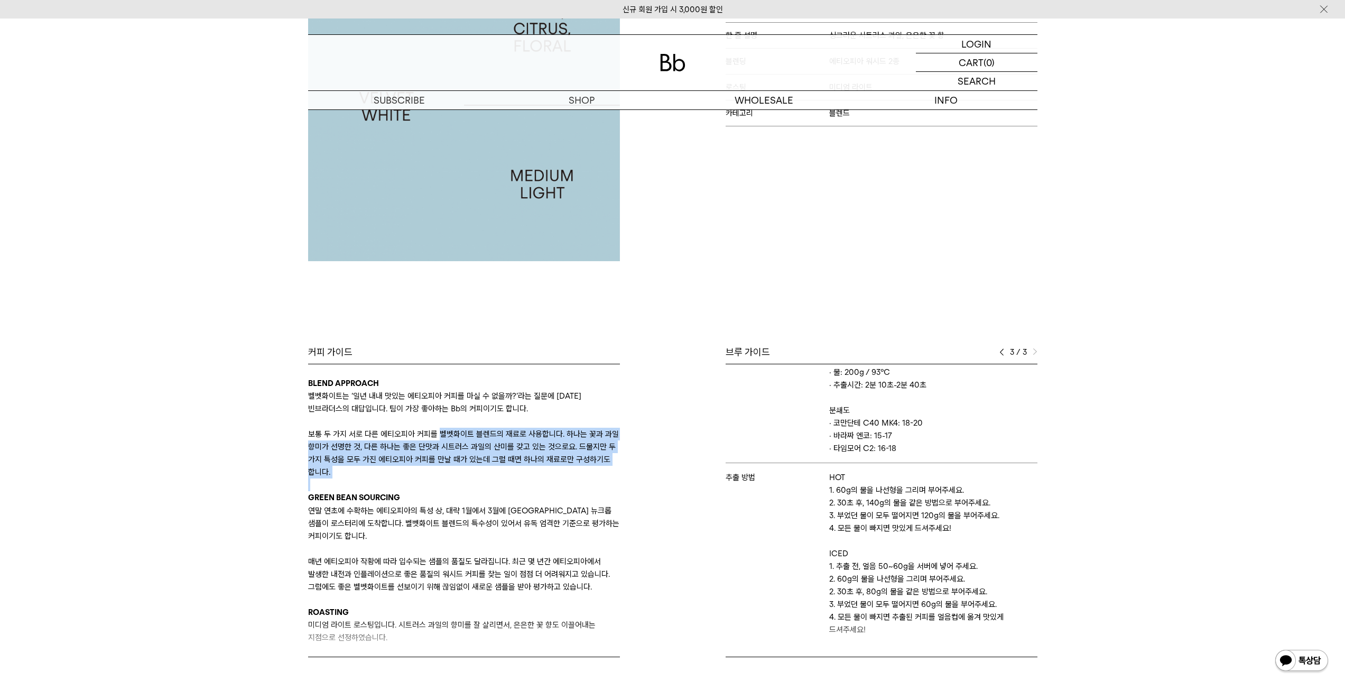
click at [451, 432] on p "보통 두 가지 서로 다른 에티오피아 커피를 벨벳화이트 블렌드의 재료로 사용합니다. 하나는 꽃과 과일 향미가 선명한 것, 다른 하나는 좋은 단맛…" at bounding box center [464, 453] width 312 height 51
drag, startPoint x: 451, startPoint y: 432, endPoint x: 450, endPoint y: 476, distance: 43.9
click at [450, 476] on p "보통 두 가지 서로 다른 에티오피아 커피를 벨벳화이트 블렌드의 재료로 사용합니다. 하나는 꽃과 과일 향미가 선명한 것, 다른 하나는 좋은 단맛…" at bounding box center [464, 453] width 312 height 51
drag, startPoint x: 447, startPoint y: 469, endPoint x: 450, endPoint y: 431, distance: 37.6
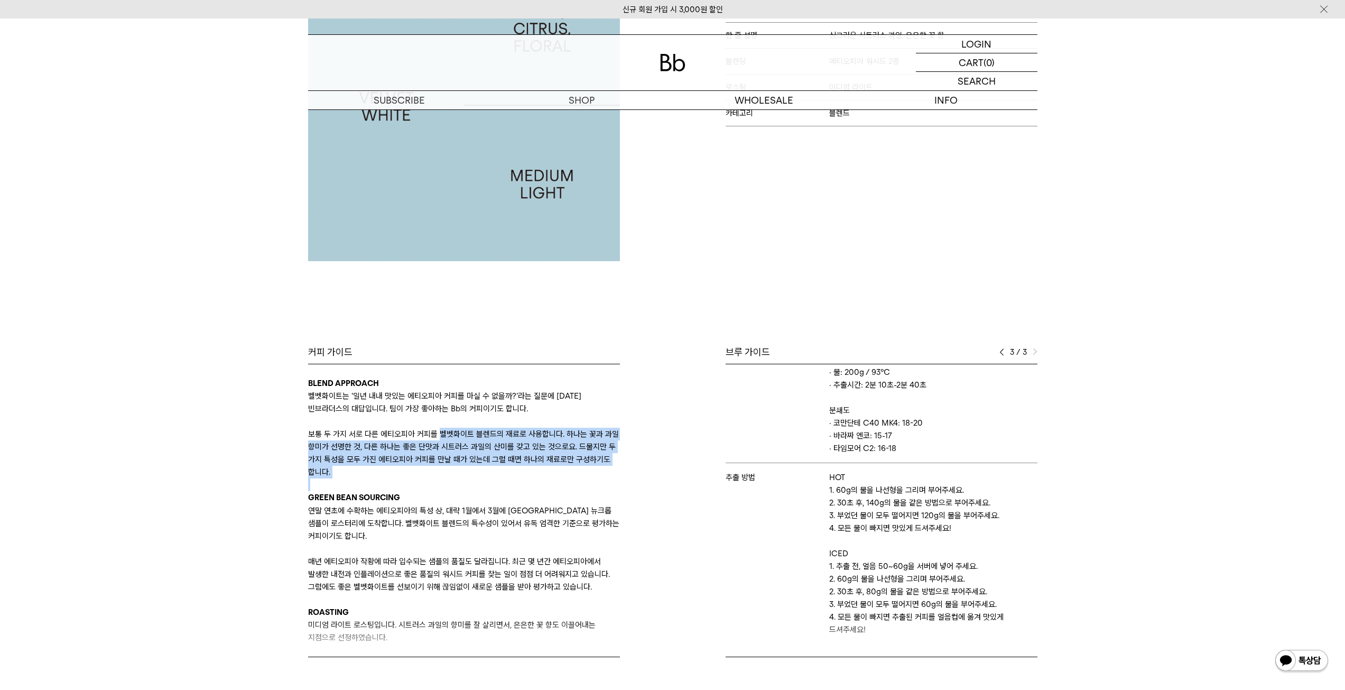
click at [450, 431] on p "보통 두 가지 서로 다른 에티오피아 커피를 벨벳화이트 블렌드의 재료로 사용합니다. 하나는 꽃과 과일 향미가 선명한 것, 다른 하나는 좋은 단맛…" at bounding box center [464, 453] width 312 height 51
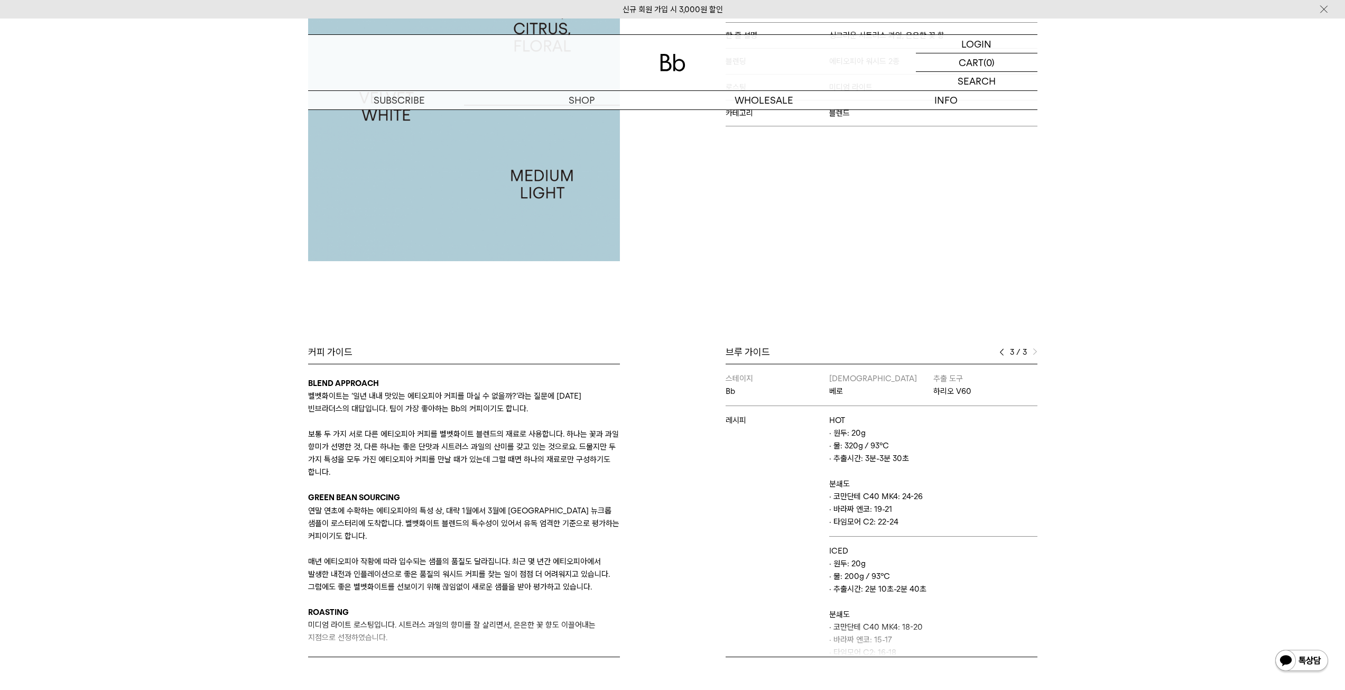
click at [1000, 350] on img at bounding box center [1002, 351] width 5 height 7
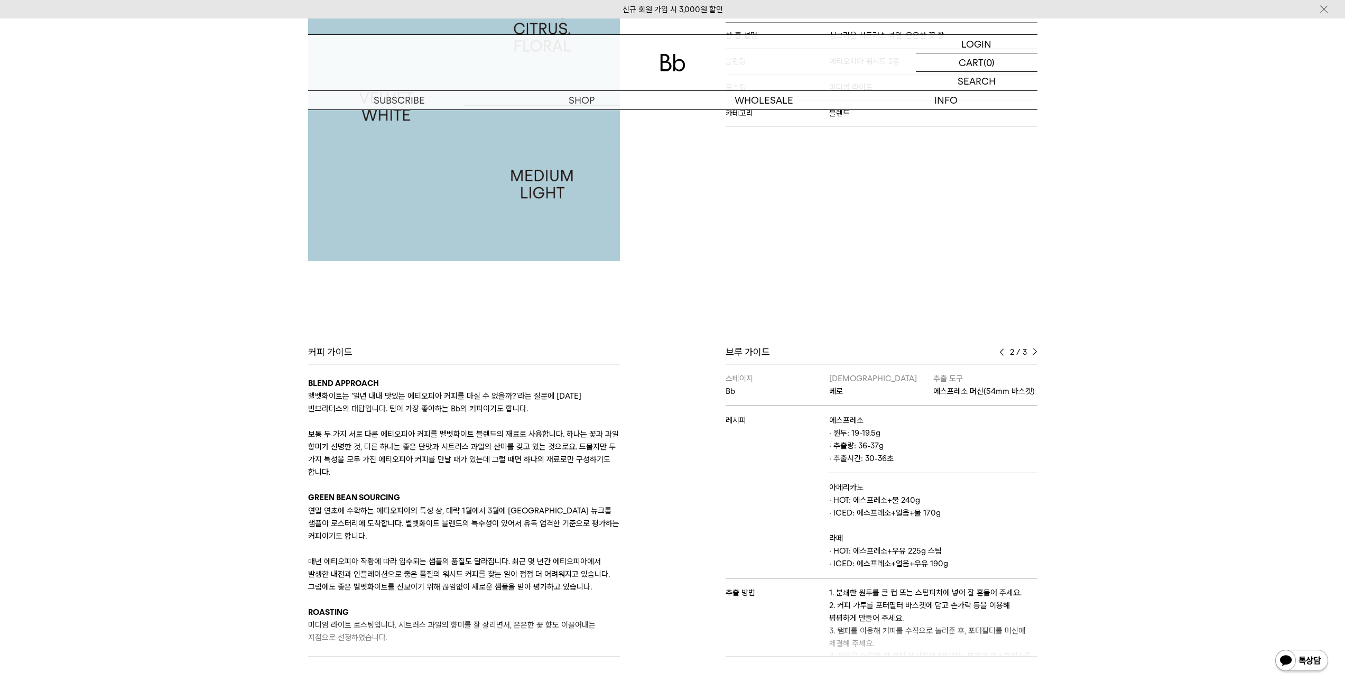
click at [1000, 350] on img at bounding box center [1002, 351] width 5 height 7
click at [1034, 349] on img at bounding box center [1035, 351] width 5 height 7
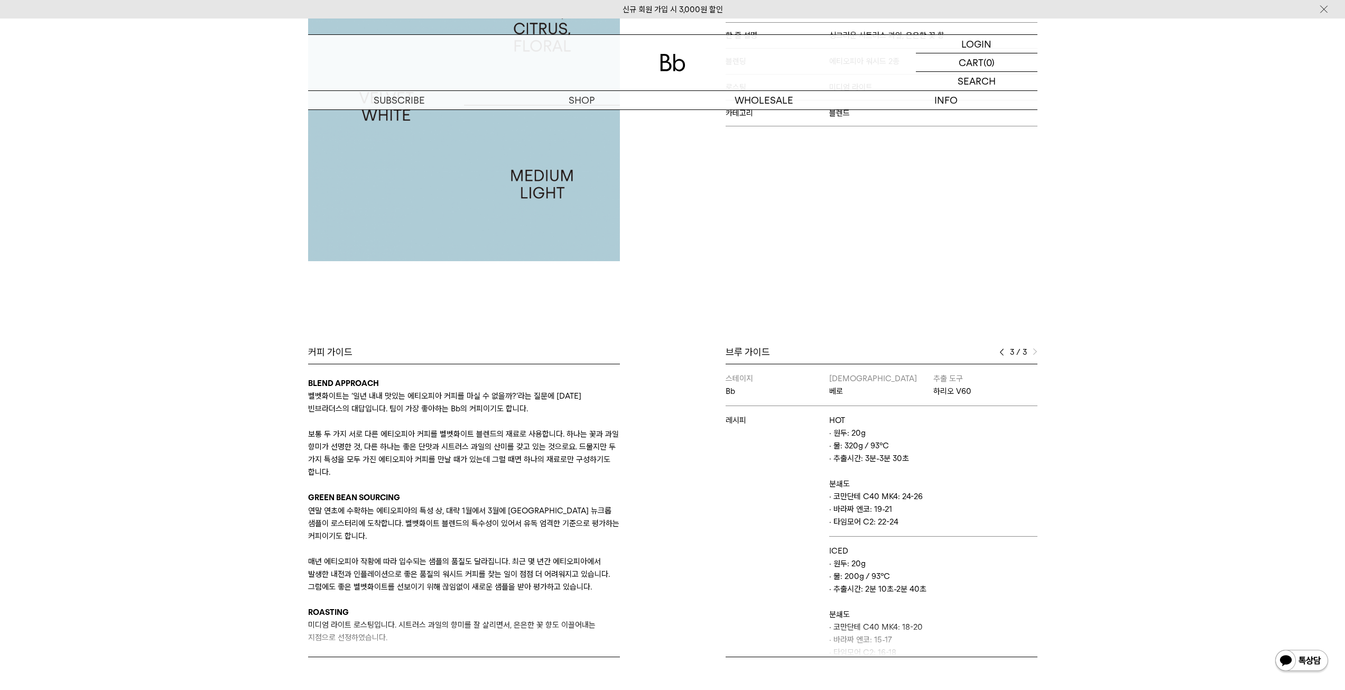
click at [1099, 428] on div "Bb의 커피 ALL SEASONAL YEAR-ROUND AUCTION SERIES ARCHIVE 2023 2022 2021 2020 2019 …" at bounding box center [672, 329] width 1345 height 761
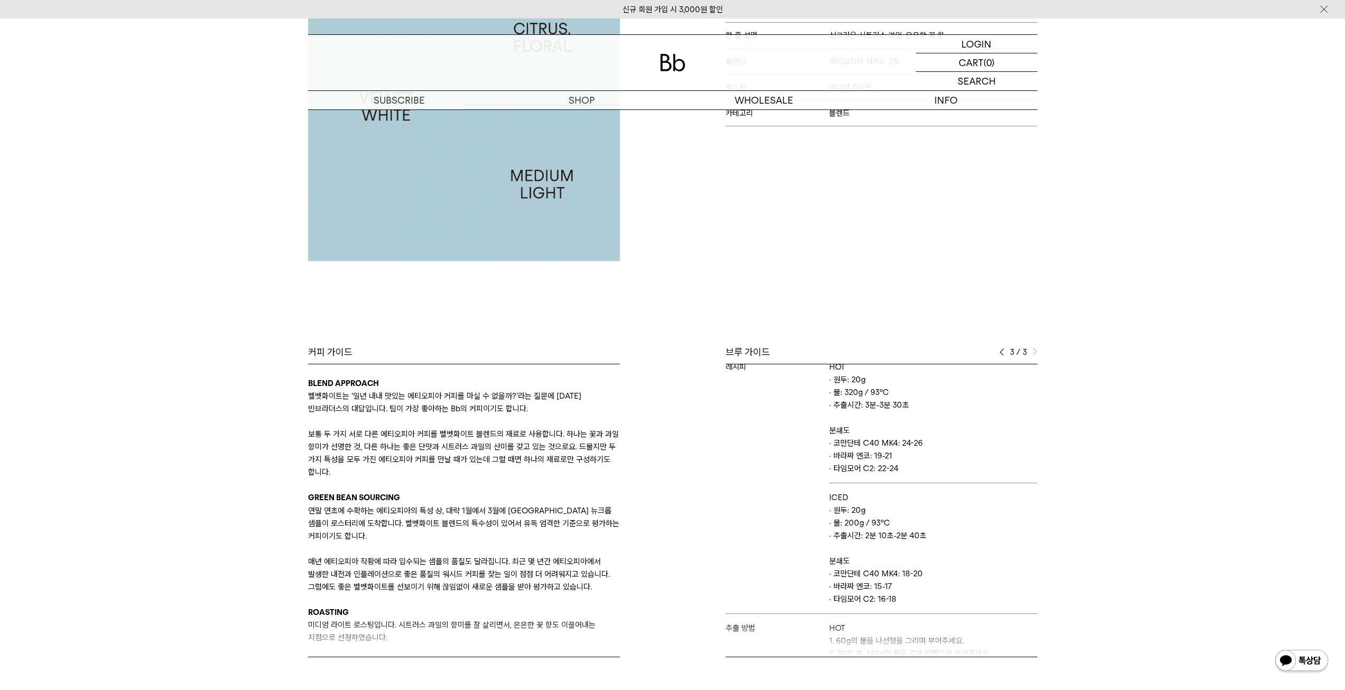
scroll to position [0, 0]
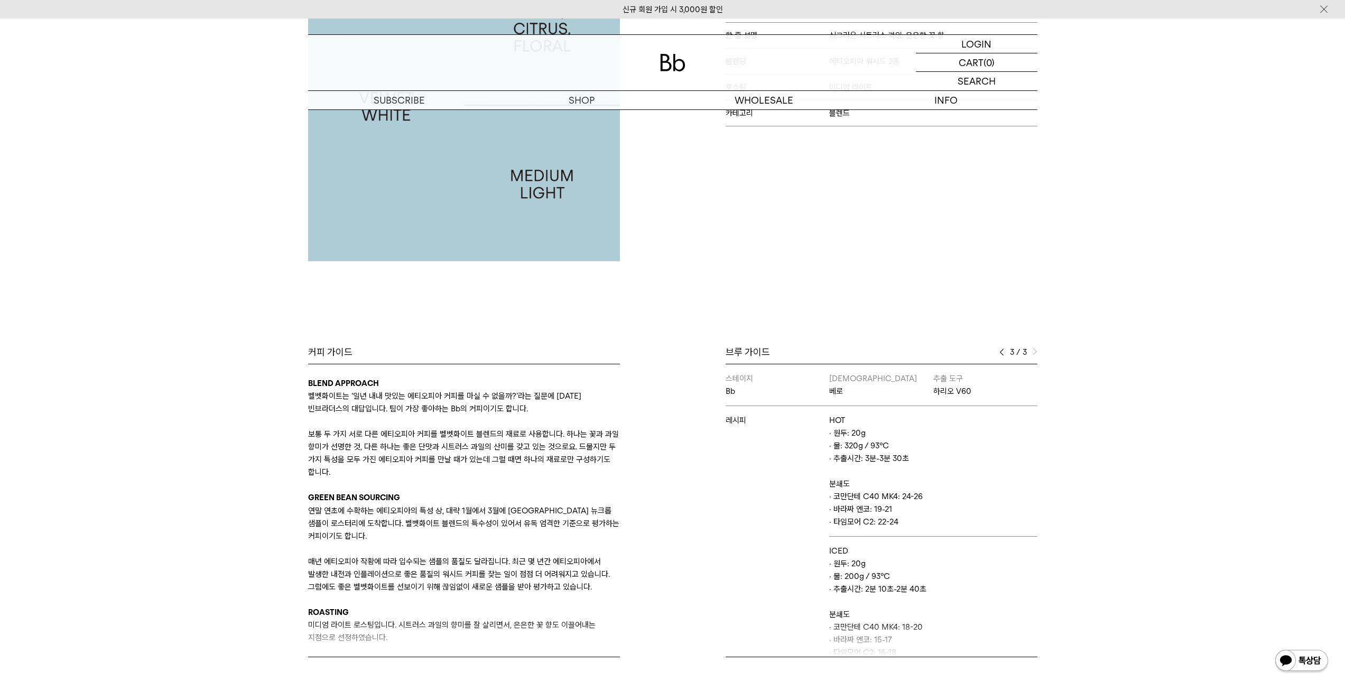
click at [1162, 406] on div "Bb의 커피 ALL SEASONAL YEAR-ROUND AUCTION SERIES ARCHIVE 2023 2022 2021 2020 2019 …" at bounding box center [672, 329] width 1345 height 761
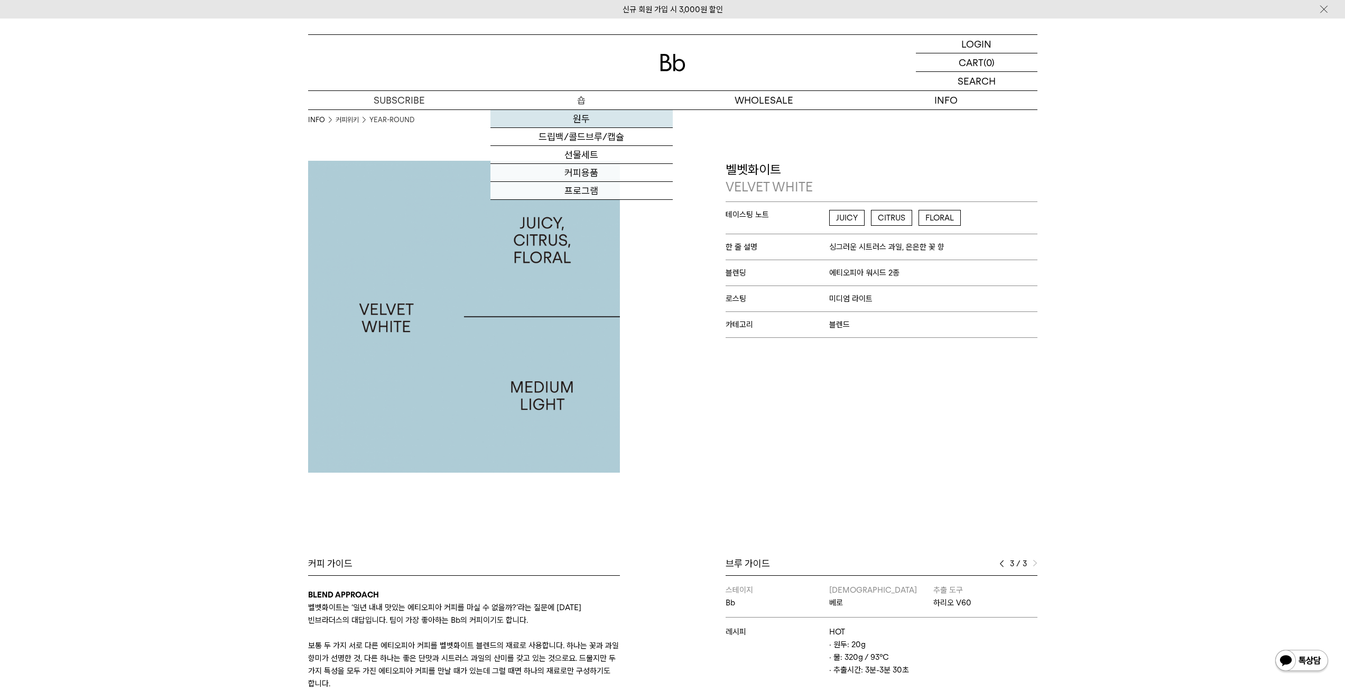
click at [596, 118] on link "원두" at bounding box center [582, 119] width 182 height 18
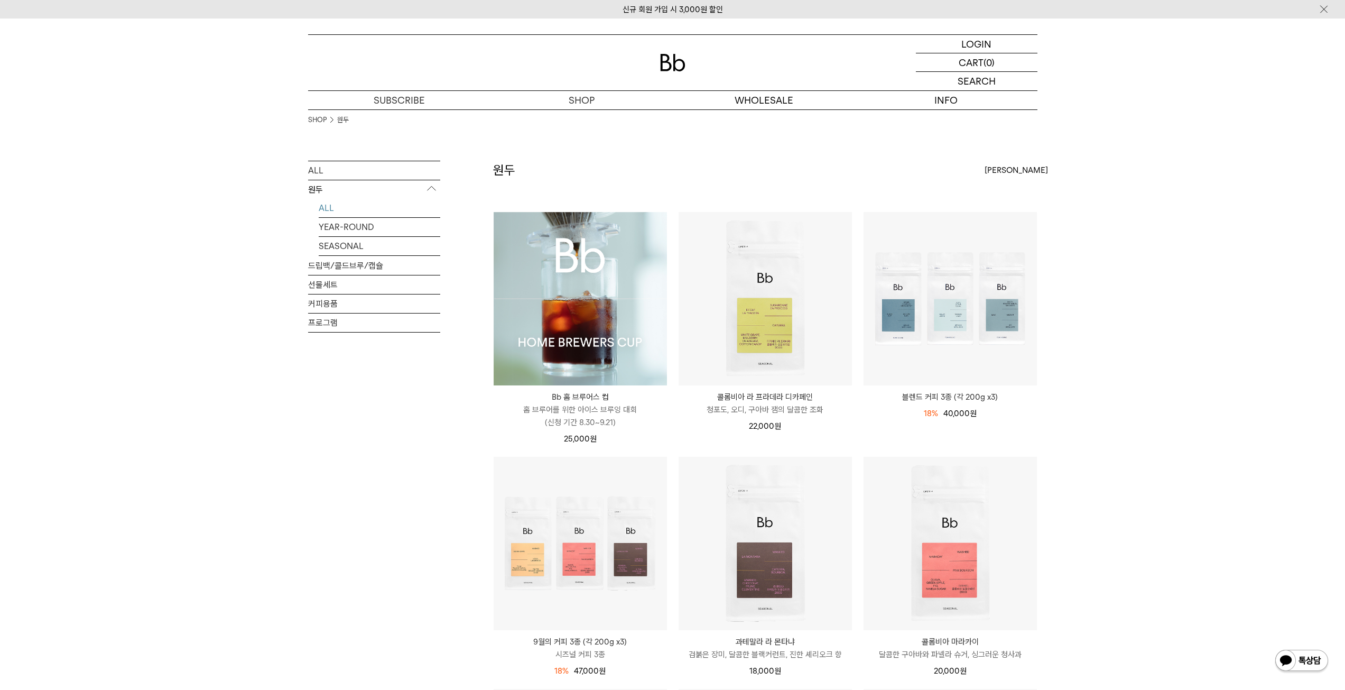
click at [617, 282] on img at bounding box center [580, 298] width 173 height 173
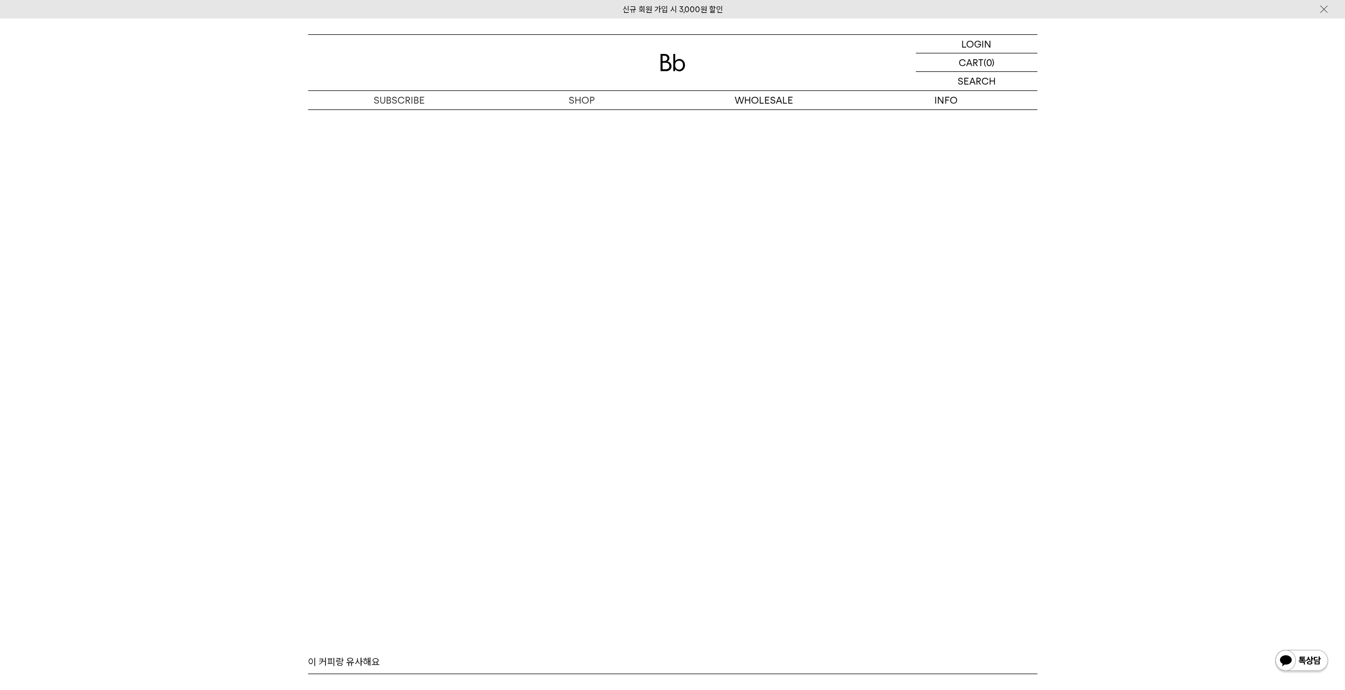
scroll to position [5302, 0]
drag, startPoint x: 1349, startPoint y: 42, endPoint x: 1318, endPoint y: 579, distance: 537.9
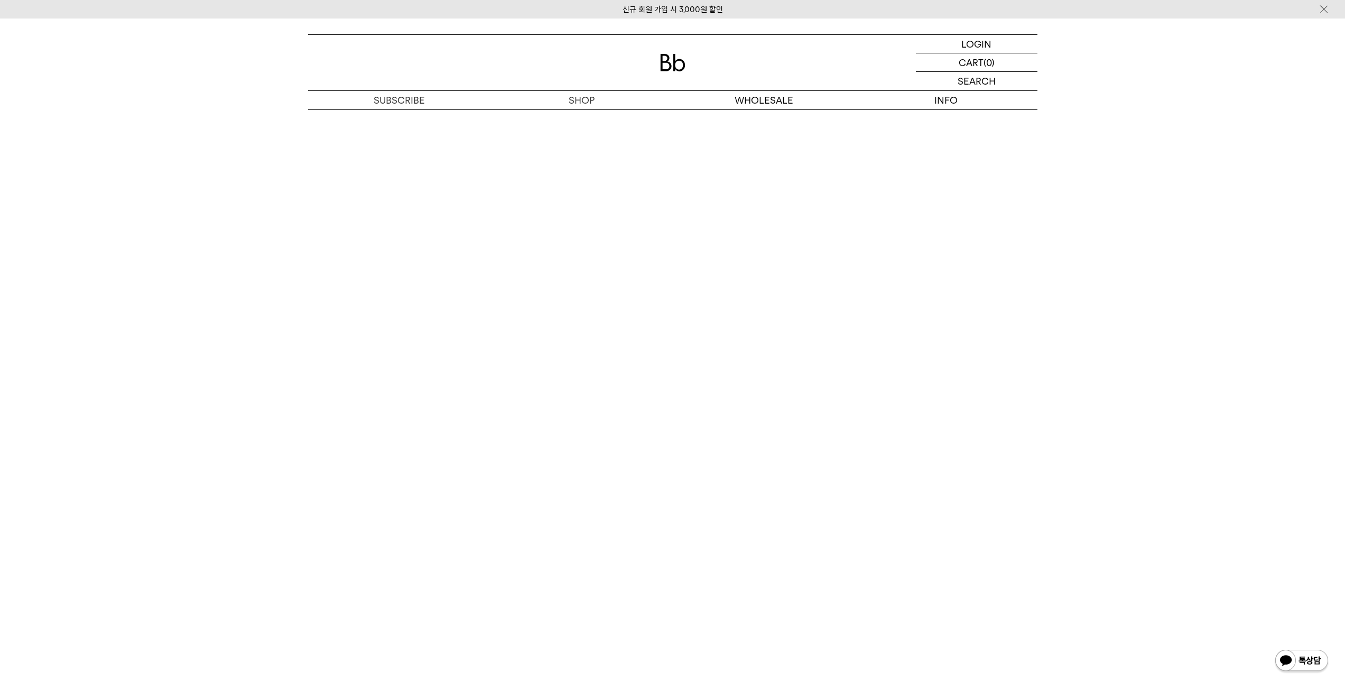
scroll to position [5619, 0]
